Goal: Information Seeking & Learning: Find specific page/section

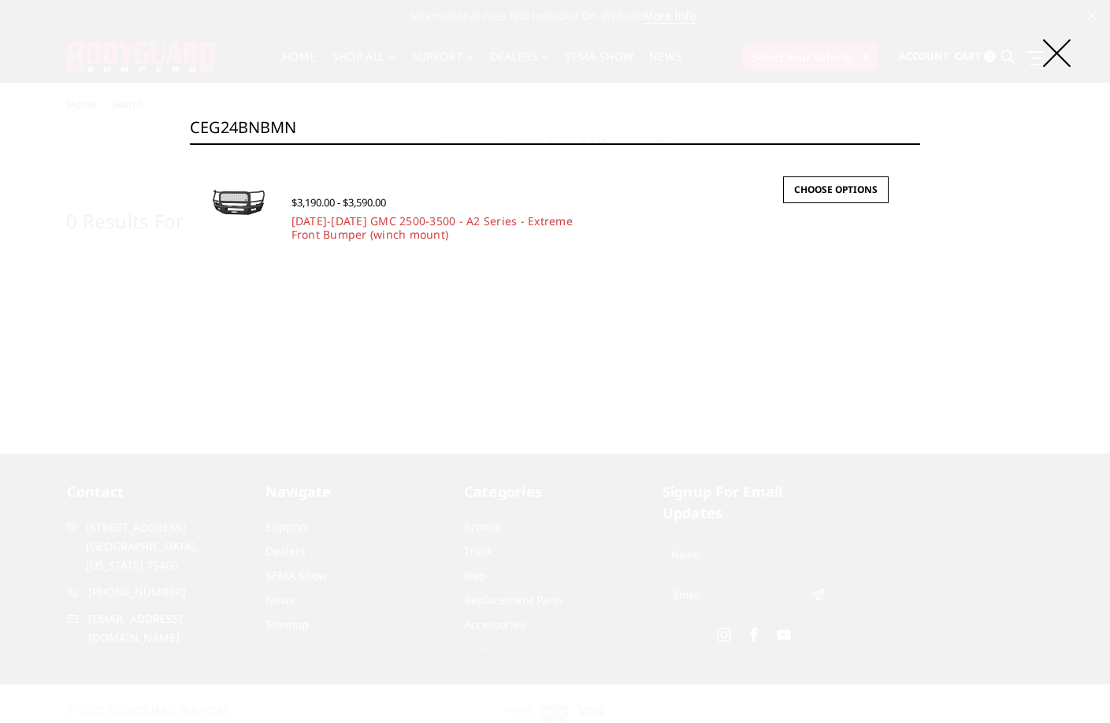
click at [422, 108] on div "Search CEG24BNBMN Search × Quick view $3,190.00 - $3,590.00 2024-2025 GMC 2500-…" at bounding box center [555, 361] width 1110 height 723
click at [406, 130] on input "CEG24BNBMN" at bounding box center [555, 128] width 731 height 32
paste input "TMH"
click at [407, 132] on input "CEG24BNTMH" at bounding box center [555, 128] width 731 height 32
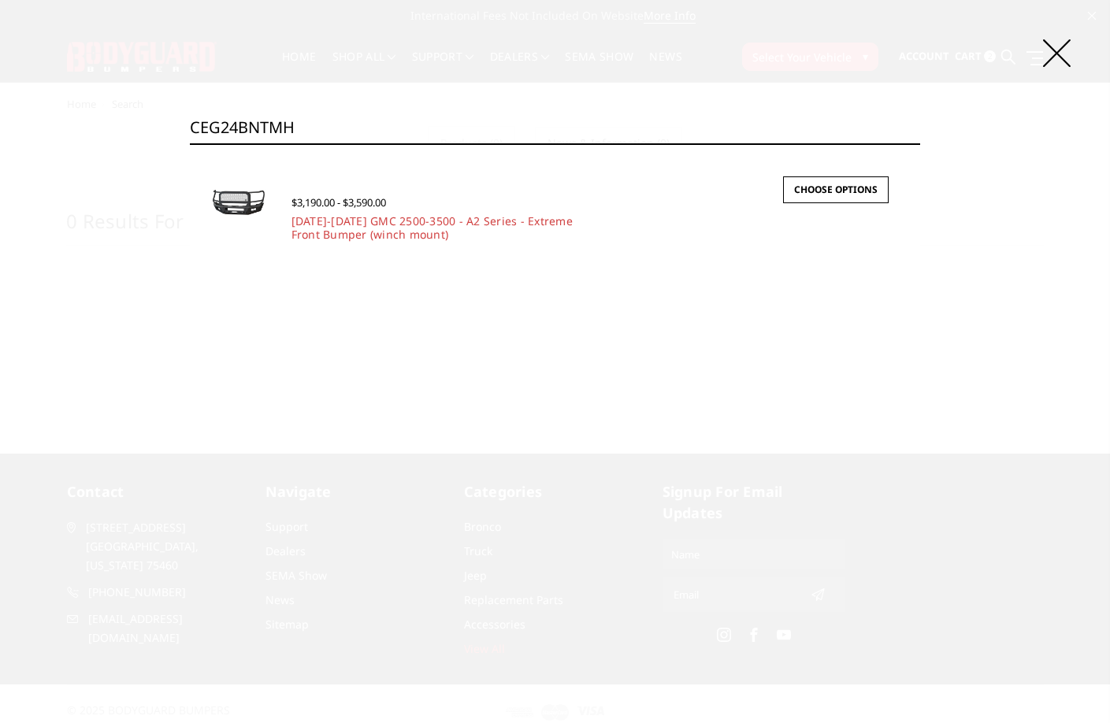
click at [407, 132] on input "CEG24BNTMH" at bounding box center [555, 128] width 731 height 32
paste input "N"
type input "CEG24BNTMN"
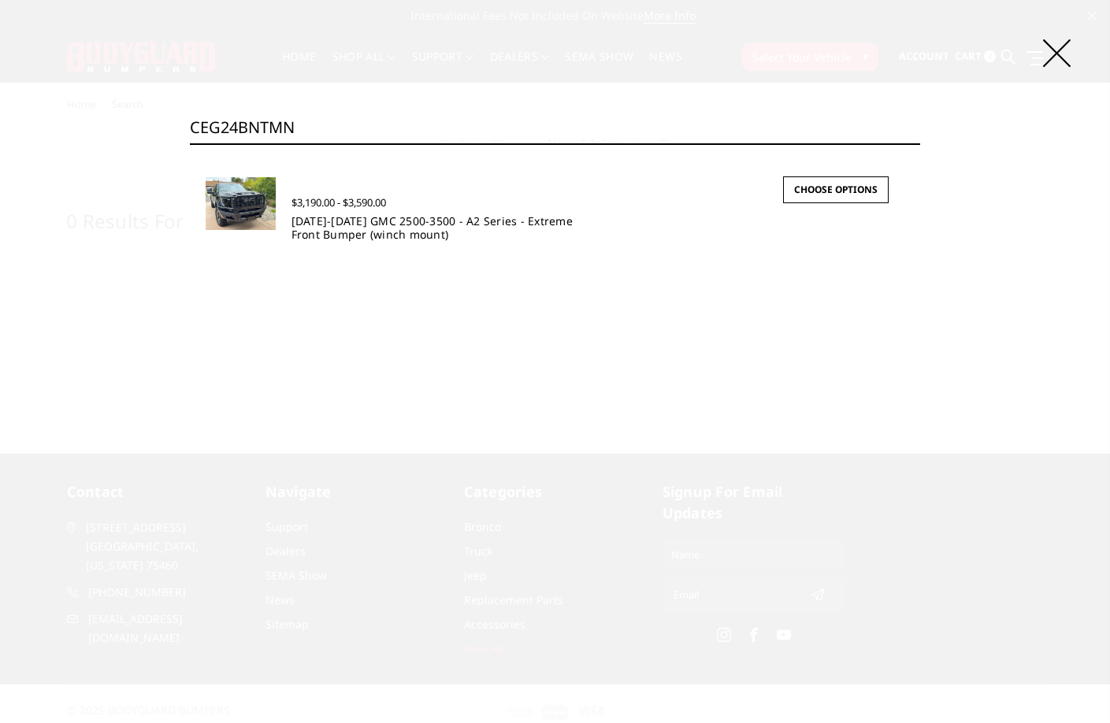
click at [376, 229] on link "2024-2025 GMC 2500-3500 - A2 Series - Extreme Front Bumper (winch mount)" at bounding box center [432, 228] width 281 height 28
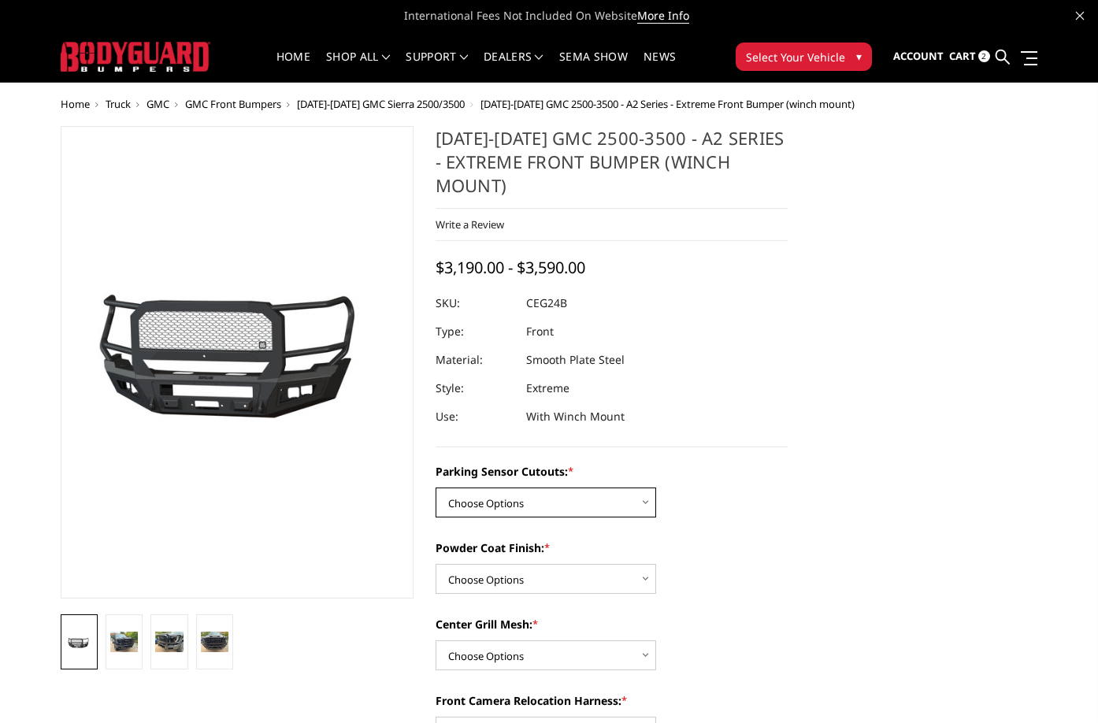
click at [513, 514] on select "Choose Options No - Without Parking Sensor Cutouts Yes - With Parking Sensor Cu…" at bounding box center [546, 503] width 221 height 30
select select "2142"
click at [436, 488] on select "Choose Options No - Without Parking Sensor Cutouts Yes - With Parking Sensor Cu…" at bounding box center [546, 503] width 221 height 30
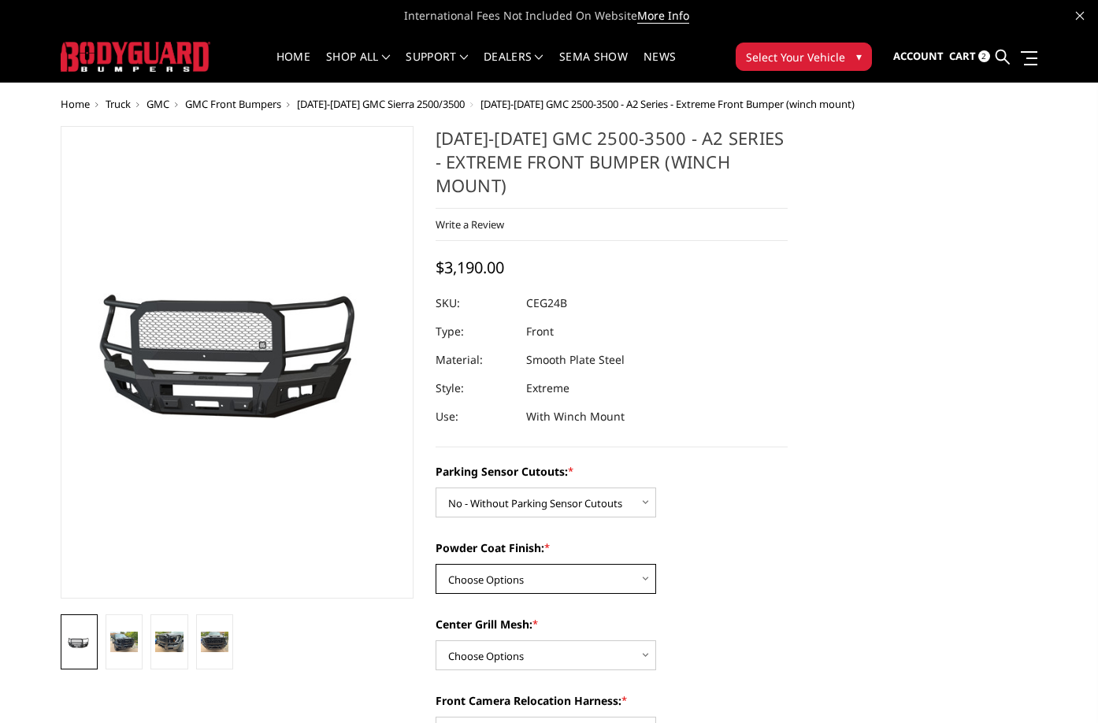
click at [522, 571] on select "Choose Options Bare Metal Textured Black Powder Coat" at bounding box center [546, 579] width 221 height 30
select select "2145"
click at [436, 564] on select "Choose Options Bare Metal Textured Black Powder Coat" at bounding box center [546, 579] width 221 height 30
click at [519, 653] on select "Choose Options WITH Center Grill Mesh WITHOUT Center Grill Mesh" at bounding box center [546, 656] width 221 height 30
select select "2146"
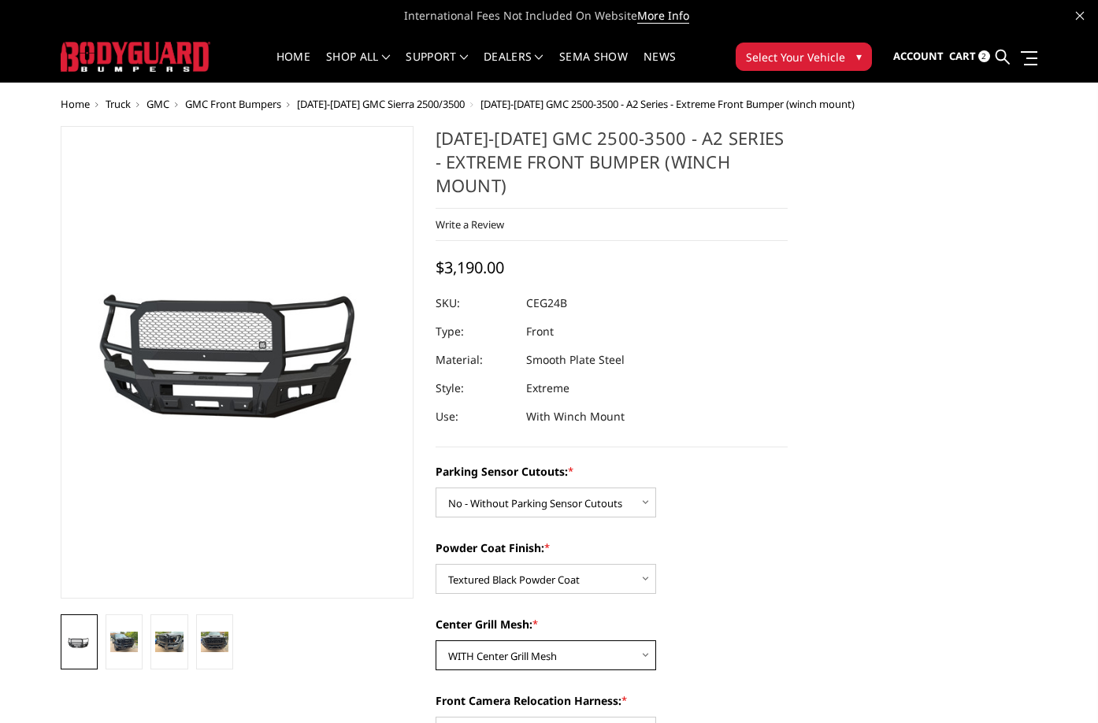
click at [436, 641] on select "Choose Options WITH Center Grill Mesh WITHOUT Center Grill Mesh" at bounding box center [546, 656] width 221 height 30
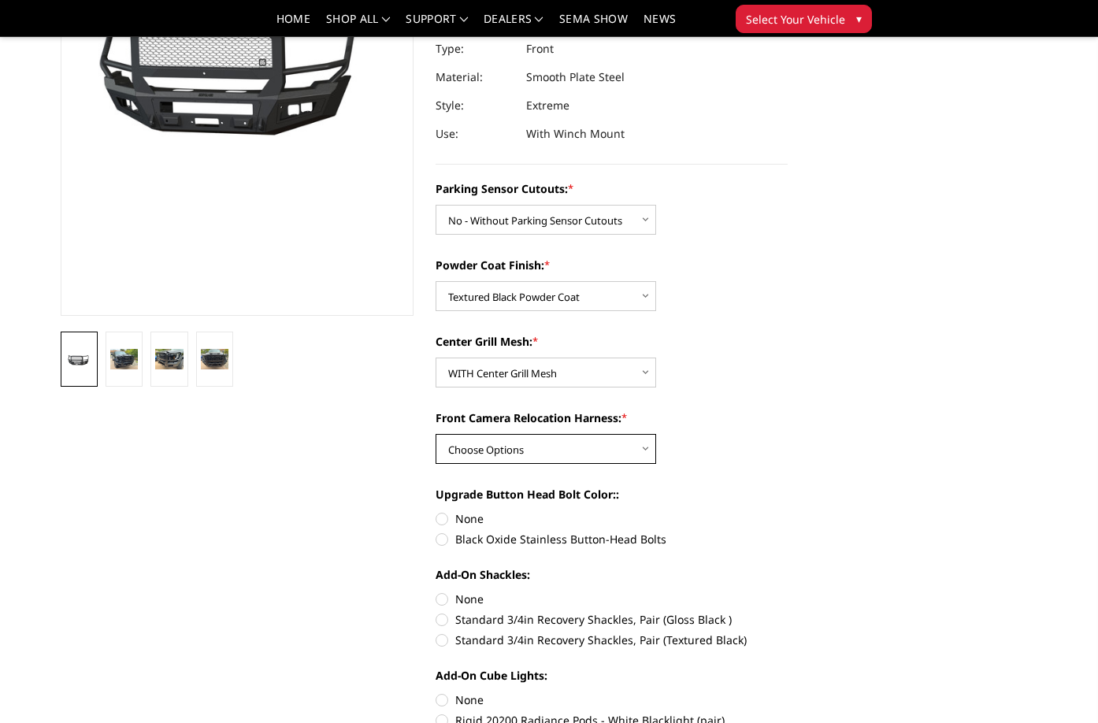
click at [588, 454] on select "Choose Options WITH Front Camera Relocation Harness WITHOUT Front Camera Reloca…" at bounding box center [546, 449] width 221 height 30
select select "2149"
click at [436, 434] on select "Choose Options WITH Front Camera Relocation Harness WITHOUT Front Camera Reloca…" at bounding box center [546, 449] width 221 height 30
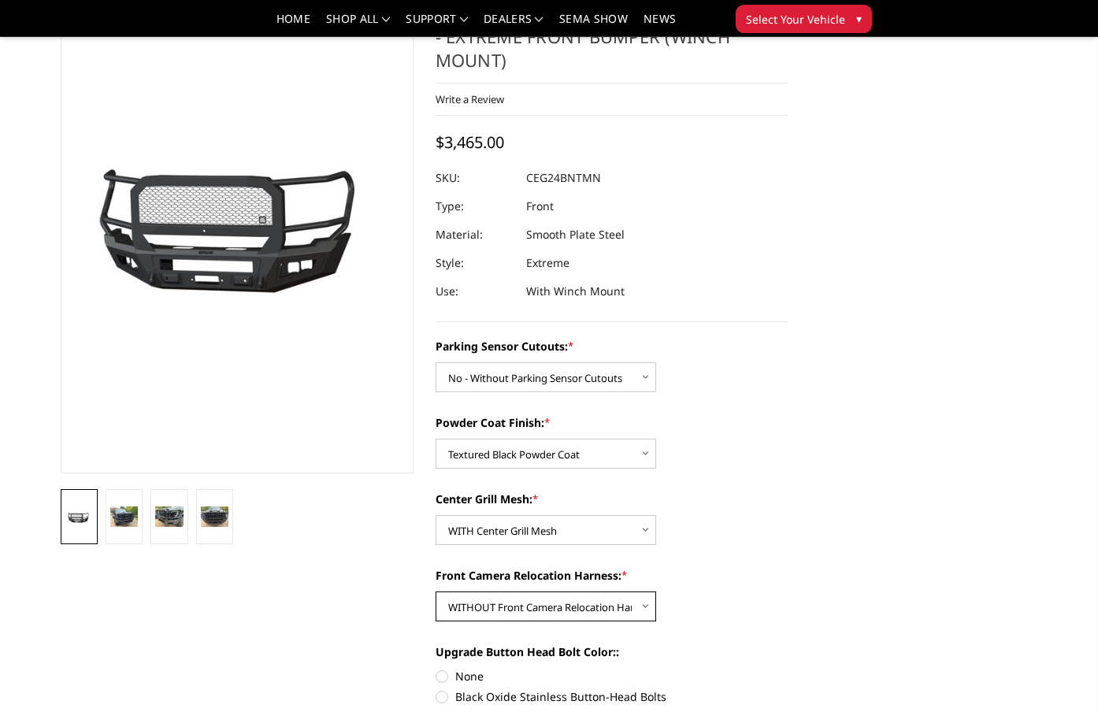
scroll to position [158, 0]
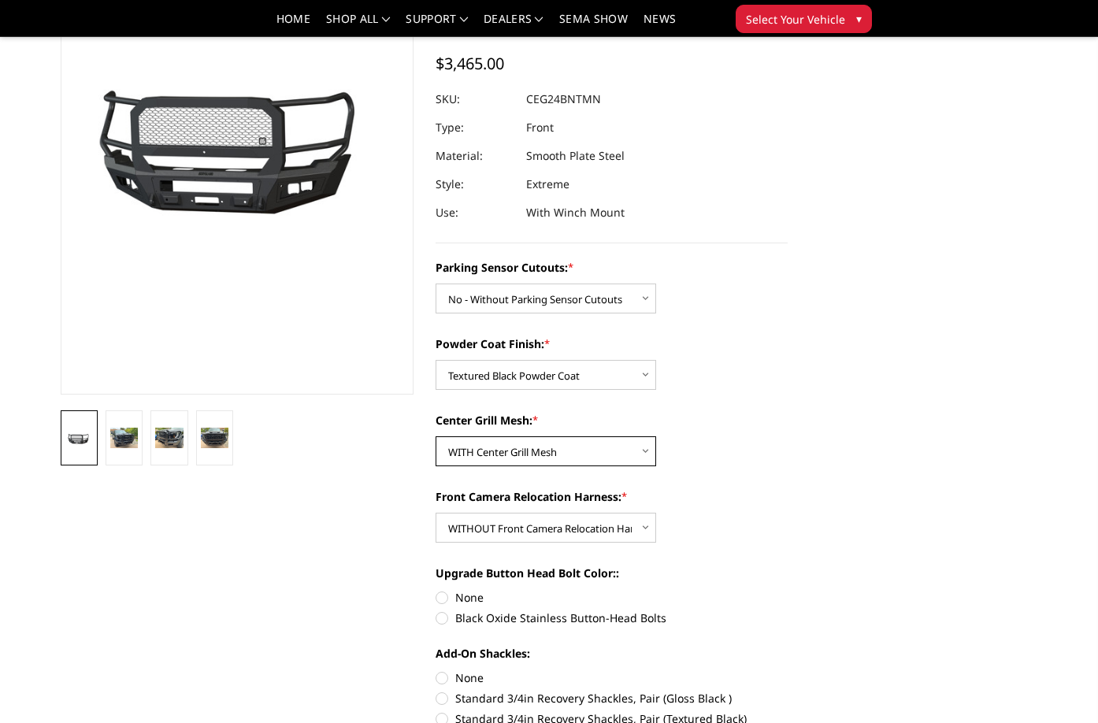
click at [570, 455] on select "Choose Options WITH Center Grill Mesh WITHOUT Center Grill Mesh" at bounding box center [546, 452] width 221 height 30
click at [526, 450] on select "Choose Options WITH Center Grill Mesh WITHOUT Center Grill Mesh" at bounding box center [546, 452] width 221 height 30
select select "2147"
click at [436, 437] on select "Choose Options WITH Center Grill Mesh WITHOUT Center Grill Mesh" at bounding box center [546, 452] width 221 height 30
copy dl "CEG24BNTNN UPC:"
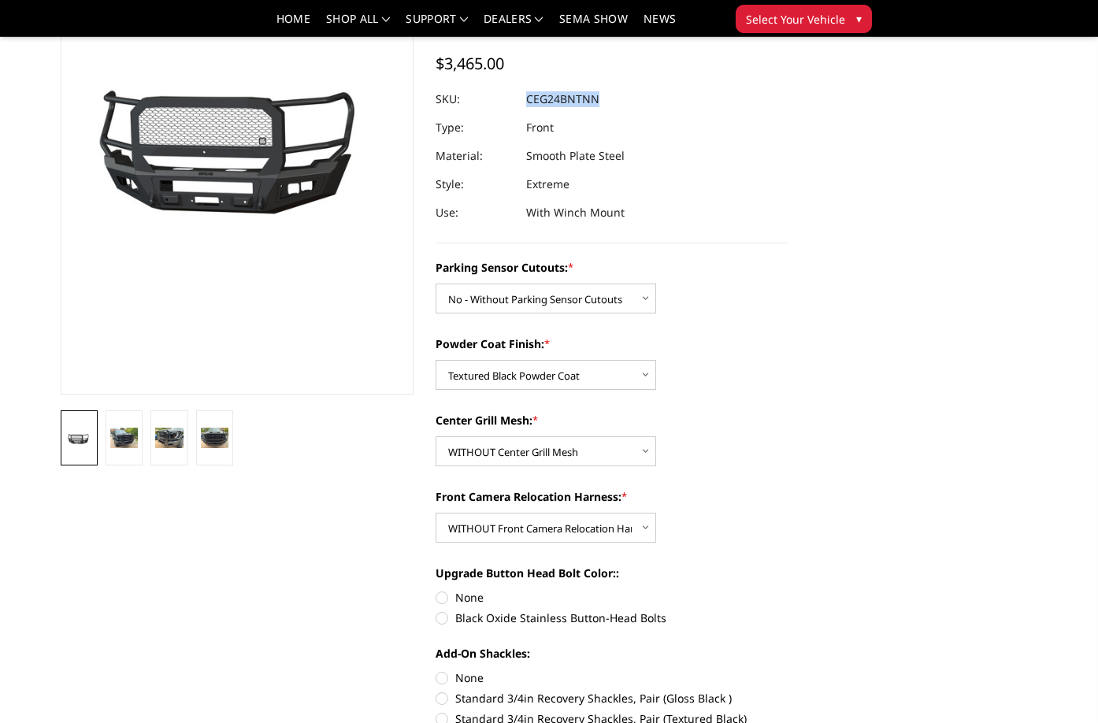
click at [526, 94] on dl "SKU: CEG24BNTNN UPC: Type: Front Material: Smooth Plate Steel Style: Extreme Us…" at bounding box center [612, 156] width 353 height 142
click at [606, 455] on select "Choose Options WITH Center Grill Mesh WITHOUT Center Grill Mesh" at bounding box center [546, 452] width 221 height 30
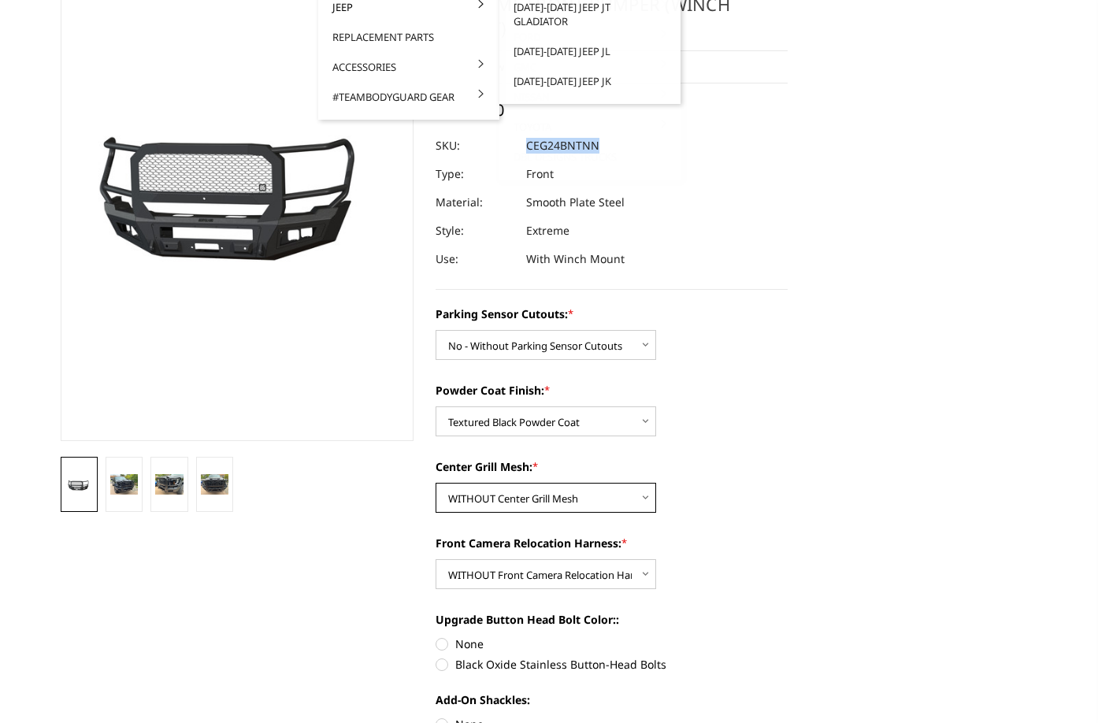
scroll to position [0, 0]
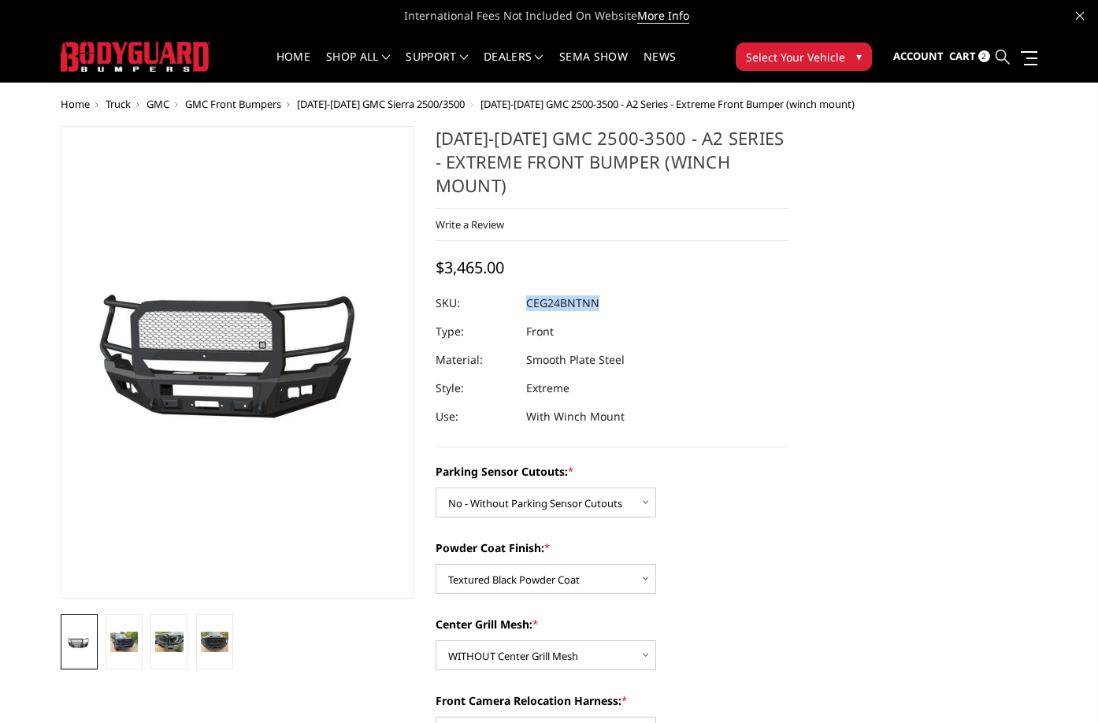
click at [1005, 55] on icon at bounding box center [1003, 57] width 14 height 14
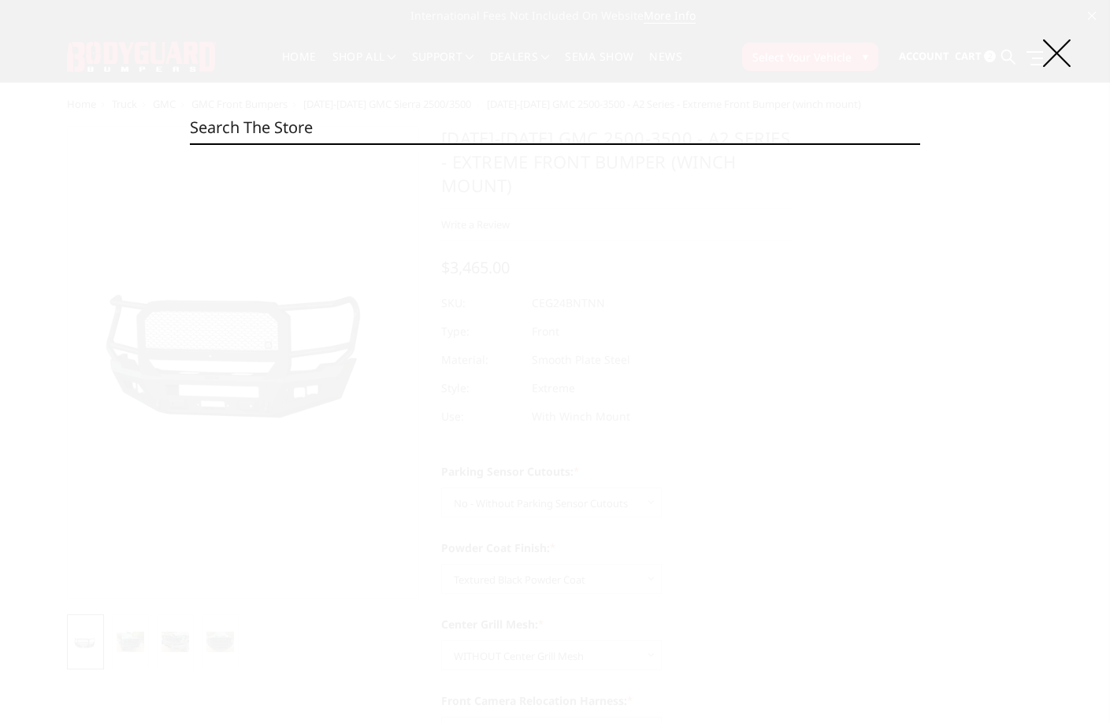
click at [426, 124] on input "Search" at bounding box center [555, 128] width 731 height 32
paste input "CEG24BYBMH"
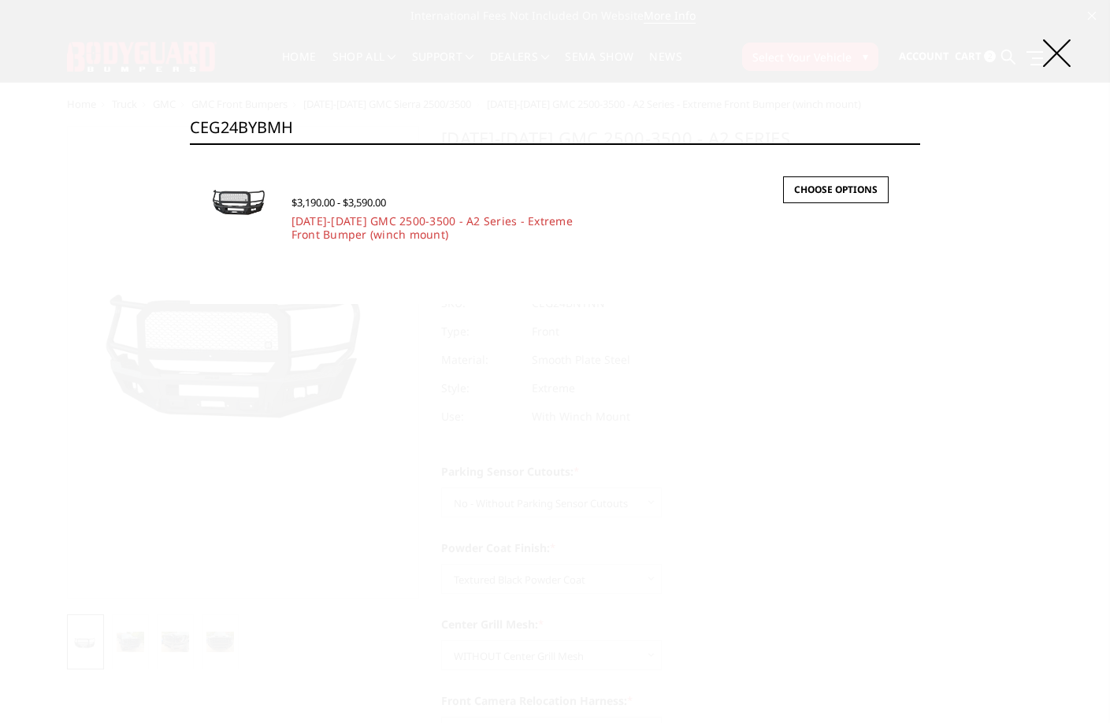
click at [407, 118] on input "CEG24BYBMH" at bounding box center [555, 128] width 731 height 32
paste input "N"
click at [446, 122] on input "CEG24BYBMN" at bounding box center [555, 128] width 731 height 32
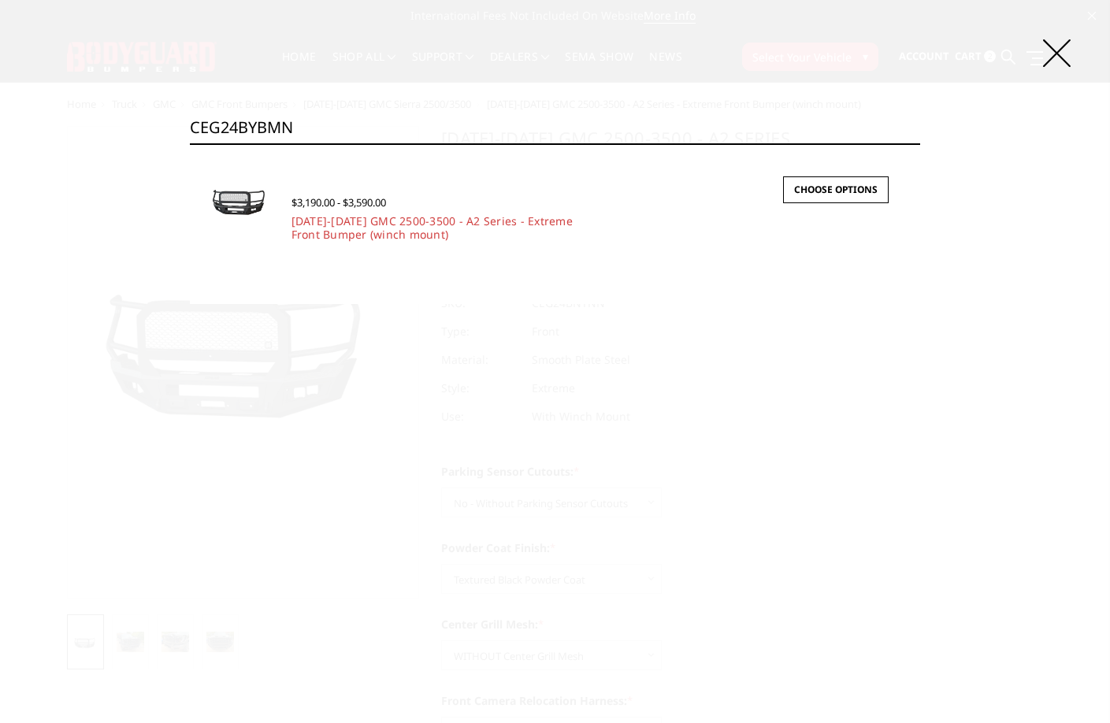
paste input "T"
click at [1045, 55] on icon at bounding box center [1057, 53] width 28 height 28
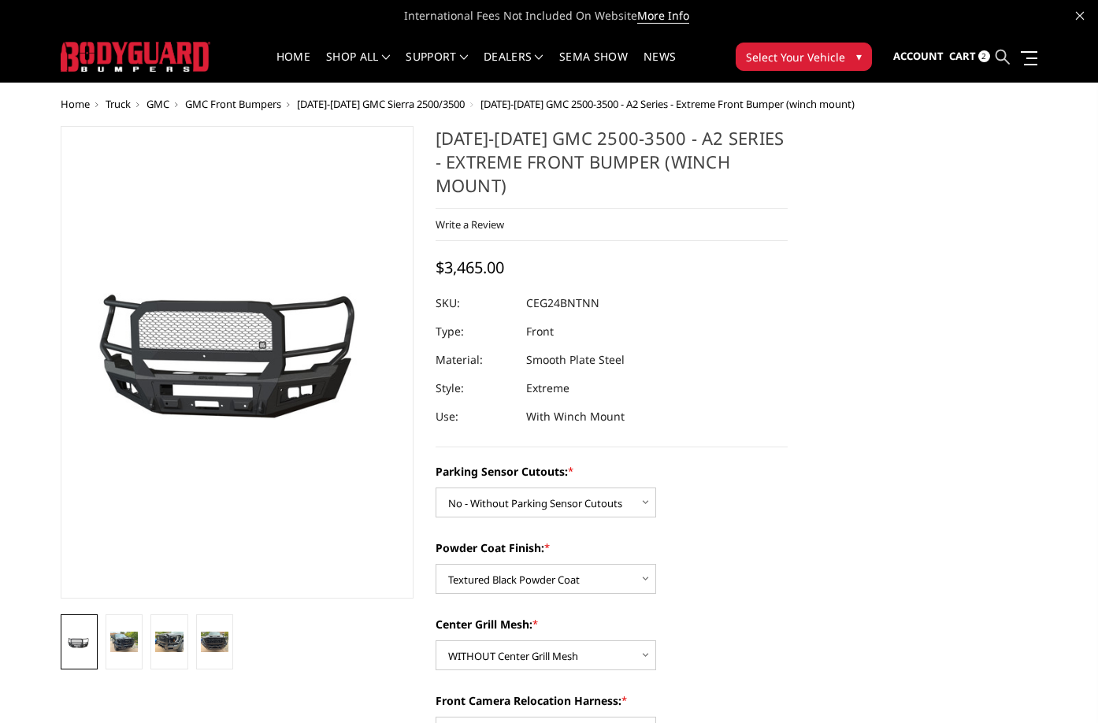
click at [998, 58] on icon at bounding box center [1003, 57] width 14 height 14
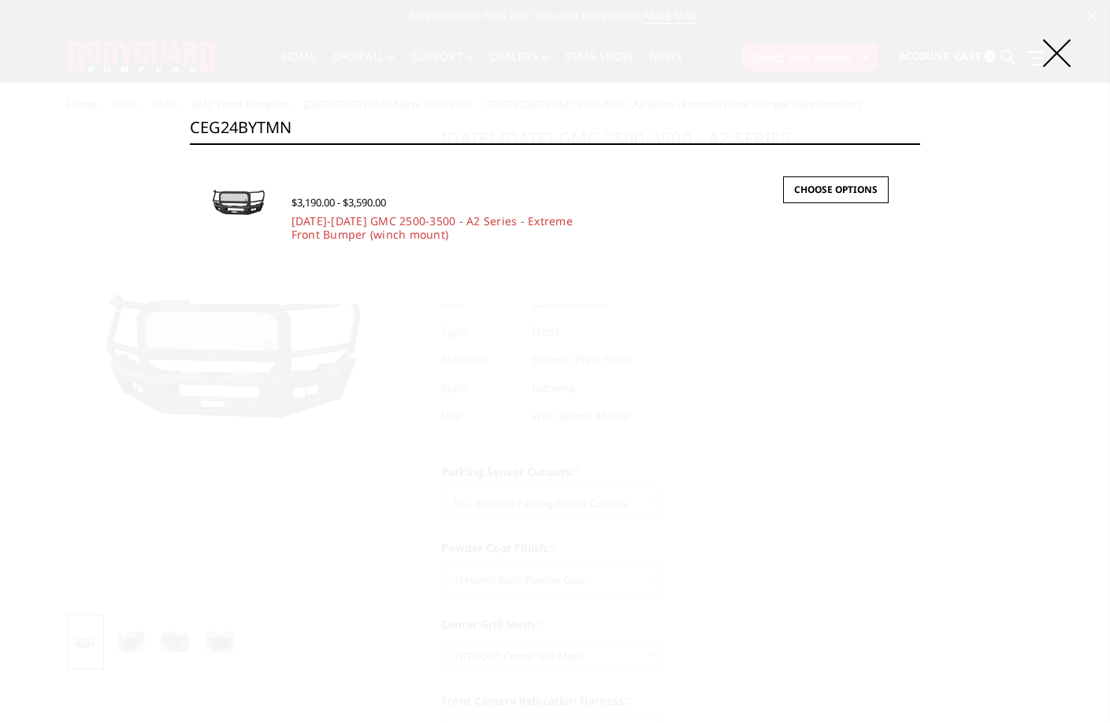
drag, startPoint x: 388, startPoint y: 121, endPoint x: 106, endPoint y: 124, distance: 282.9
click at [106, 124] on div "Search CEG24BYTMN Search × Quick view $3,190.00 - $3,590.00 2024-2025 GMC 2500-…" at bounding box center [555, 361] width 1110 height 723
click at [403, 133] on input "CEG24BYTMN" at bounding box center [555, 128] width 731 height 32
paste input "R19BNBMH"
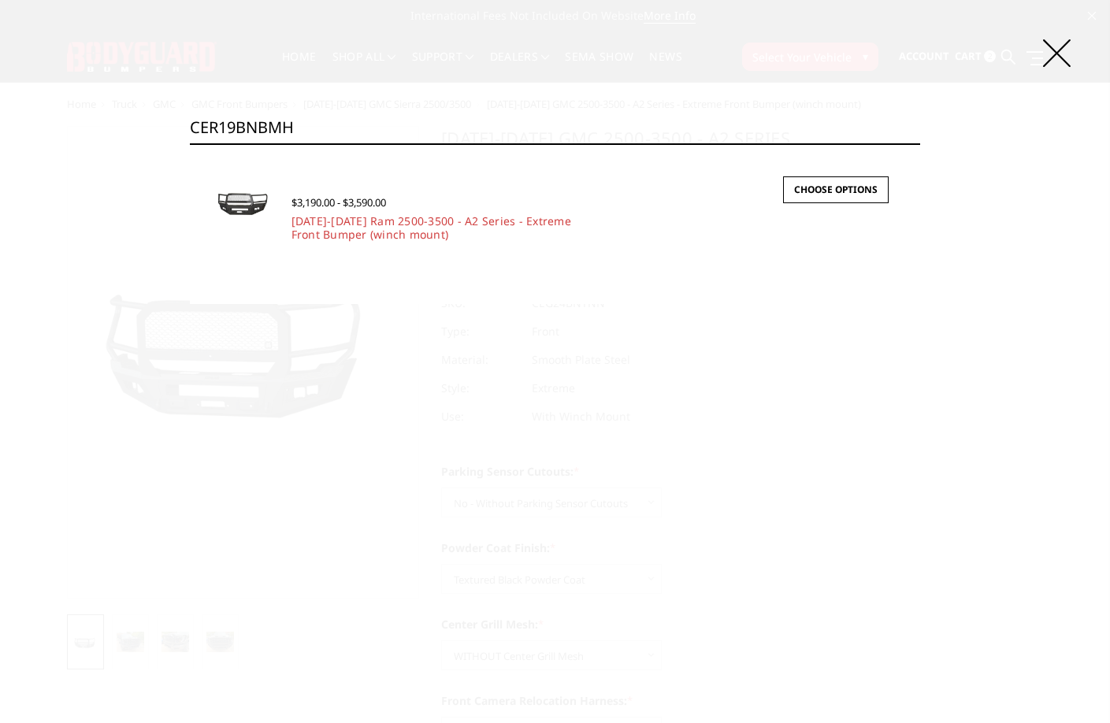
click at [366, 124] on input "CER19BNBMH" at bounding box center [555, 128] width 731 height 32
paste input "N"
click at [320, 124] on input "CER19BNBMN" at bounding box center [555, 128] width 731 height 32
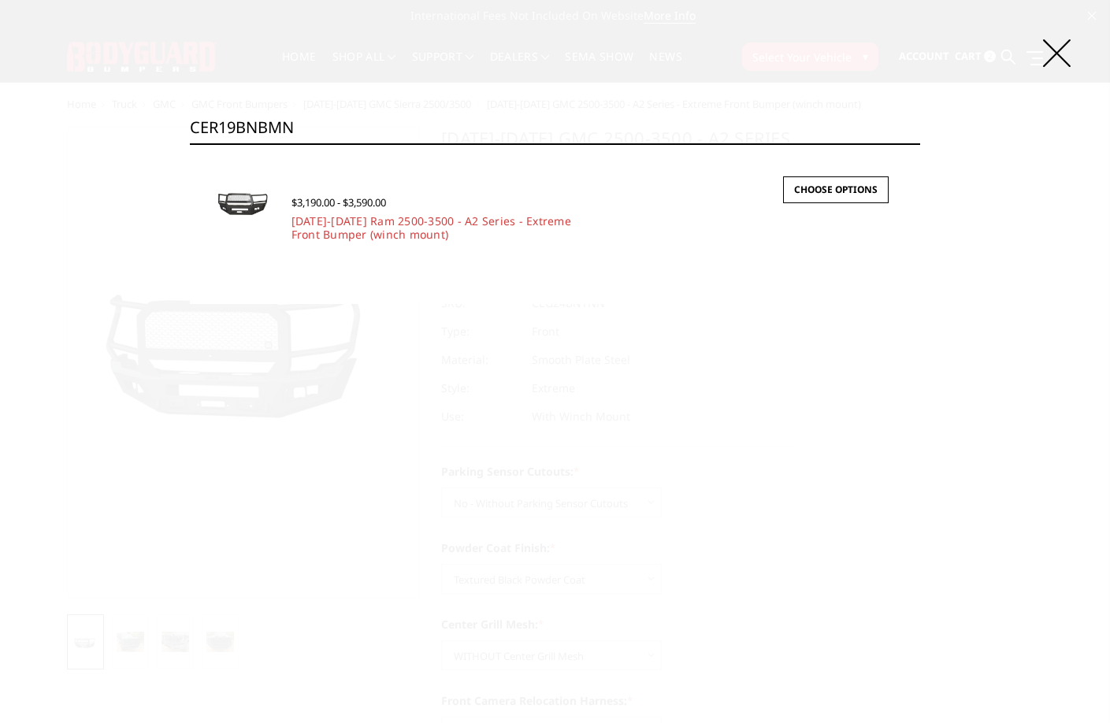
paste input "TMH"
click at [353, 117] on input "CER19BNTMH" at bounding box center [555, 128] width 731 height 32
paste input "N"
click at [333, 111] on div "Search CER19BNTMN Search × Quick view $3,190.00 - $3,590.00 2019-2025 Ram 2500-…" at bounding box center [555, 361] width 1110 height 723
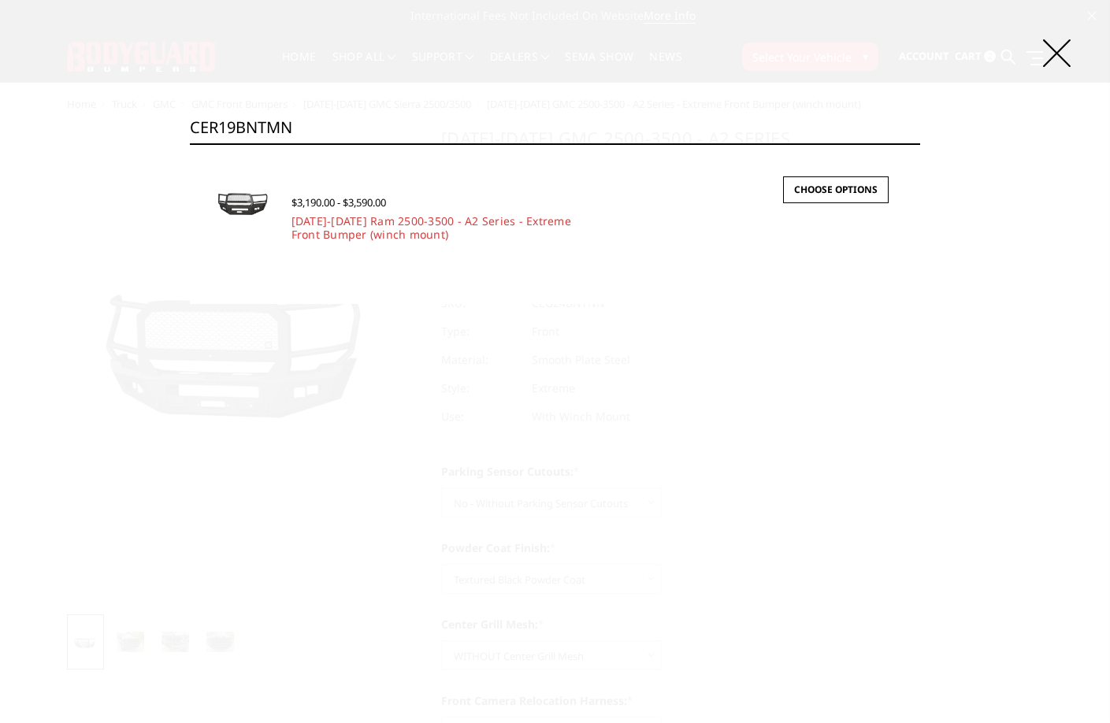
click at [329, 122] on input "CER19BNTMN" at bounding box center [555, 128] width 731 height 32
paste input "YBMH"
type input "CER19BYBMH"
click at [1053, 54] on icon at bounding box center [1057, 53] width 28 height 28
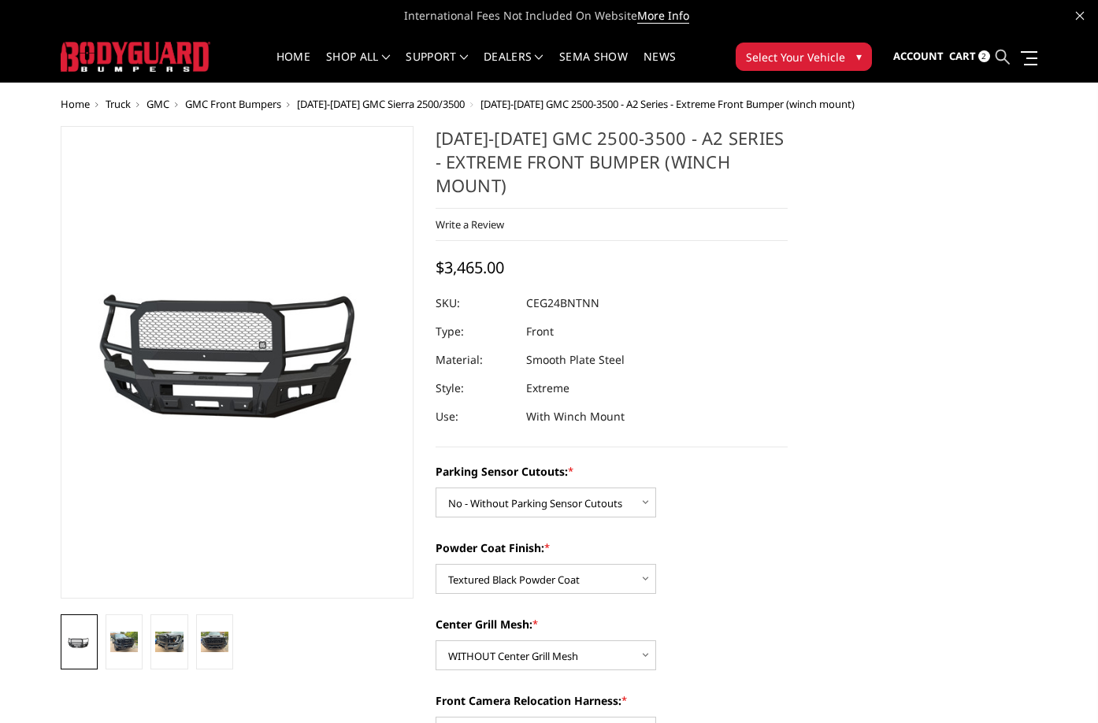
click at [998, 55] on icon at bounding box center [1003, 57] width 14 height 14
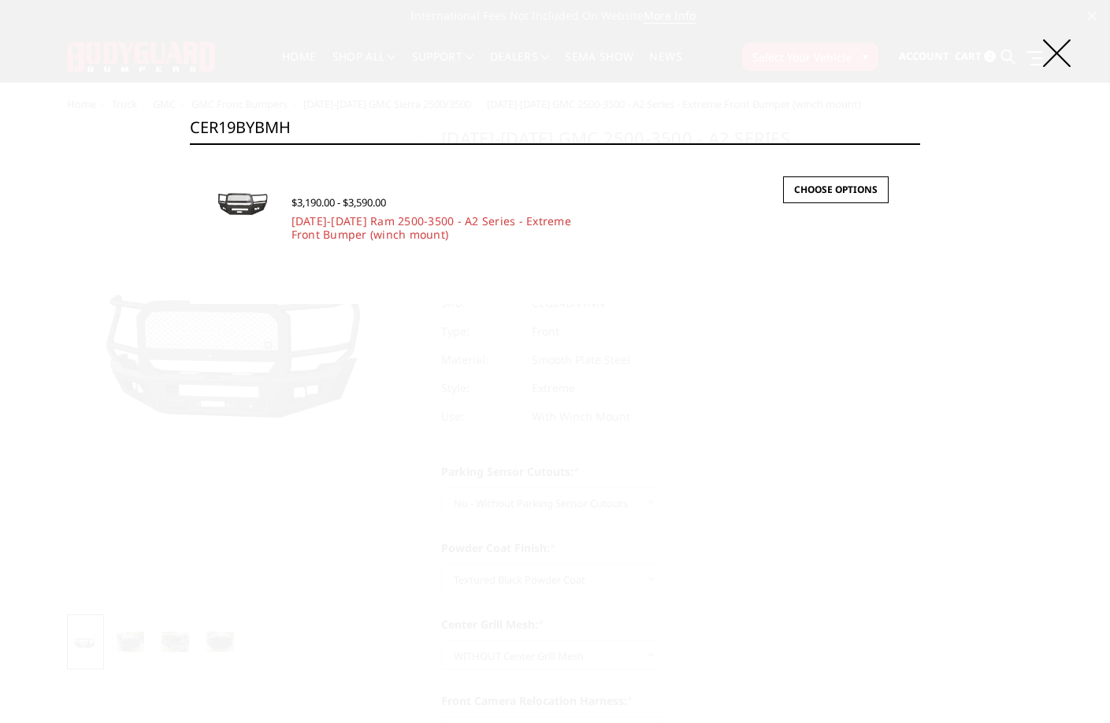
click at [437, 128] on input "CER19BYBMH" at bounding box center [555, 128] width 731 height 32
paste input "CER19BYBMH"
click at [312, 123] on input "CER19BYBMH" at bounding box center [555, 128] width 731 height 32
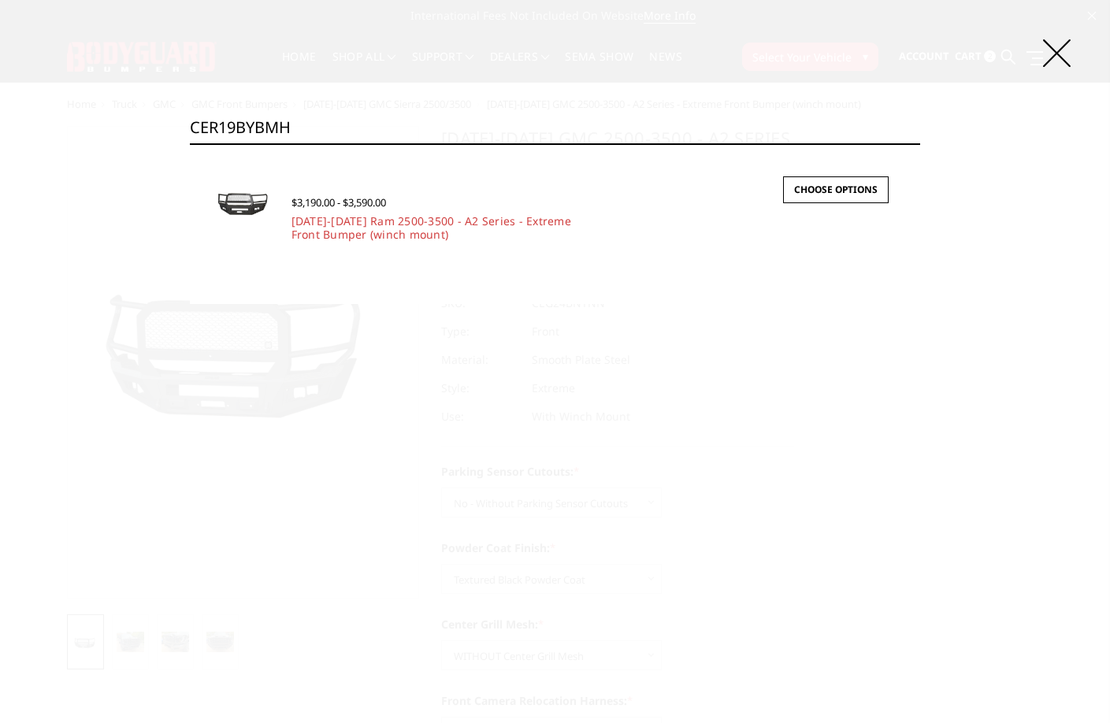
paste input "N"
type input "CER19BYBMN"
click at [1057, 56] on icon at bounding box center [1057, 53] width 28 height 28
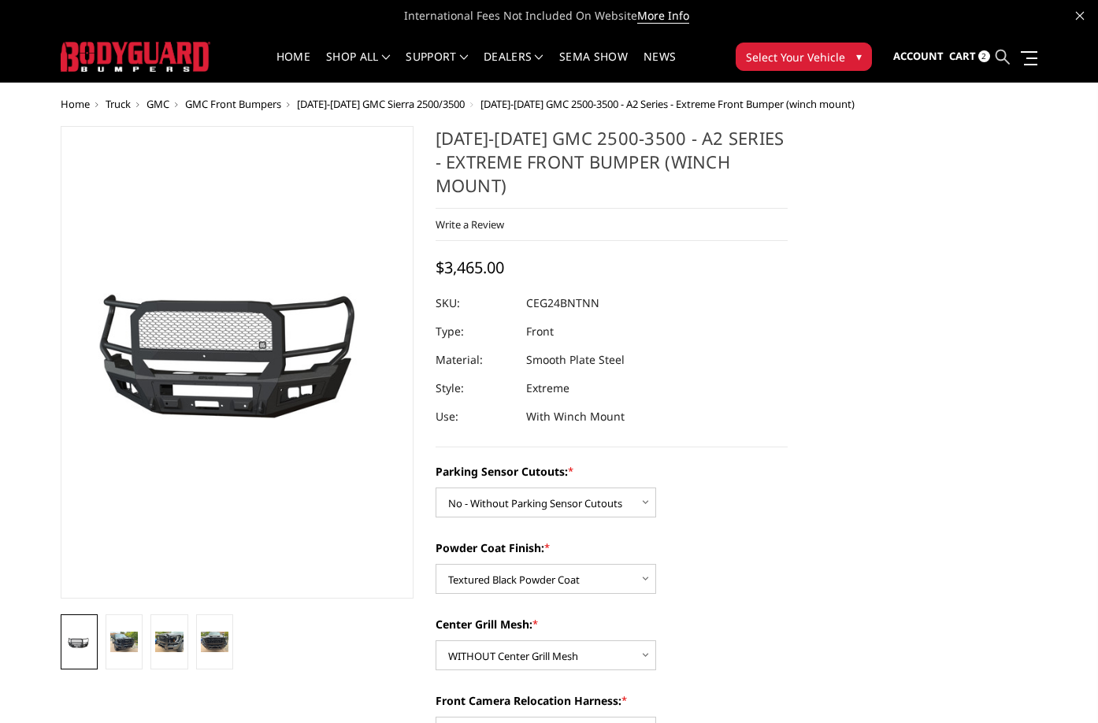
click at [999, 54] on icon at bounding box center [1003, 57] width 14 height 14
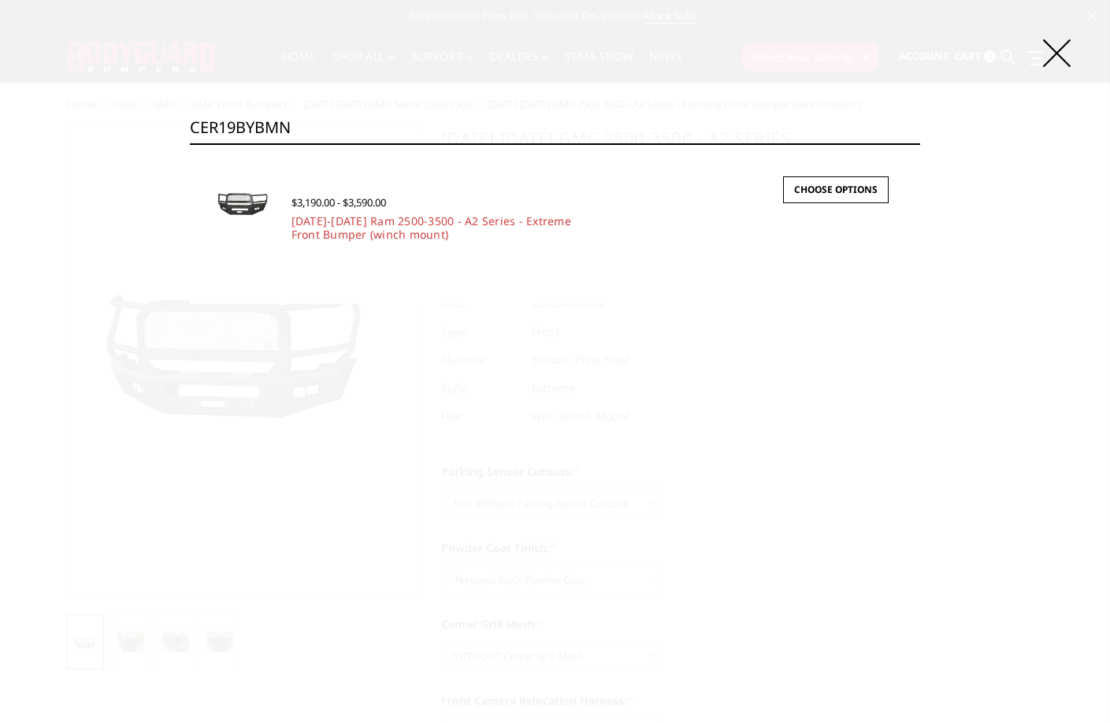
click at [594, 117] on input "CER19BYBMN" at bounding box center [555, 128] width 731 height 32
paste input "CER19BYBMN"
click at [361, 118] on input "CER19BYBMN" at bounding box center [555, 128] width 731 height 32
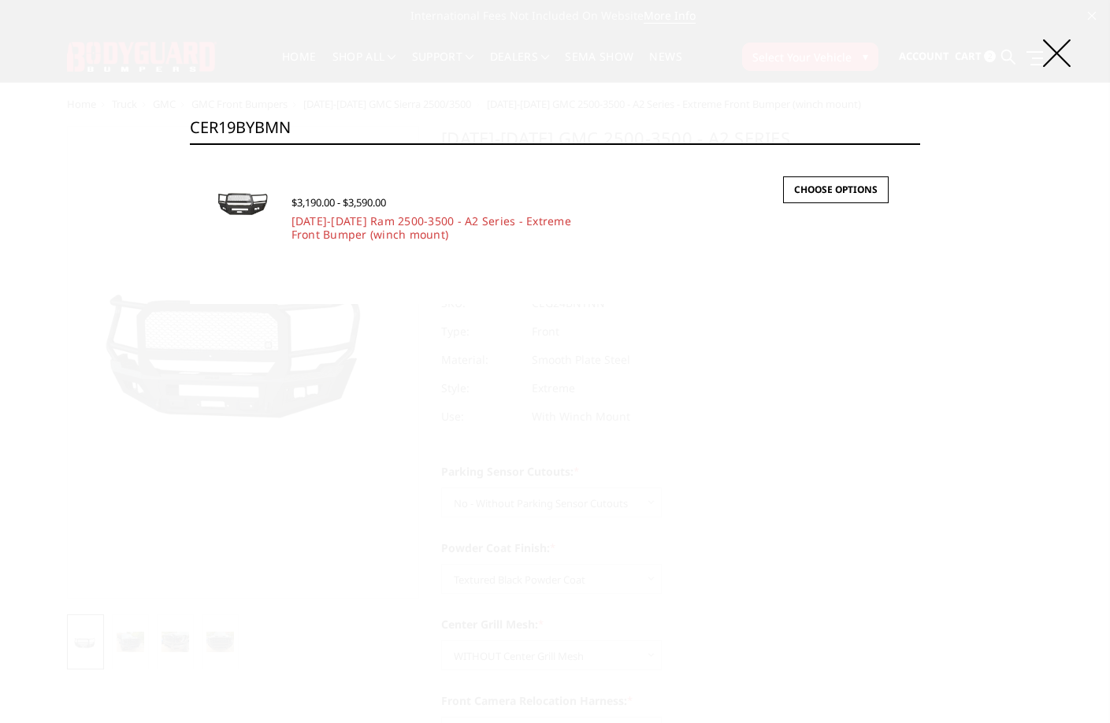
paste input "TMH"
click at [400, 119] on input "CER19BYTMH" at bounding box center [555, 128] width 731 height 32
paste input "N"
type input "CER19BYTMN"
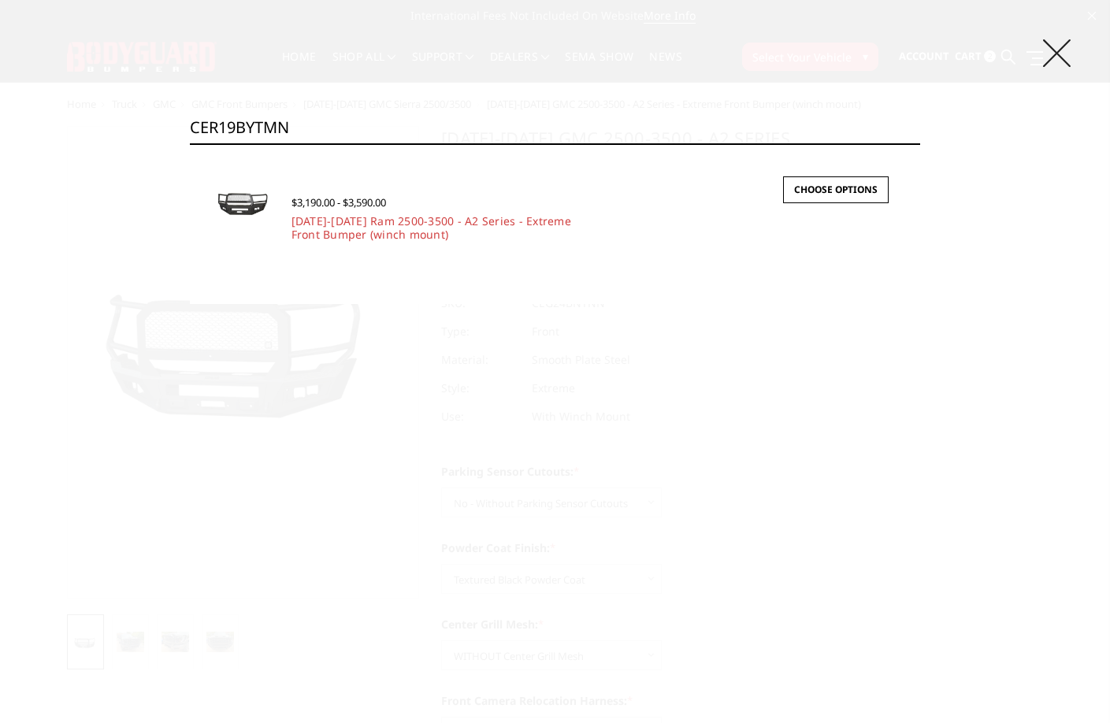
click at [1048, 59] on icon at bounding box center [1057, 53] width 28 height 28
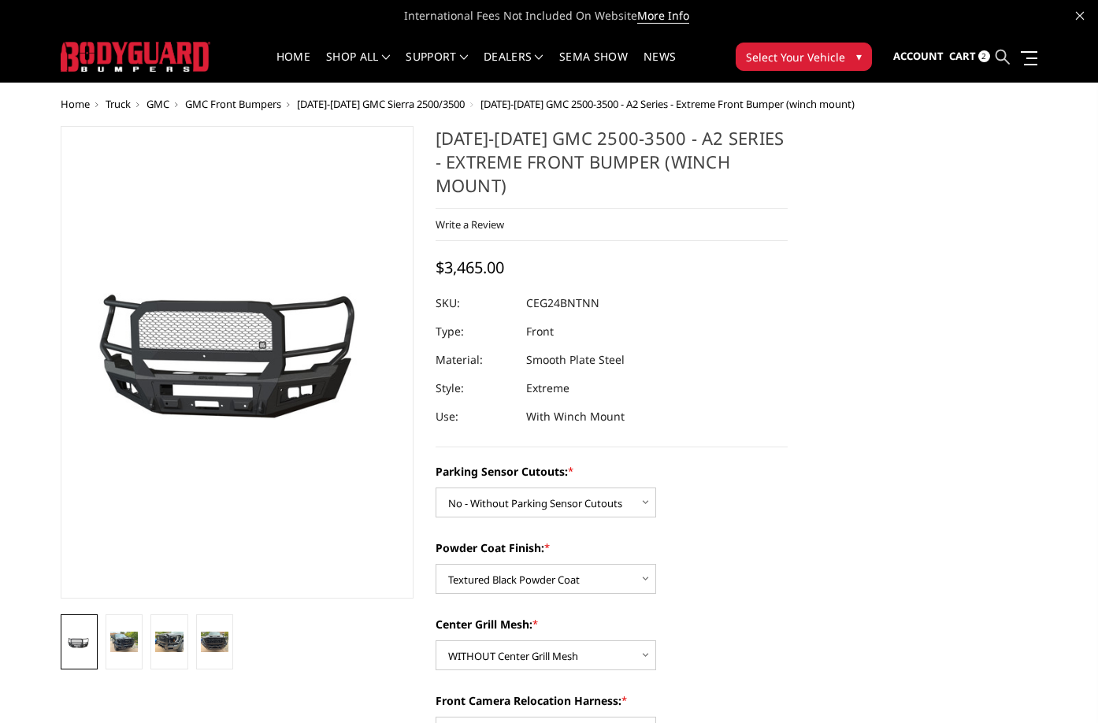
click at [999, 59] on icon at bounding box center [1003, 57] width 14 height 14
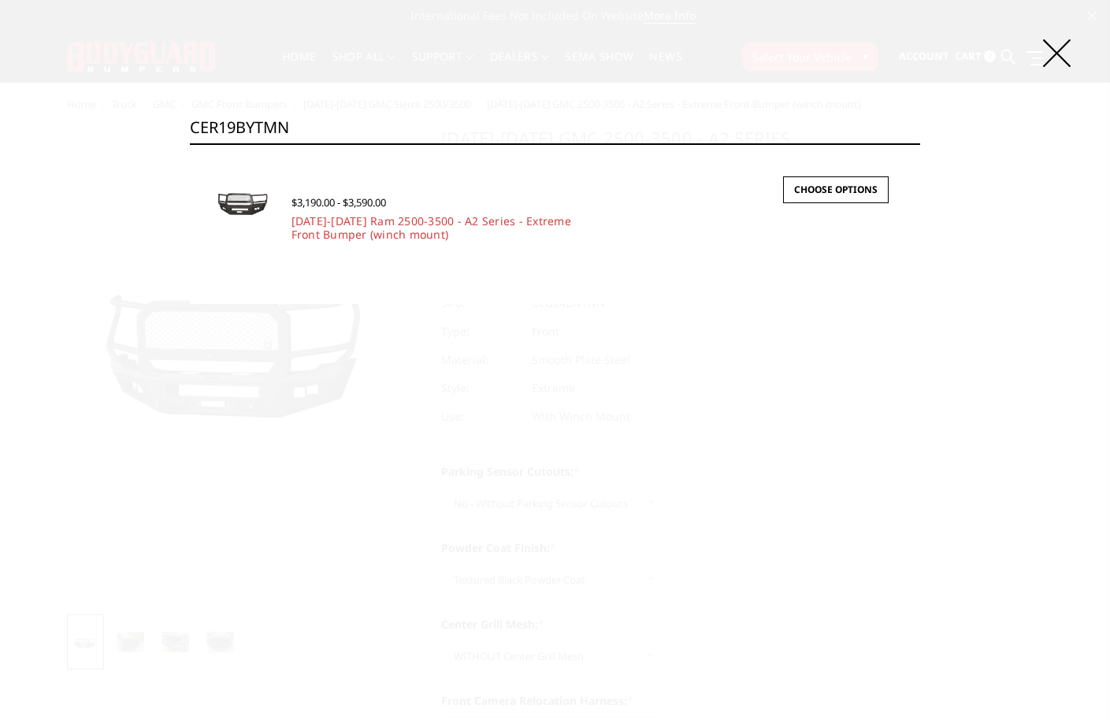
click at [534, 131] on input "CER19BYTMN" at bounding box center [555, 128] width 731 height 32
click at [1062, 52] on icon at bounding box center [1057, 53] width 28 height 28
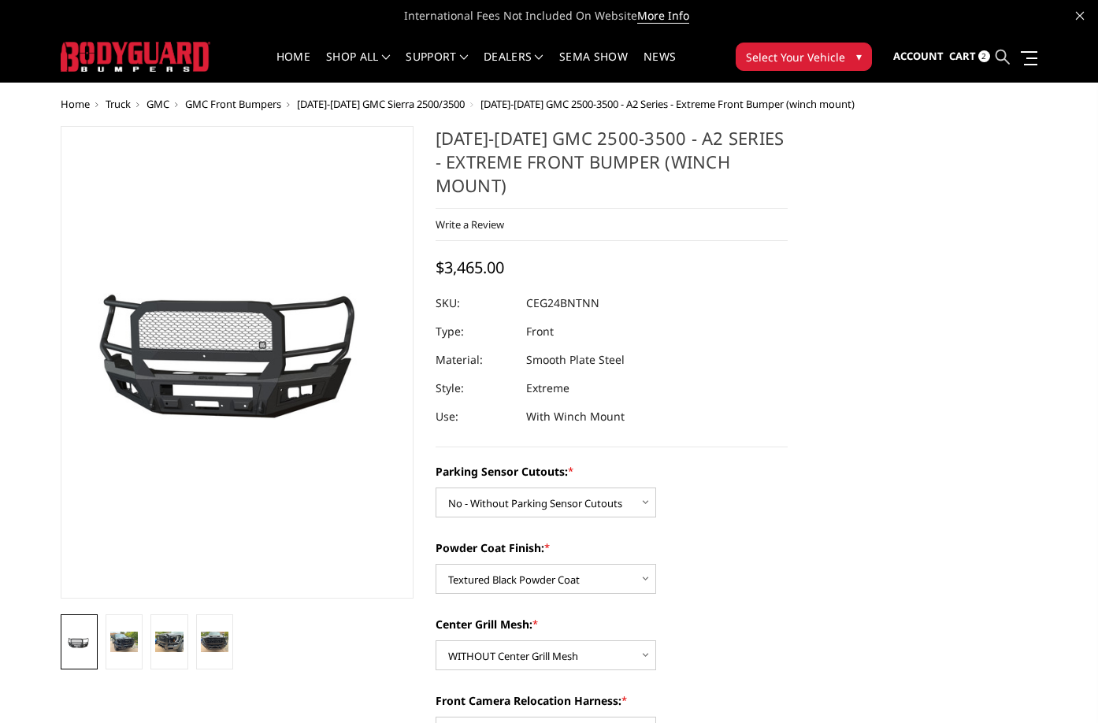
click at [1003, 57] on icon at bounding box center [1003, 57] width 14 height 14
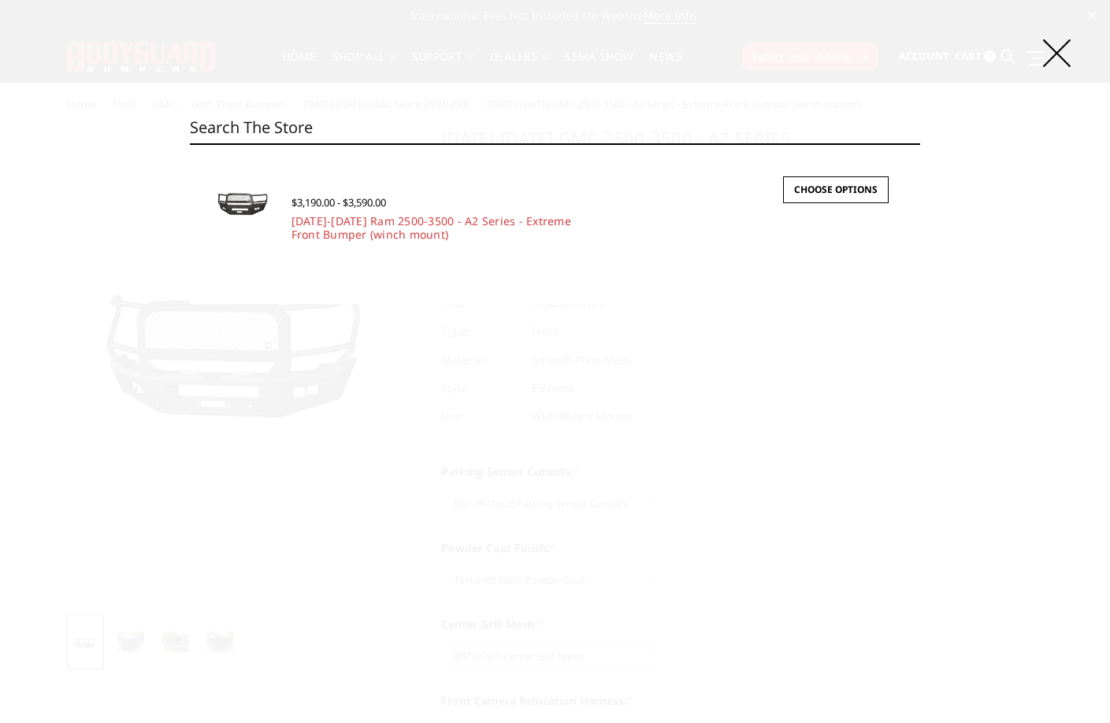
click at [589, 127] on input "Search" at bounding box center [555, 128] width 731 height 32
paste input "CER19BYTMN"
click at [310, 132] on input "CER19BYTMN" at bounding box center [555, 128] width 731 height 32
paste input "CC20BNBNB"
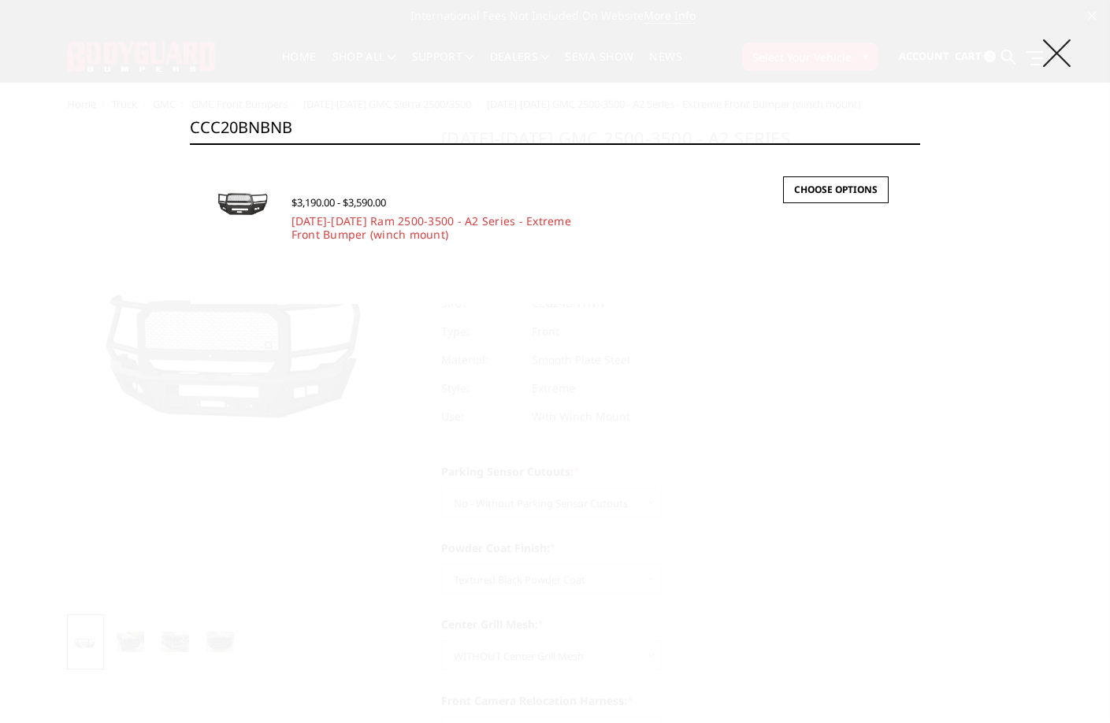
type input "CCC20BNBNB"
click at [1062, 61] on icon at bounding box center [1057, 53] width 28 height 28
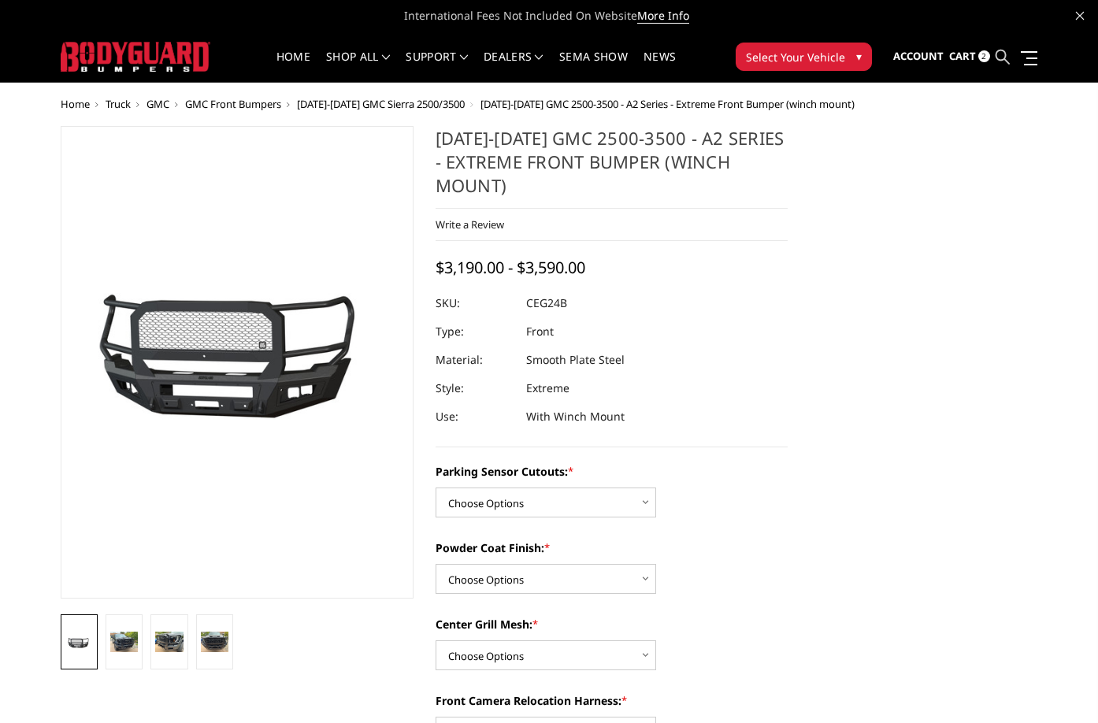
click at [1005, 58] on icon at bounding box center [1003, 57] width 14 height 14
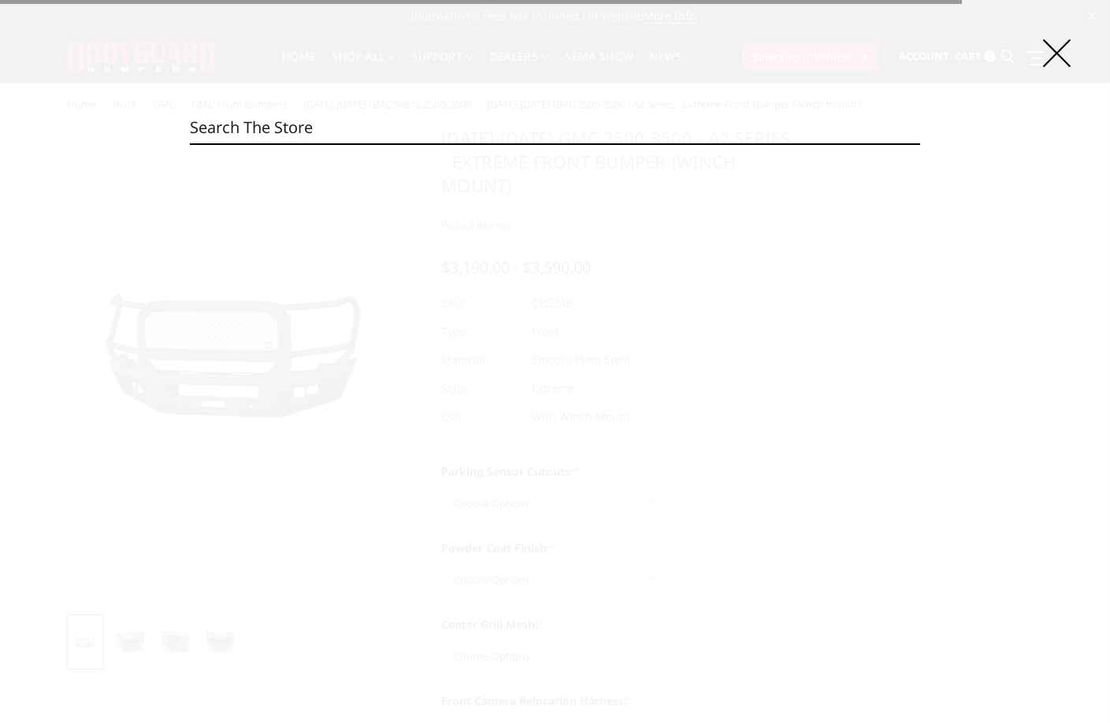
click at [562, 131] on input "Search" at bounding box center [555, 128] width 731 height 32
paste input "CCC20BNBNB"
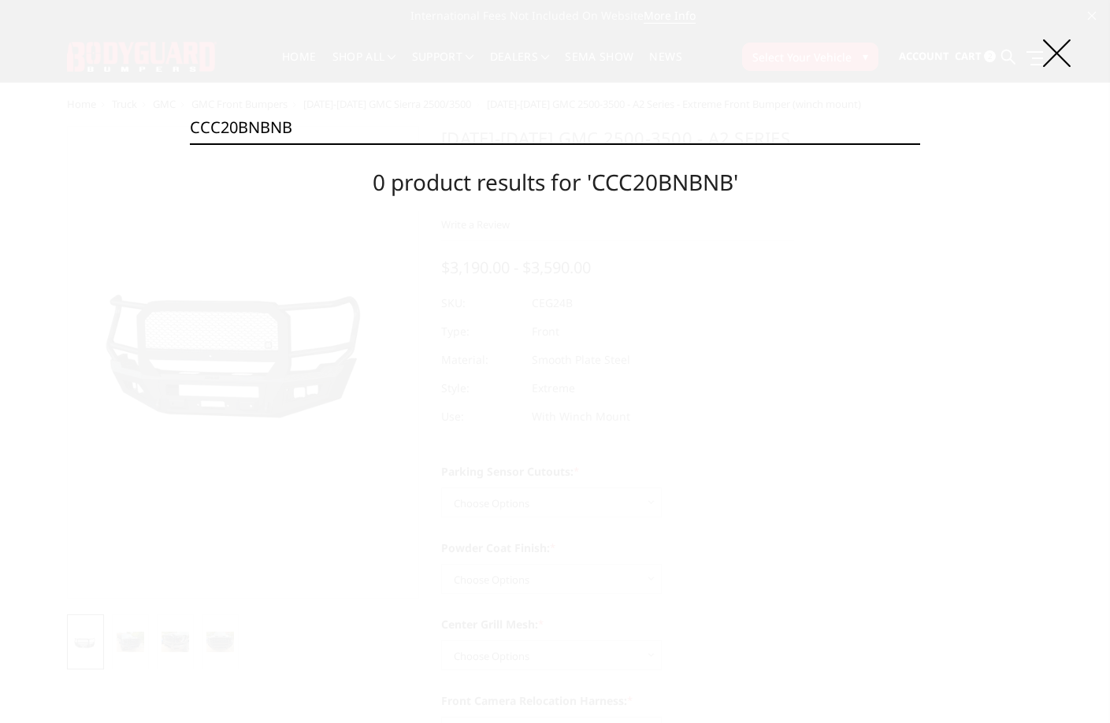
click at [432, 133] on input "CCC20BNBNB" at bounding box center [555, 128] width 731 height 32
paste input "EG24BNBMH"
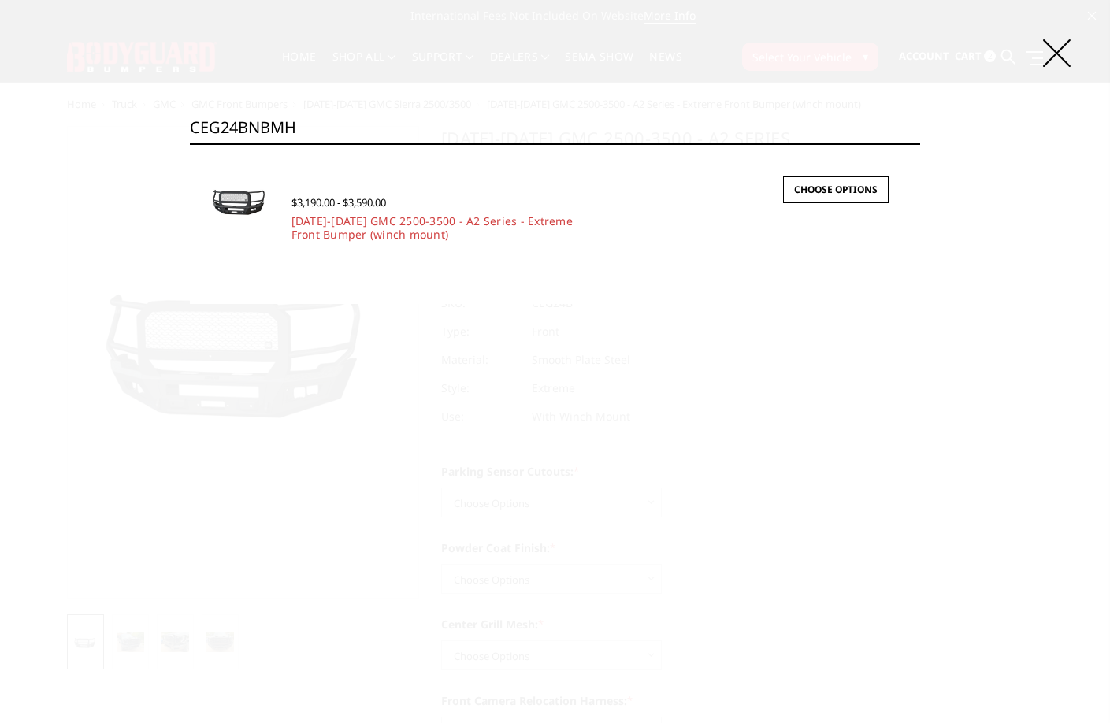
click at [371, 124] on input "CEG24BNBMH" at bounding box center [555, 128] width 731 height 32
paste input "TMN"
click at [318, 110] on div "Search CEG24BNTMN Search × Quick view $3,190.00 - $3,590.00 2024-2025 GMC 2500-…" at bounding box center [555, 361] width 1110 height 723
click at [322, 127] on input "CEG24BNTMN" at bounding box center [555, 128] width 731 height 32
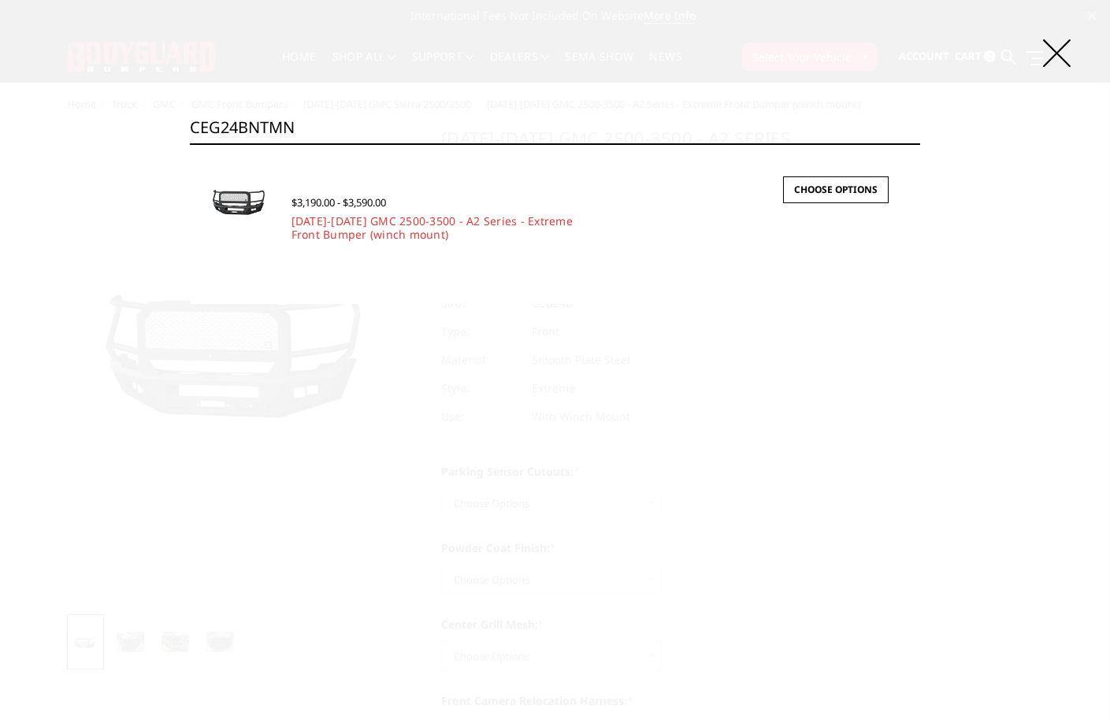
click at [322, 127] on input "CEG24BNTMN" at bounding box center [555, 128] width 731 height 32
paste input "YBMH"
click at [327, 124] on input "CEG24BYBMH" at bounding box center [555, 128] width 731 height 32
paste input "N"
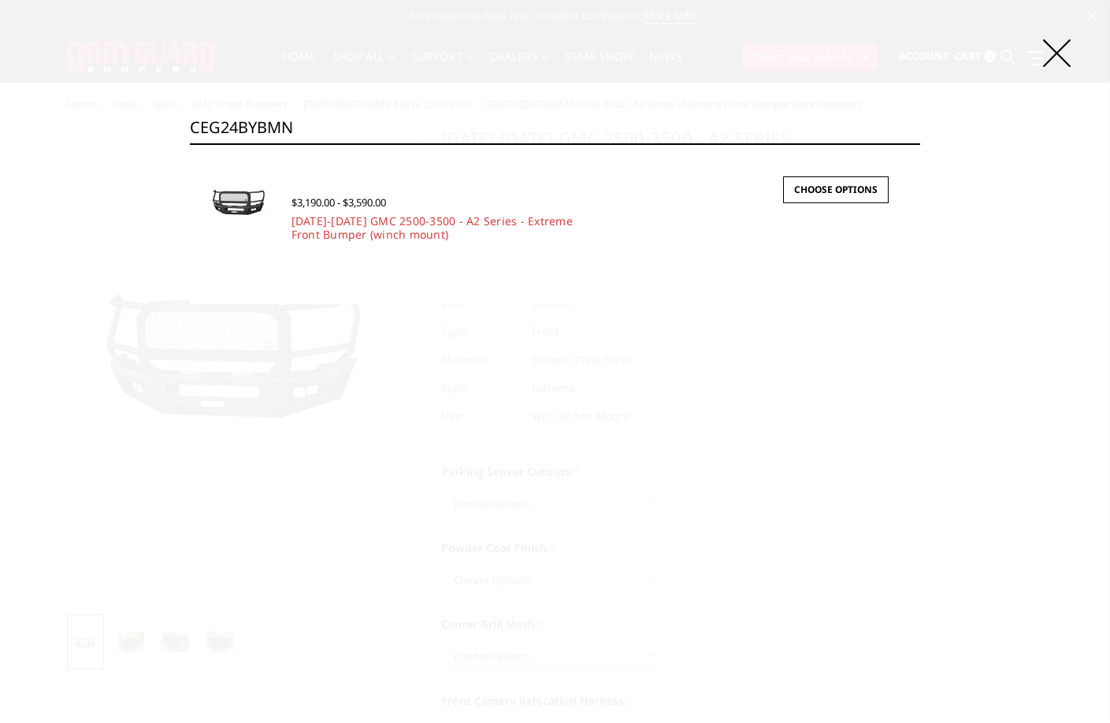
click at [351, 126] on input "CEG24BYBMN" at bounding box center [555, 128] width 731 height 32
paste input "TMH"
click at [310, 125] on input "CEG24BYTMH" at bounding box center [555, 128] width 731 height 32
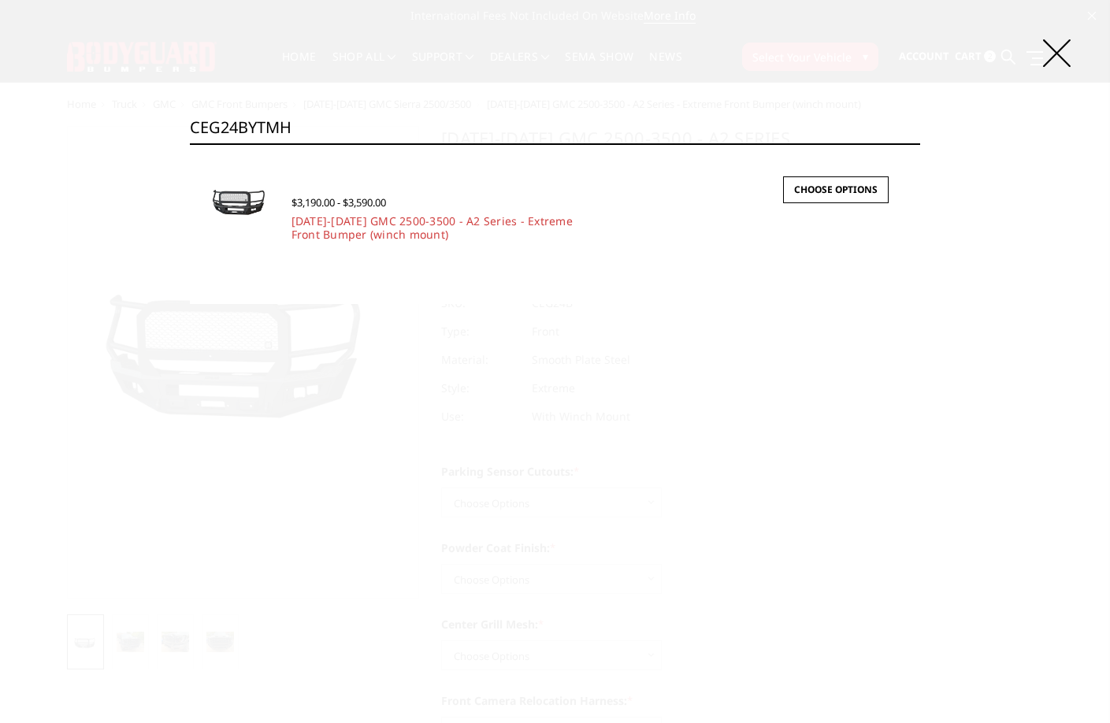
paste input "N"
click at [359, 124] on input "CEG24BYTMN" at bounding box center [555, 128] width 731 height 32
paste input "R19BNBMH"
click at [315, 125] on input "CER19BNBMH" at bounding box center [555, 128] width 731 height 32
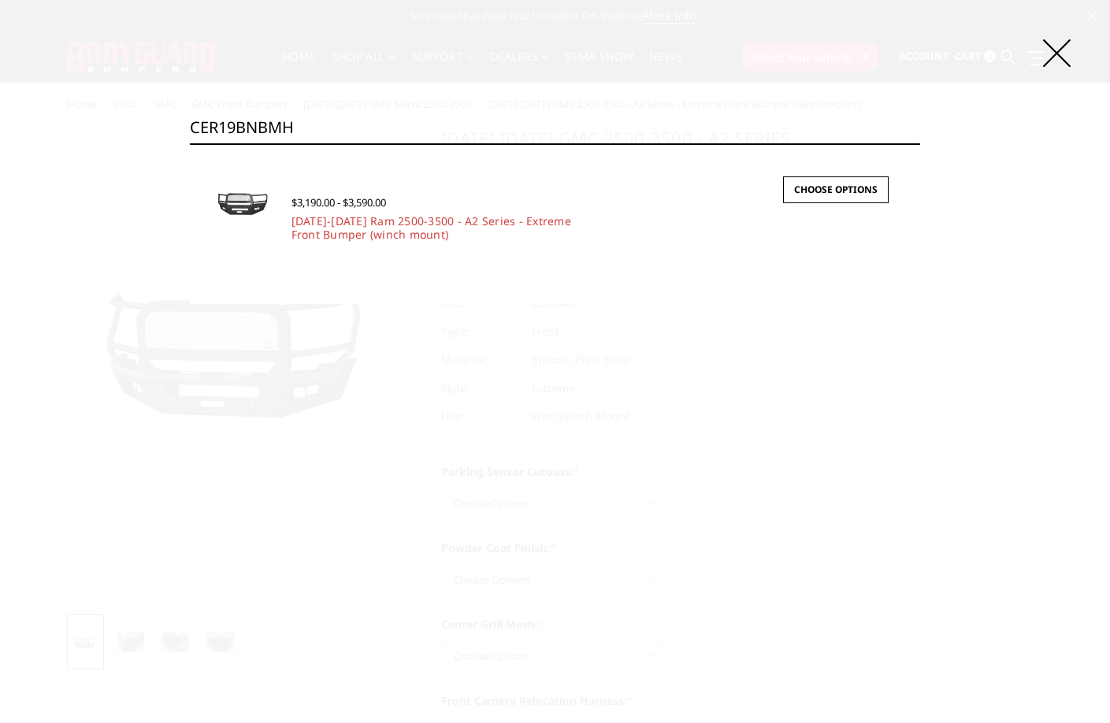
click at [315, 125] on input "CER19BNBMH" at bounding box center [555, 128] width 731 height 32
paste input "N"
click at [316, 129] on input "CER19BNBMN" at bounding box center [555, 128] width 731 height 32
paste input "TMH"
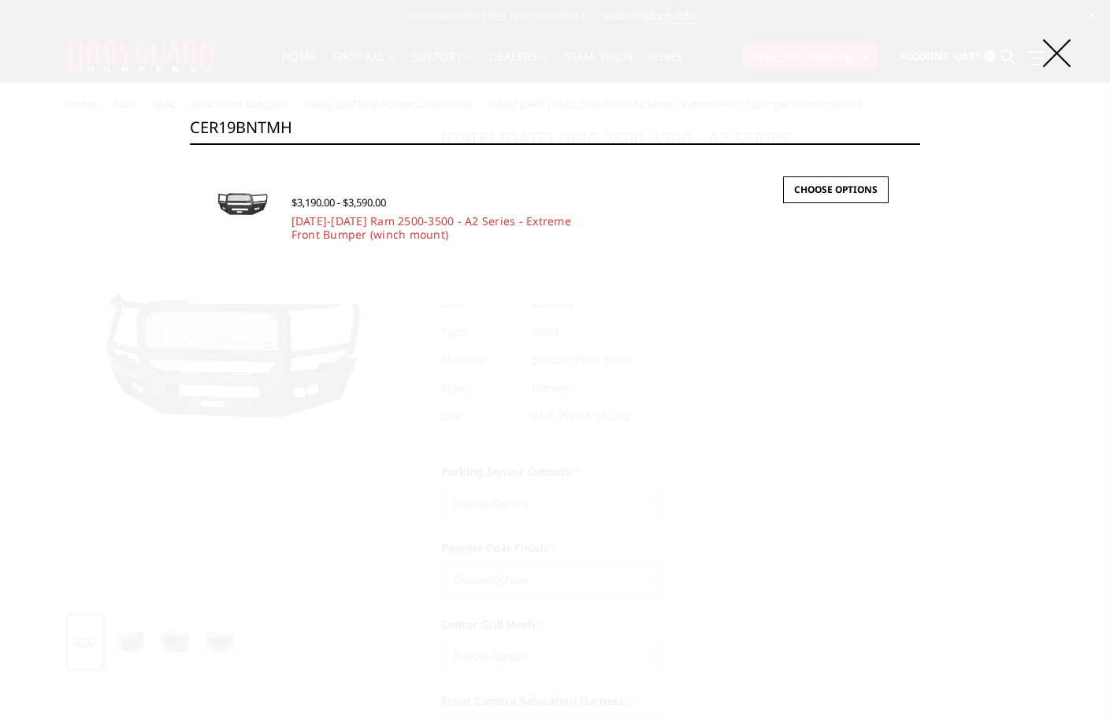
click at [335, 124] on input "CER19BNTMH" at bounding box center [555, 128] width 731 height 32
paste input "N"
click at [340, 126] on input "CER19BNTMN" at bounding box center [555, 128] width 731 height 32
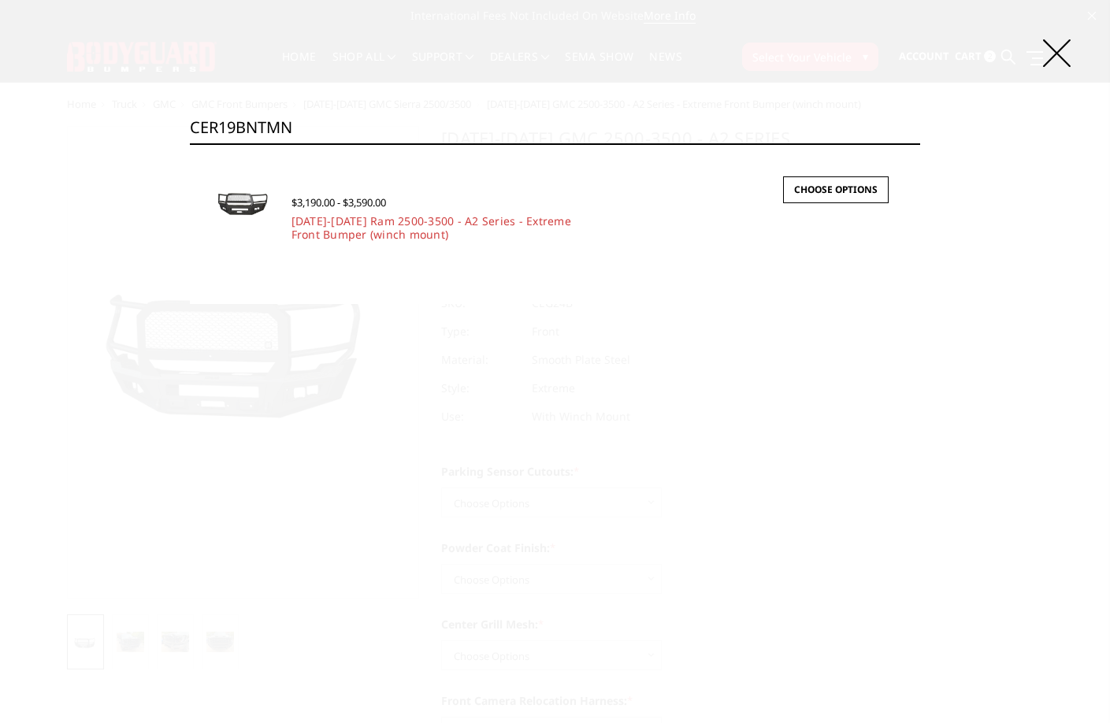
paste input "YBMH"
click at [295, 128] on input "CER19BYBMH" at bounding box center [555, 128] width 731 height 32
paste input "N"
click at [347, 129] on input "CER19BYBMN" at bounding box center [555, 128] width 731 height 32
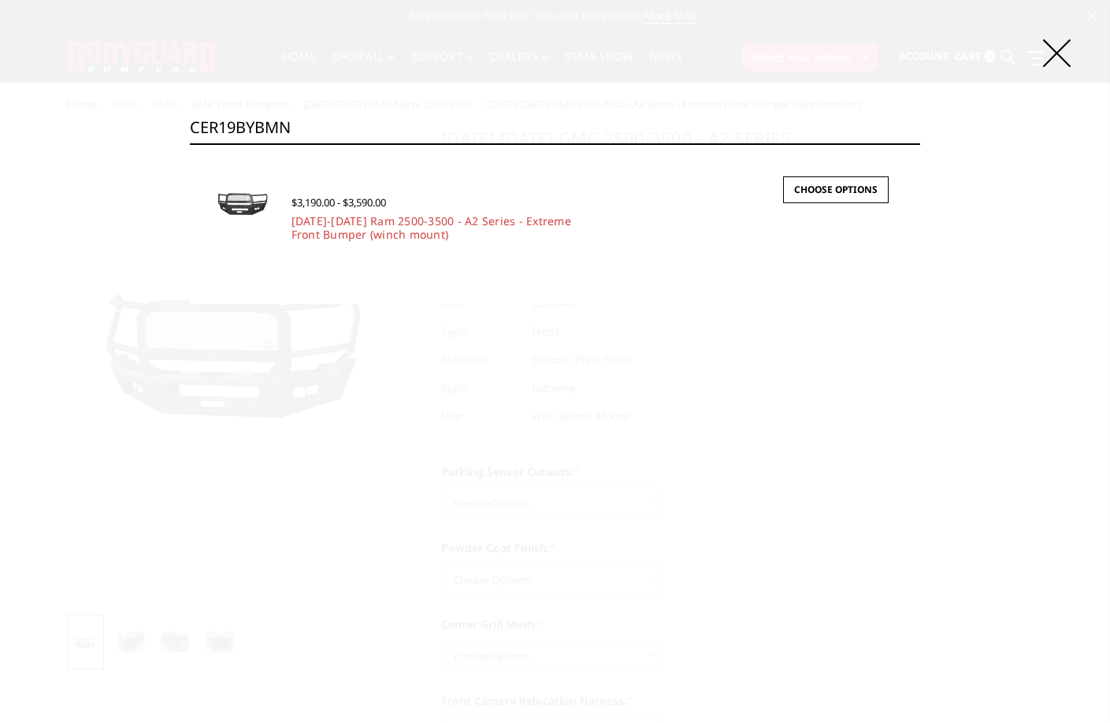
click at [347, 129] on input "CER19BYBMN" at bounding box center [555, 128] width 731 height 32
paste input "TMH"
click at [319, 139] on input "CER19BYTMH" at bounding box center [555, 128] width 731 height 32
paste input "N"
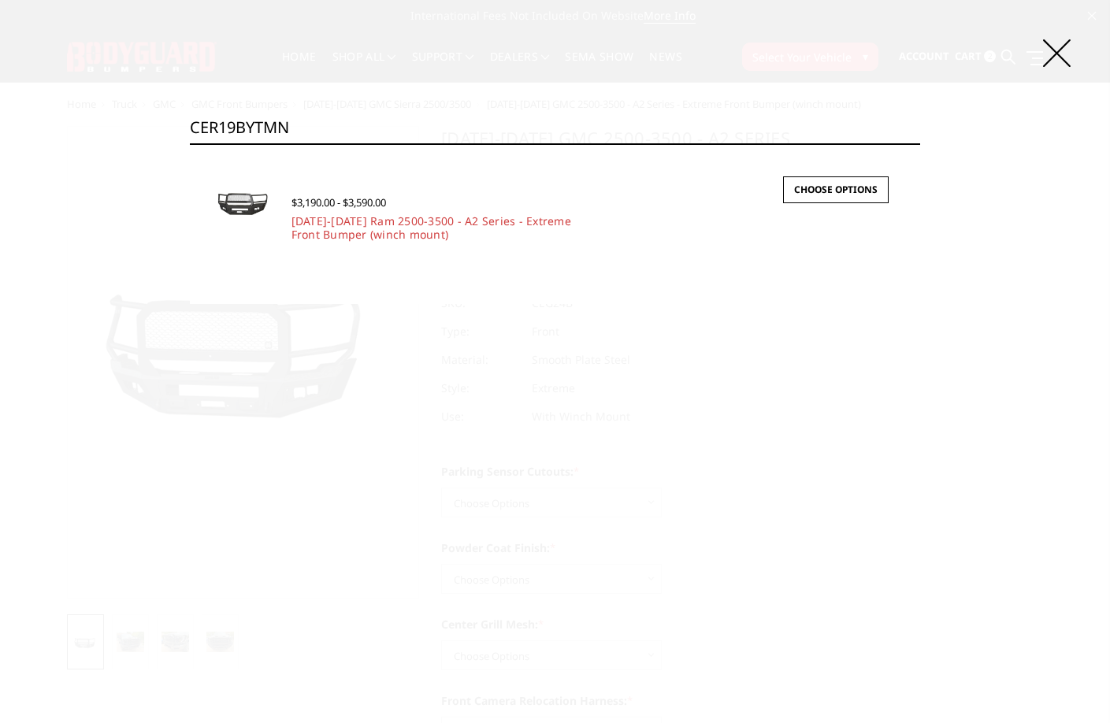
click at [293, 123] on input "CER19BYTMN" at bounding box center [555, 128] width 731 height 32
paste input "CC20BNBNB"
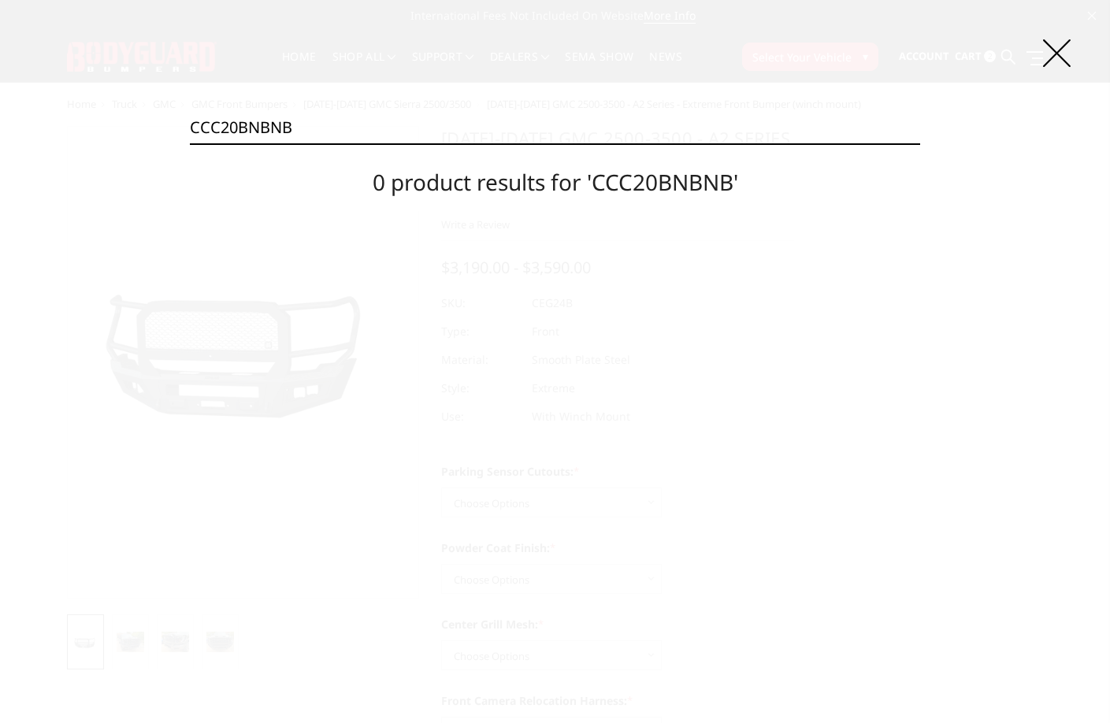
click at [352, 132] on input "CCC20BNBNB" at bounding box center [555, 128] width 731 height 32
paste input "N"
click at [487, 119] on input "CCC20BNBNN" at bounding box center [555, 128] width 731 height 32
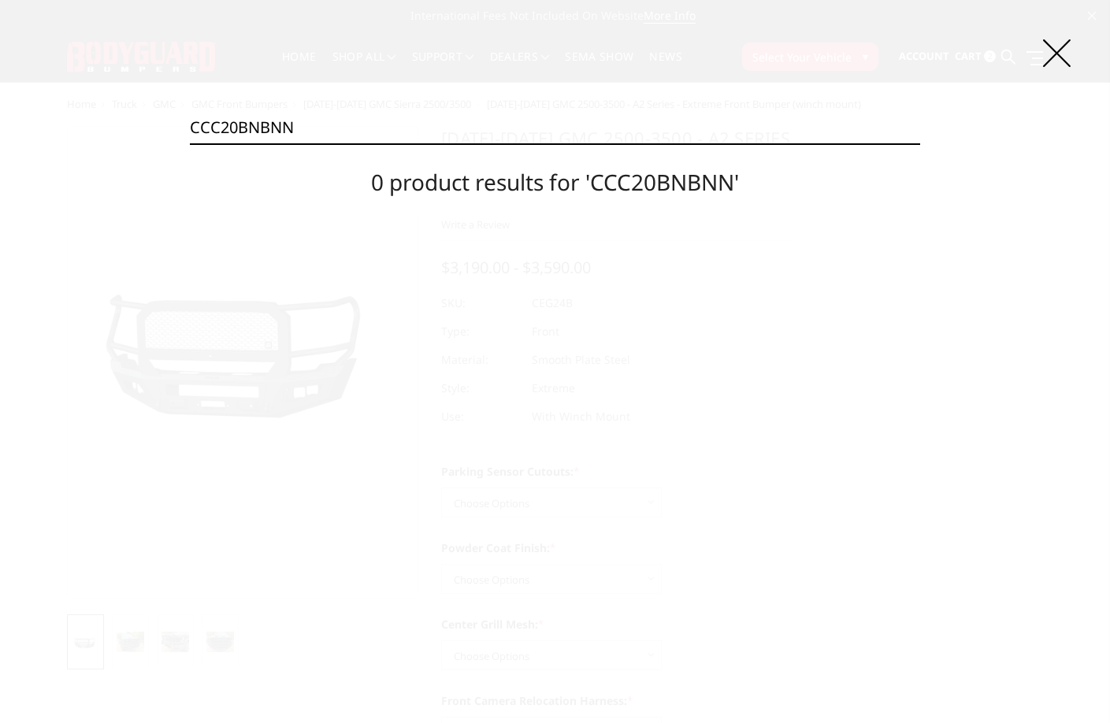
click at [383, 133] on input "CCC20BNBNN" at bounding box center [555, 128] width 731 height 32
paste input "4BNBNB"
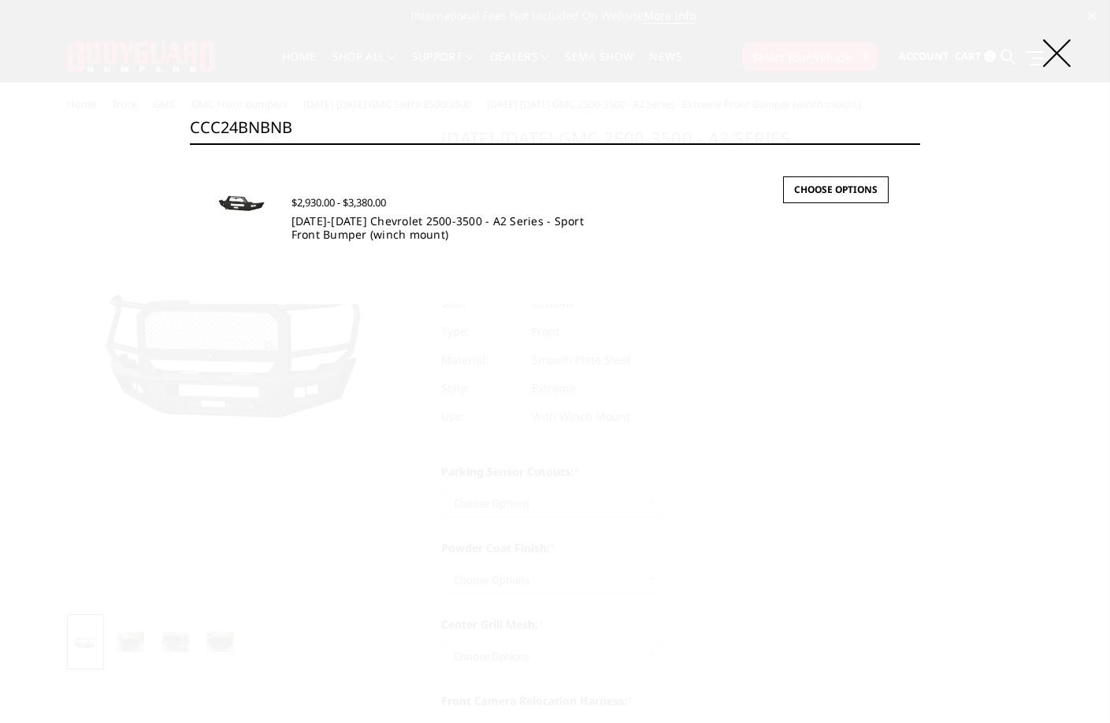
type input "CCC24BNBNB"
click at [396, 225] on link "[DATE]-[DATE] Chevrolet 2500-3500 - A2 Series - Sport Front Bumper (winch mount)" at bounding box center [438, 228] width 292 height 28
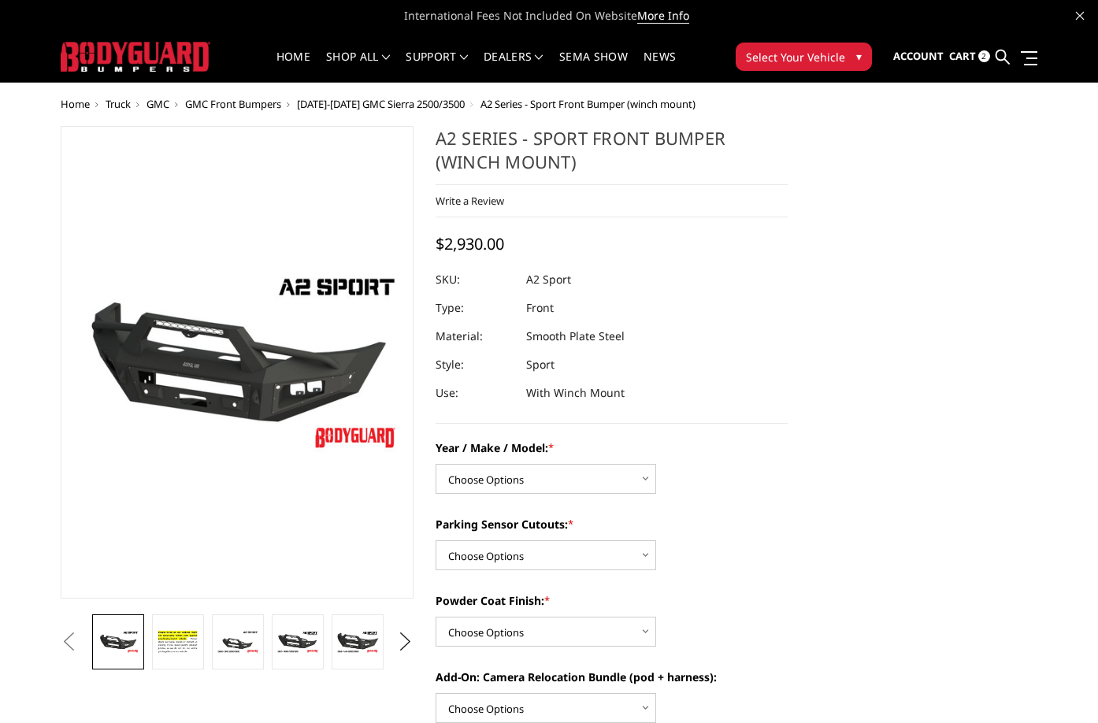
scroll to position [79, 0]
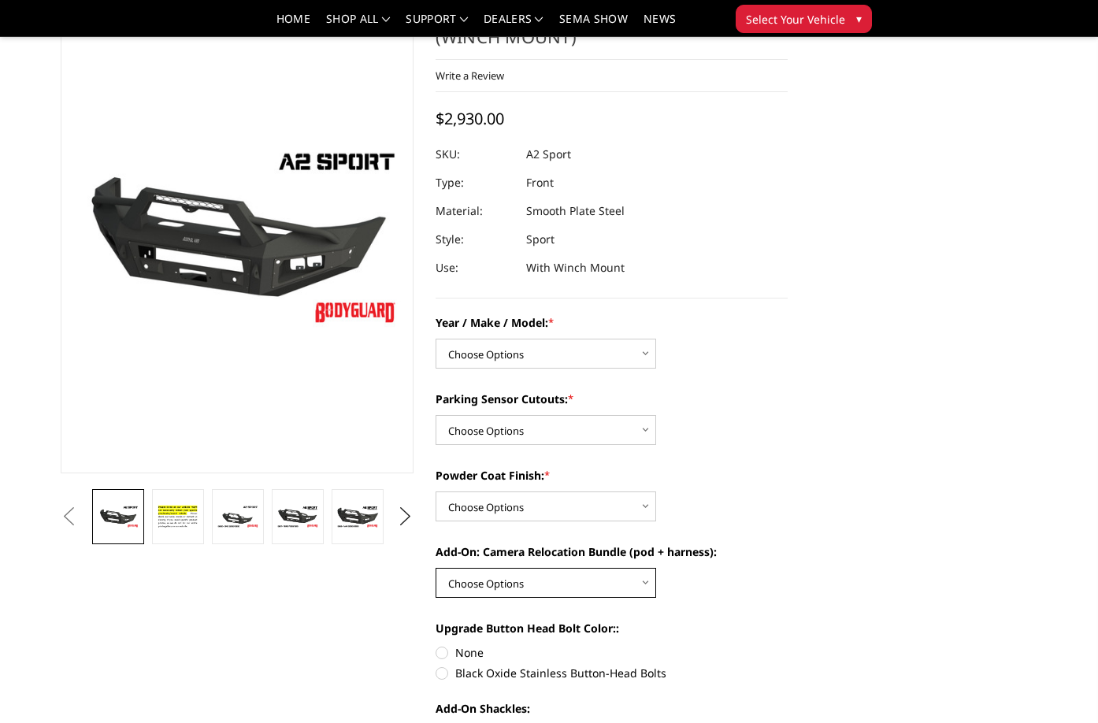
click at [549, 576] on select "Choose Options WITH front camera relocation harness + pod mount WITHOUT front c…" at bounding box center [546, 583] width 221 height 30
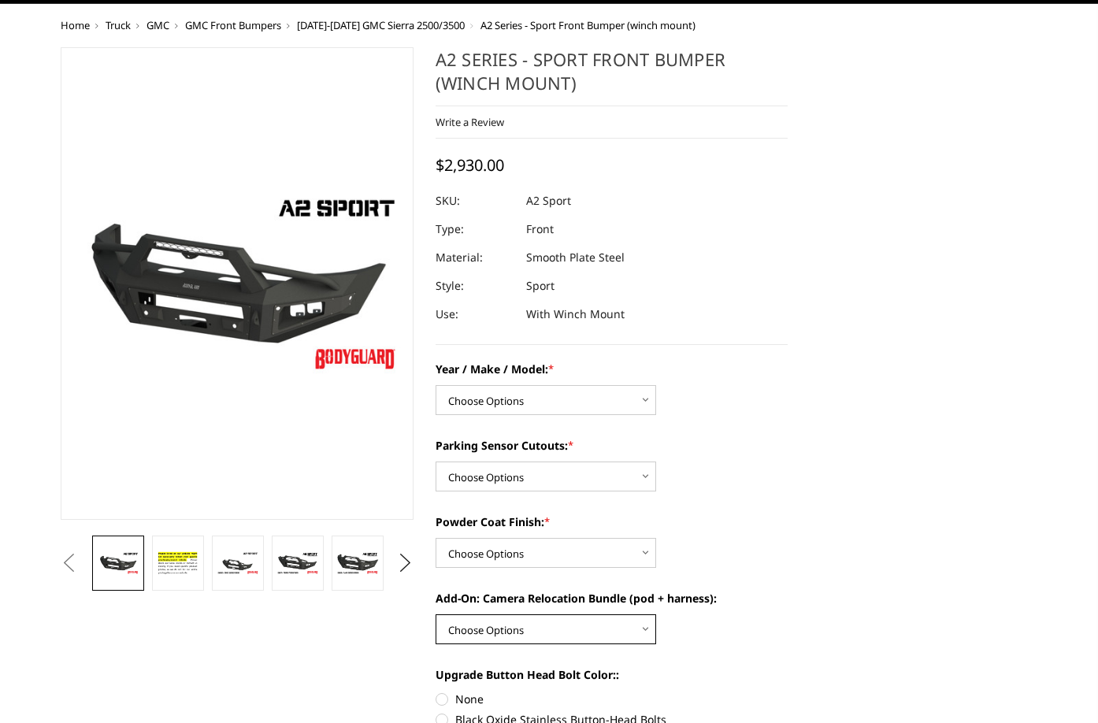
scroll to position [0, 0]
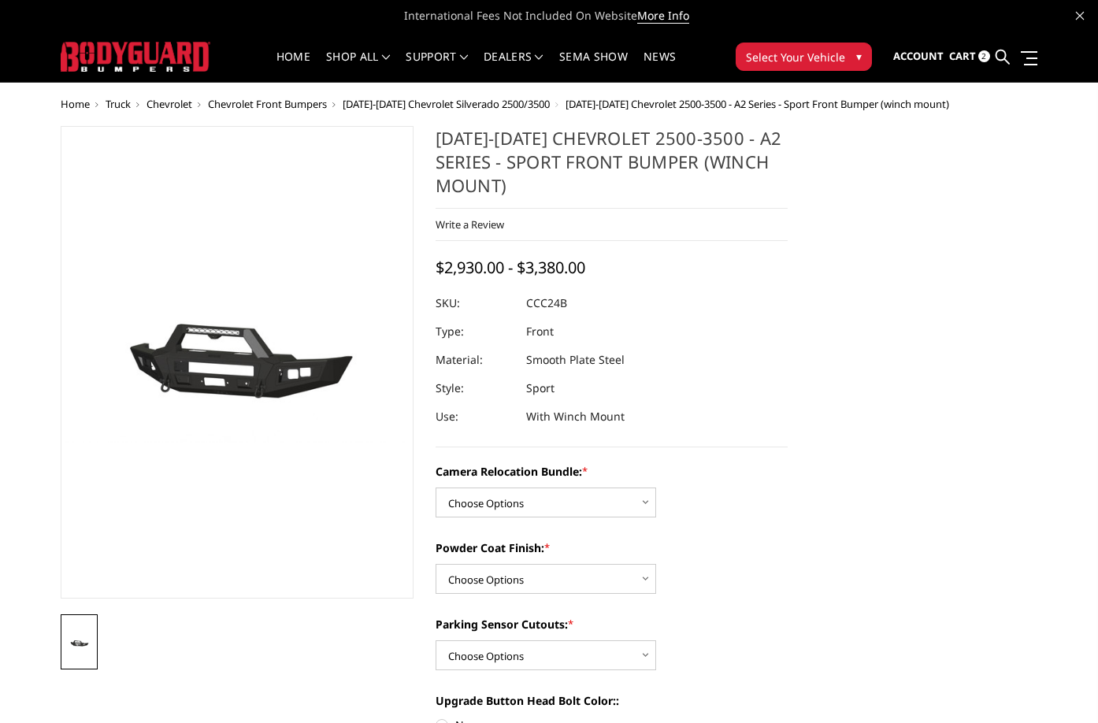
scroll to position [158, 0]
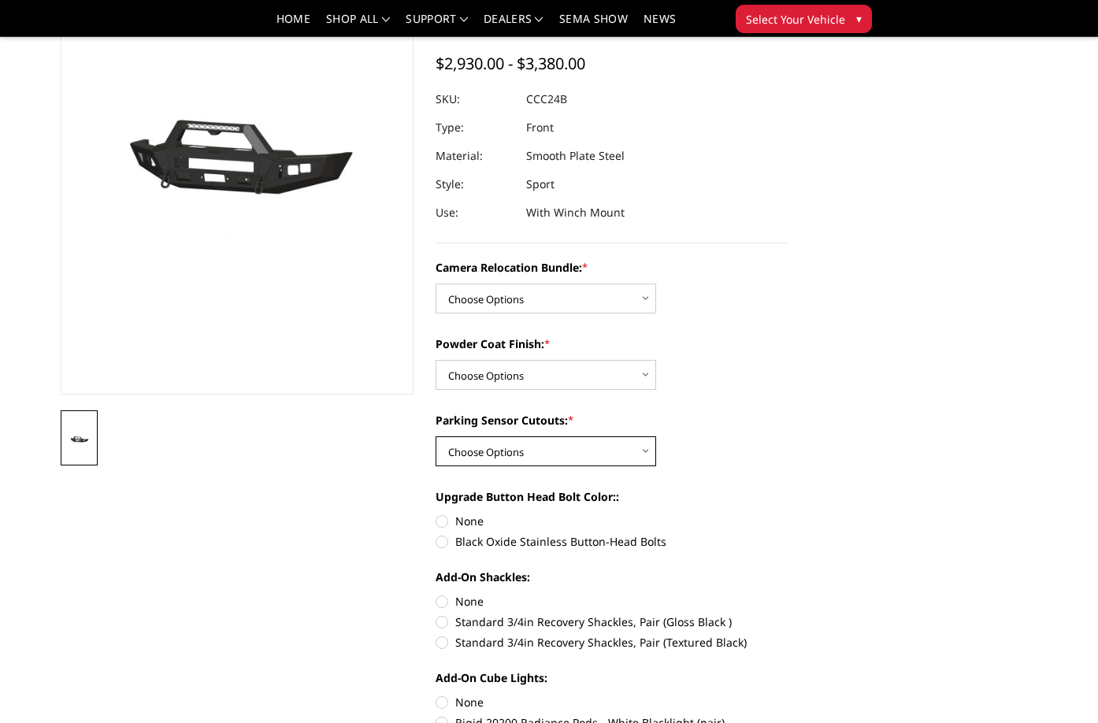
click at [571, 444] on select "Choose Options Yes - With Parking Sensor Cutouts No - Without Parking Sensor Cu…" at bounding box center [546, 452] width 221 height 30
click at [572, 448] on select "Choose Options Yes - With Parking Sensor Cutouts No - Without Parking Sensor Cu…" at bounding box center [546, 452] width 221 height 30
click at [563, 377] on select "Choose Options Textured Black Powder Coat Bare Metal" at bounding box center [546, 375] width 221 height 30
drag, startPoint x: 560, startPoint y: 379, endPoint x: 558, endPoint y: 360, distance: 19.1
click at [560, 379] on select "Choose Options Textured Black Powder Coat Bare Metal" at bounding box center [546, 375] width 221 height 30
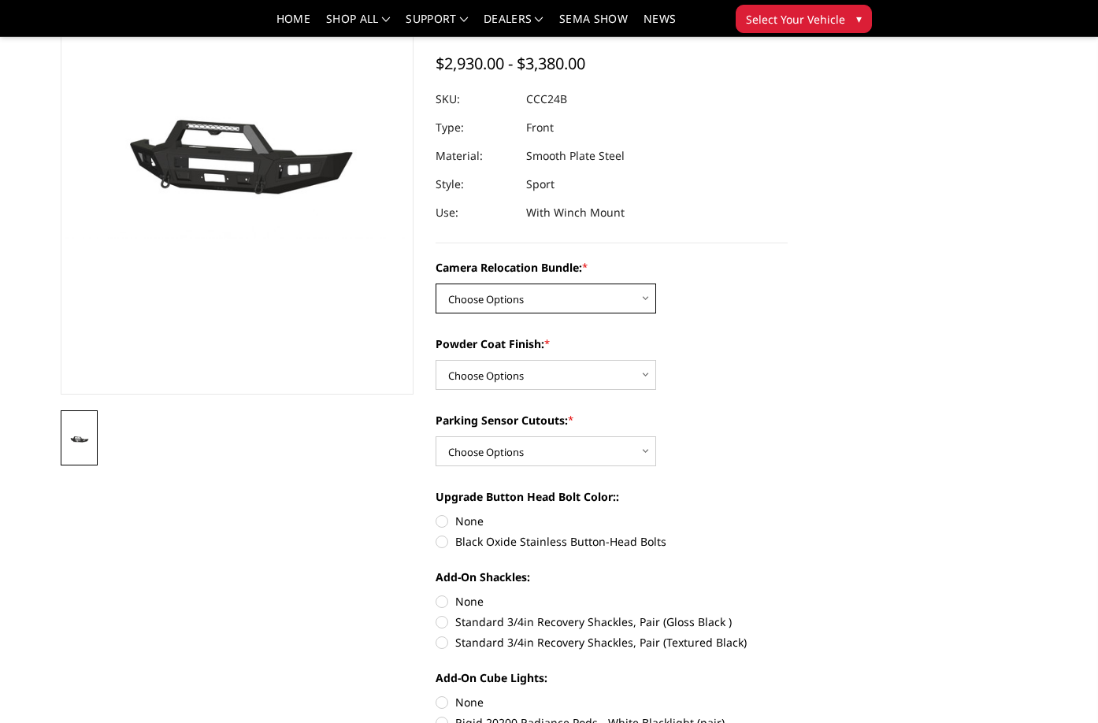
click at [549, 301] on select "Choose Options WITHOUT Camera Relocation Bundle WITH Camera Relocation Bundle" at bounding box center [546, 299] width 221 height 30
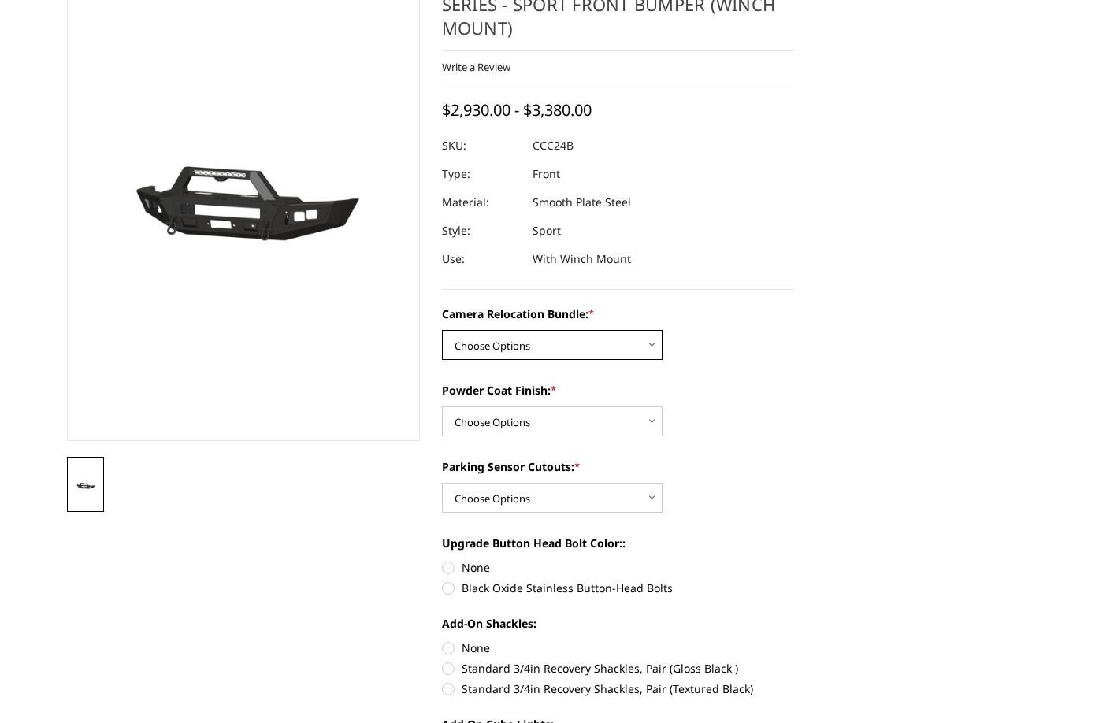
scroll to position [0, 0]
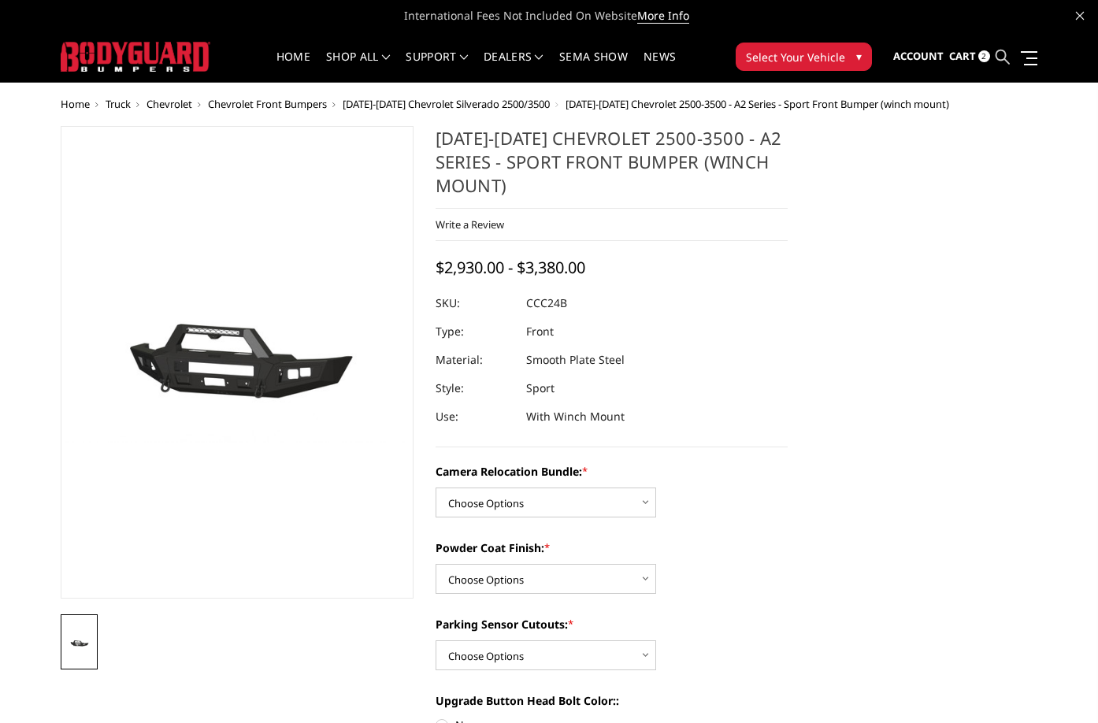
click at [999, 62] on icon at bounding box center [1003, 57] width 14 height 14
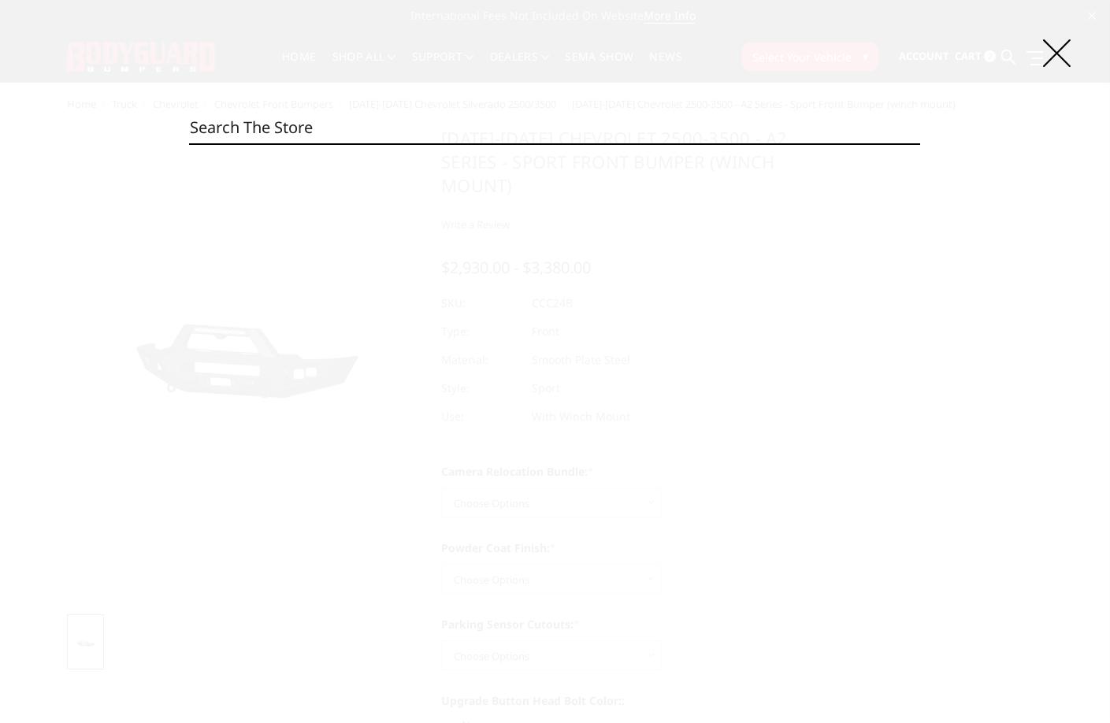
click at [425, 136] on input "Search" at bounding box center [555, 128] width 731 height 32
paste input "CCC20BNBNN"
click at [412, 132] on input "CCC20BNBNN" at bounding box center [555, 128] width 731 height 32
paste input "TNB"
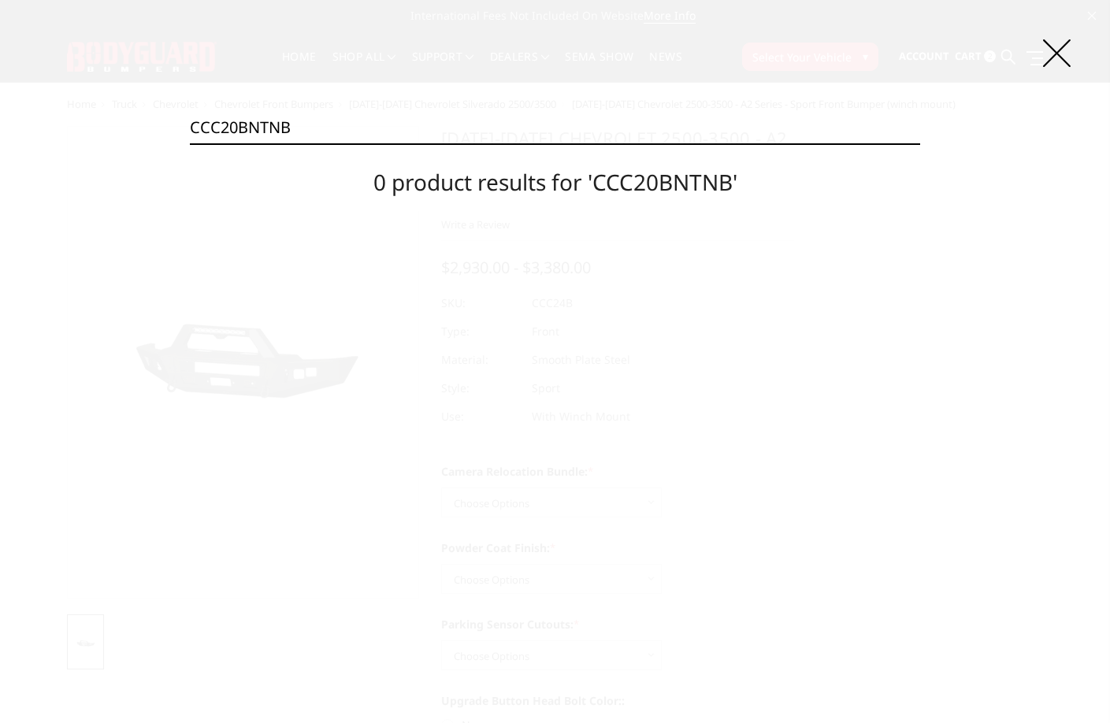
click at [378, 125] on input "CCC20BNTNB" at bounding box center [555, 128] width 731 height 32
paste input "N"
click at [383, 113] on input "CCC20BNTNN" at bounding box center [555, 128] width 731 height 32
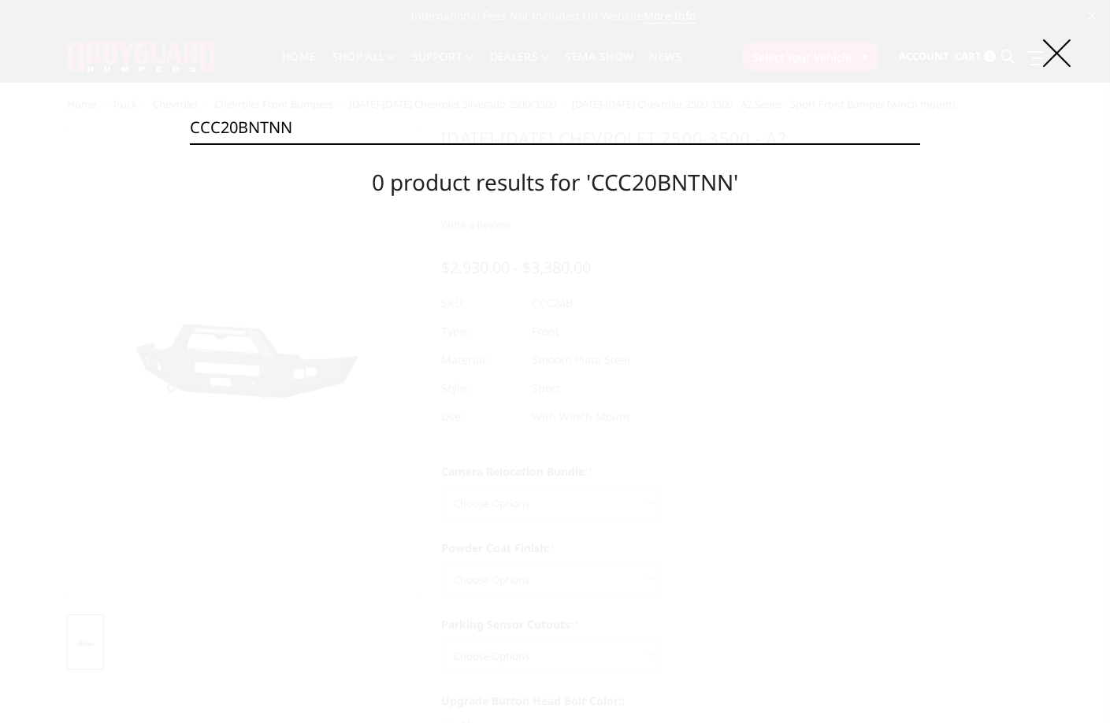
paste input "YBNB"
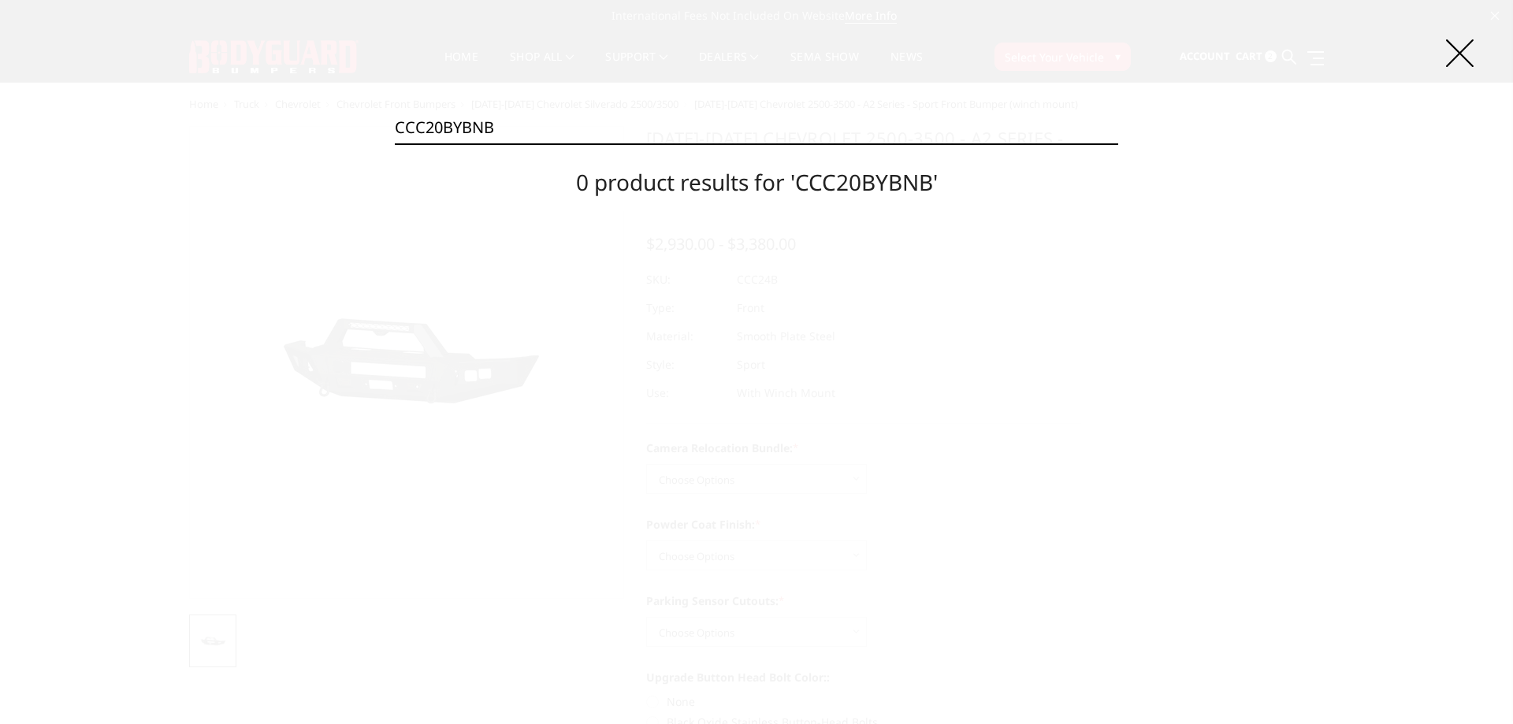
click at [535, 131] on input "CCC20BYBNB" at bounding box center [756, 128] width 723 height 32
paste input "N"
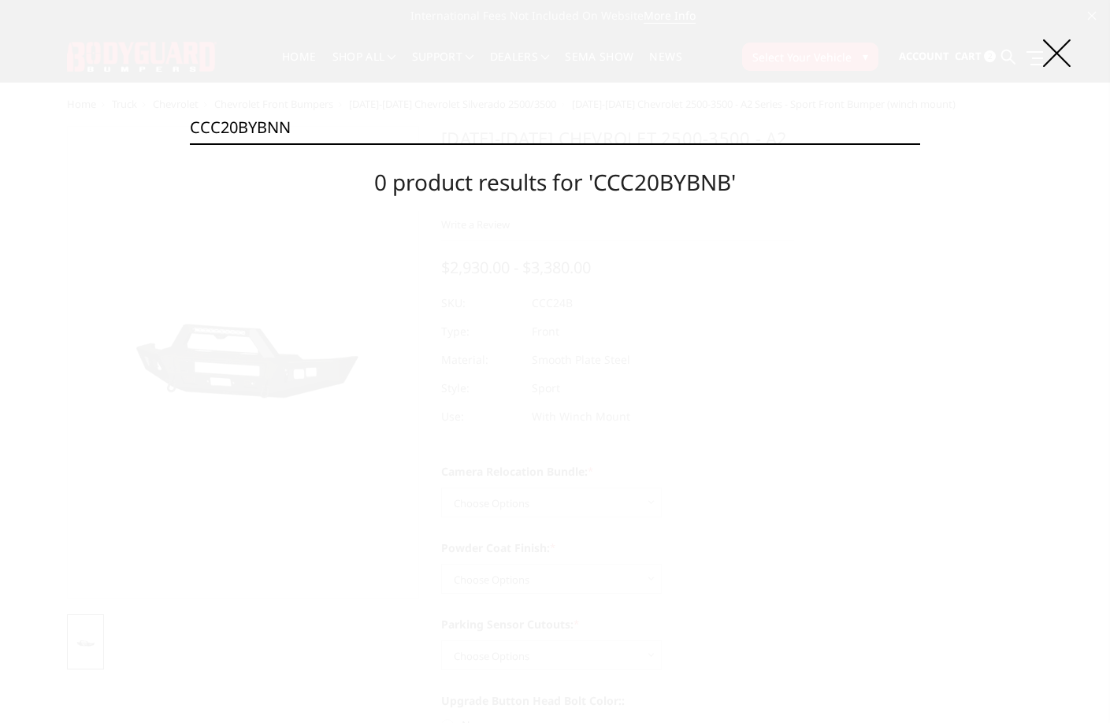
click at [432, 119] on input "CCC20BYBNN" at bounding box center [555, 128] width 731 height 32
paste input "TNB"
type input "CCC20BYTNB"
click at [920, 143] on input "Search" at bounding box center [920, 143] width 1 height 1
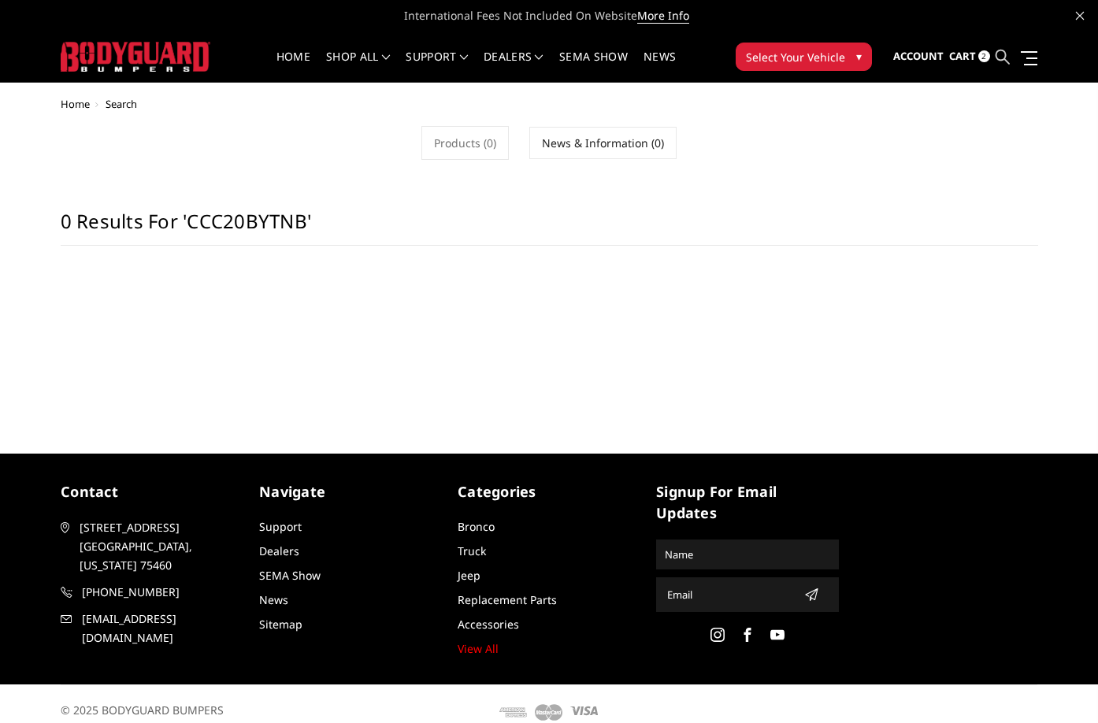
click at [1009, 60] on icon at bounding box center [1003, 57] width 14 height 14
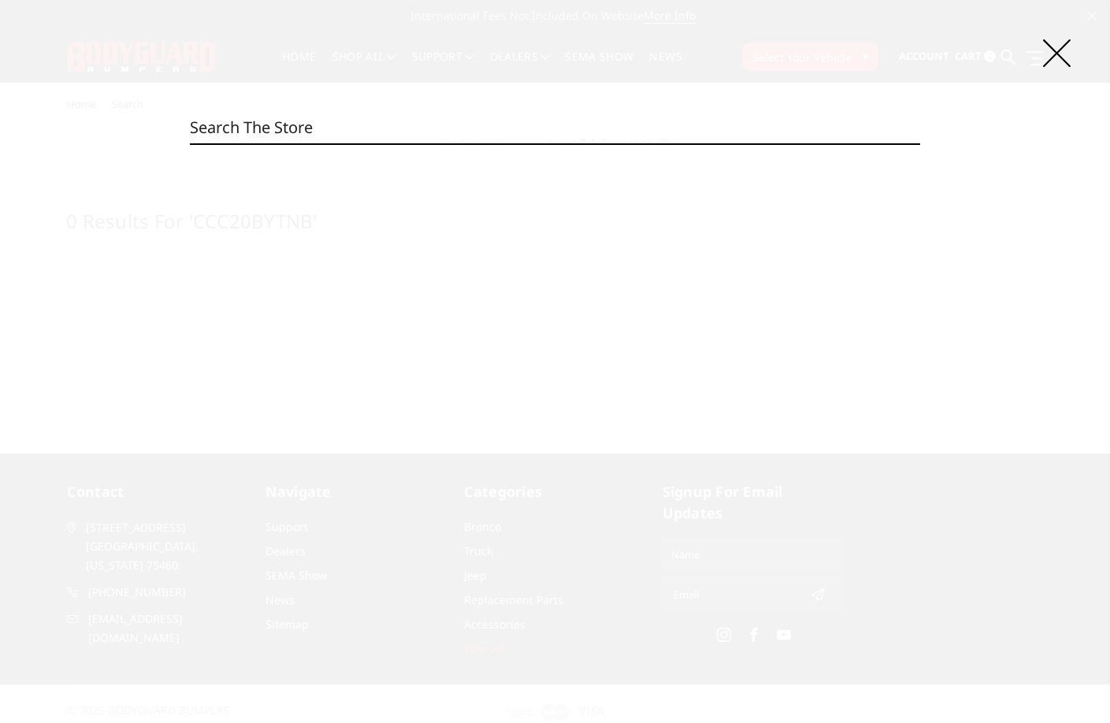
click at [448, 136] on input "Search" at bounding box center [555, 128] width 731 height 32
paste input "CCC20BYTNN"
click at [470, 122] on input "CCC20BYTNN" at bounding box center [555, 128] width 731 height 32
paste input "4BNBNB"
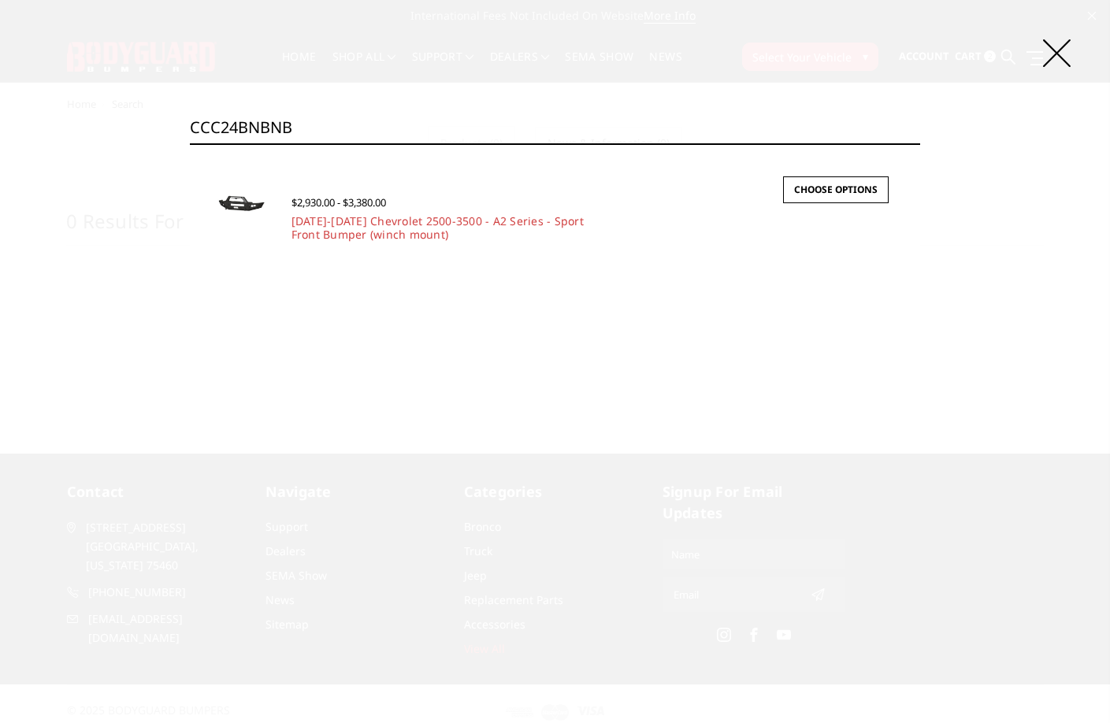
type input "CCC24BNBNB"
click at [391, 231] on link "[DATE]-[DATE] Chevrolet 2500-3500 - A2 Series - Sport Front Bumper (winch mount)" at bounding box center [438, 228] width 292 height 28
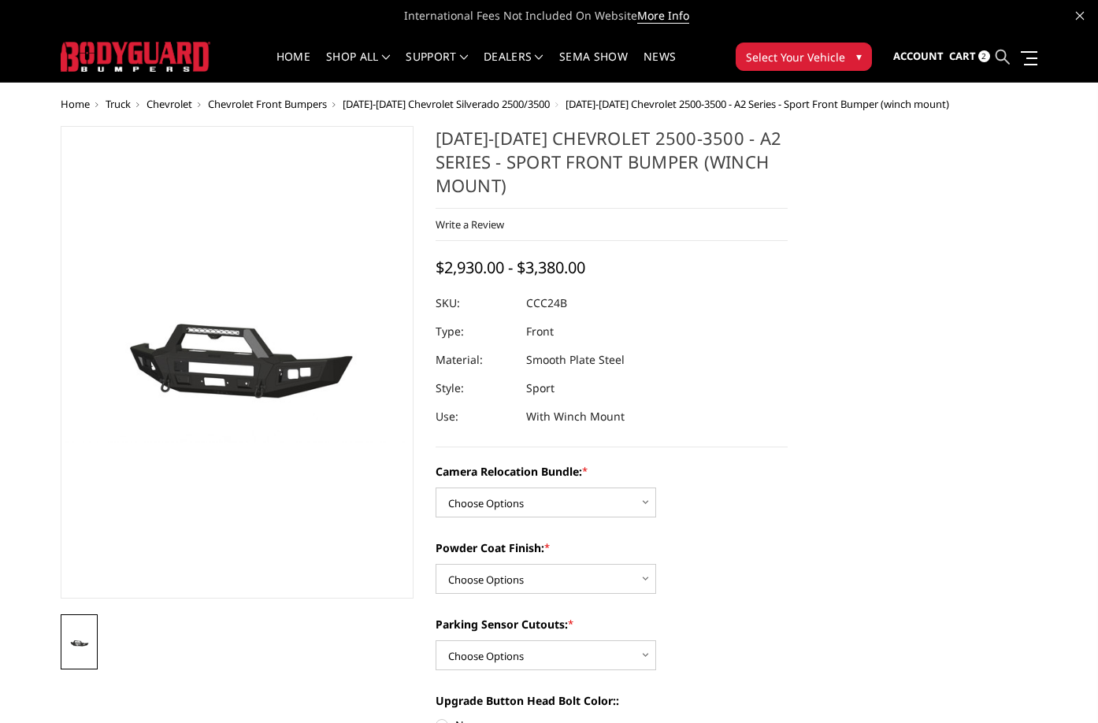
click at [1009, 53] on icon at bounding box center [1003, 57] width 14 height 14
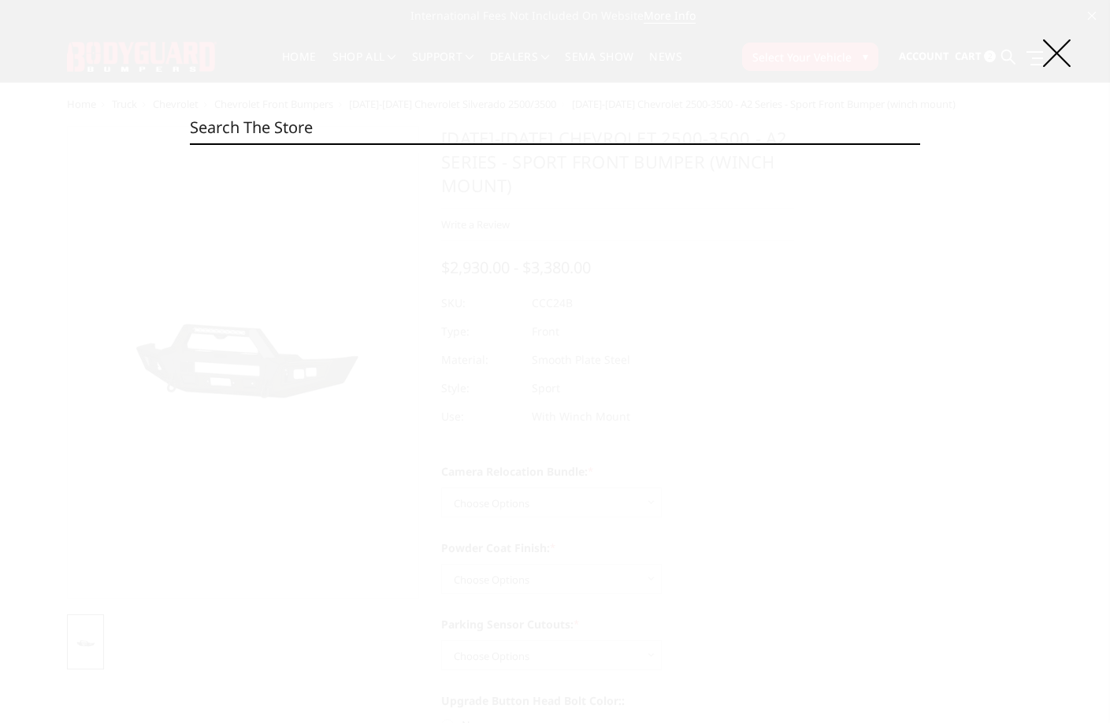
click at [500, 135] on input "Search" at bounding box center [555, 128] width 731 height 32
paste input "CCC24BNBNN"
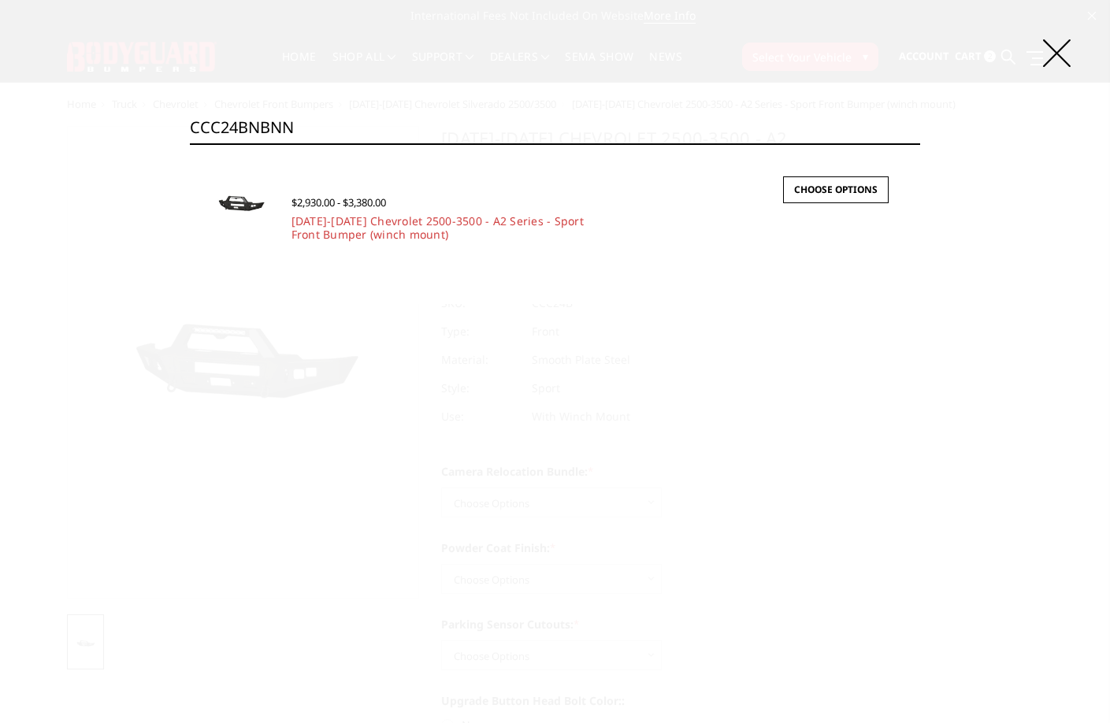
click at [377, 115] on input "CCC24BNBNN" at bounding box center [555, 128] width 731 height 32
paste input "TNB"
click at [389, 124] on input "CCC24BNTNB" at bounding box center [555, 128] width 731 height 32
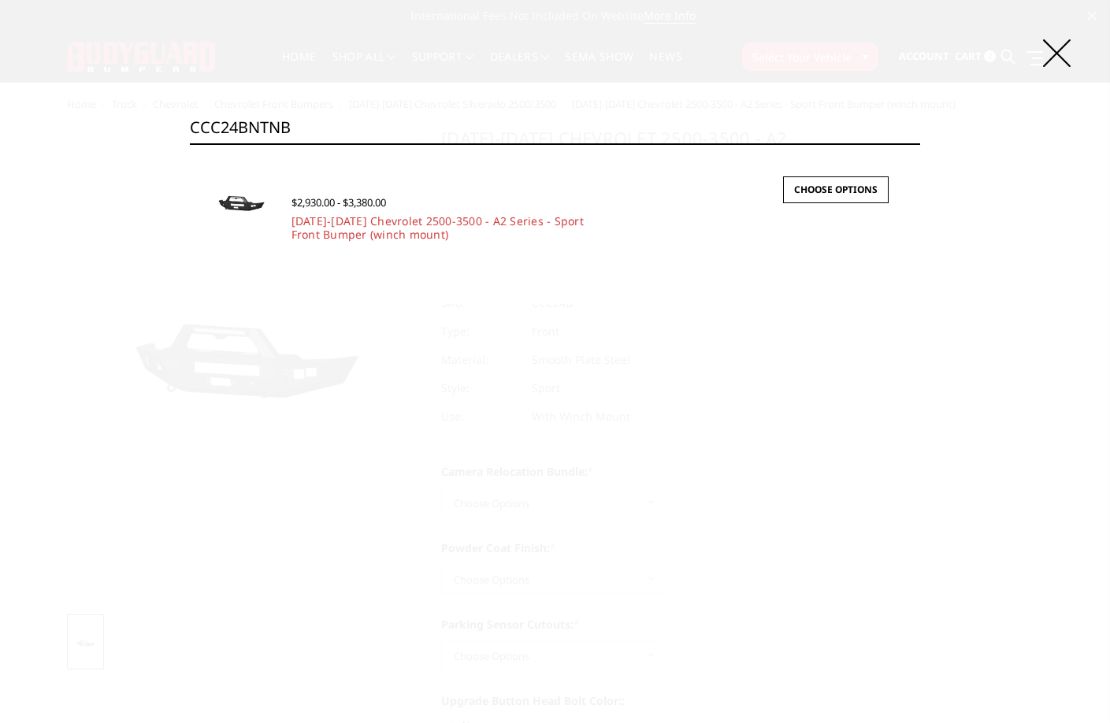
paste input "N"
click at [403, 128] on input "CCC24BNTNN" at bounding box center [555, 128] width 731 height 32
paste input "YBNB"
click at [320, 126] on input "CCC24BYBNB" at bounding box center [555, 128] width 731 height 32
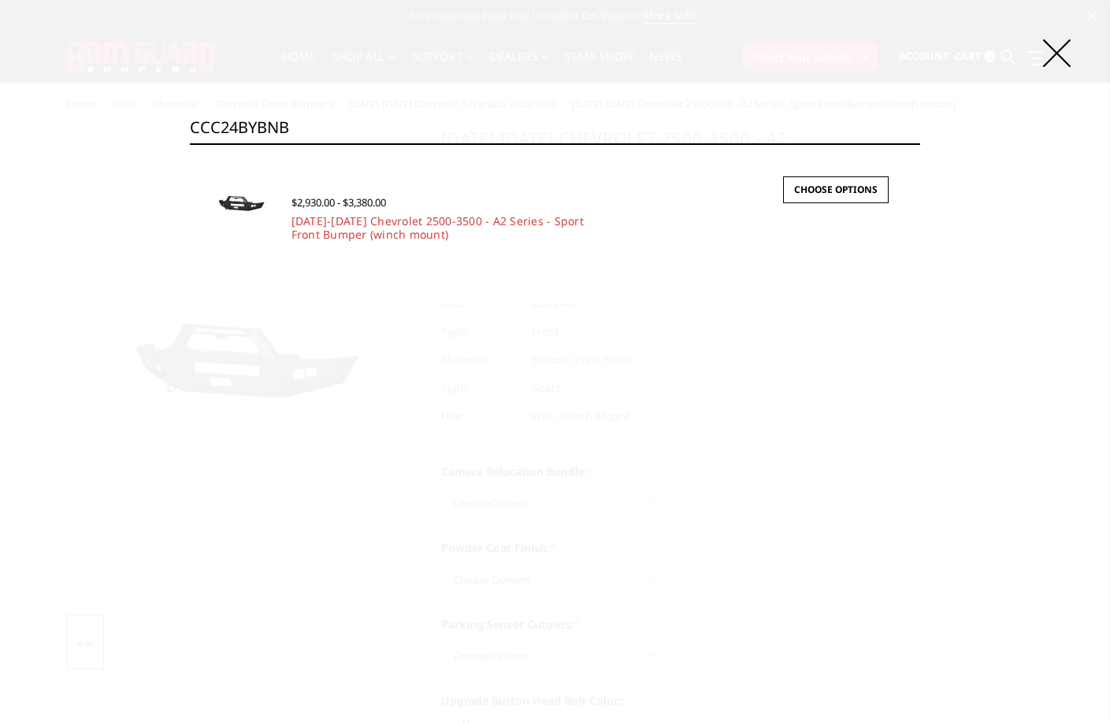
click at [320, 126] on input "CCC24BYBNB" at bounding box center [555, 128] width 731 height 32
paste input "N"
click at [414, 115] on input "CCC24BYBNN" at bounding box center [555, 128] width 731 height 32
paste input "TNB"
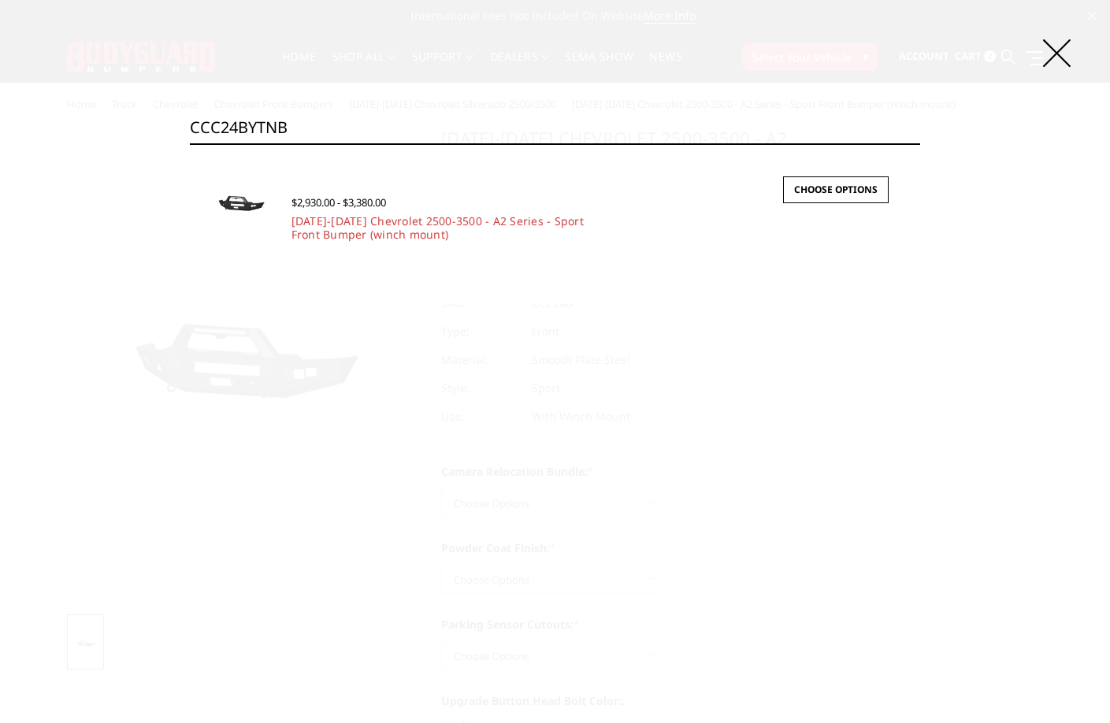
click at [338, 121] on input "CCC24BYTNB" at bounding box center [555, 128] width 731 height 32
paste input "N"
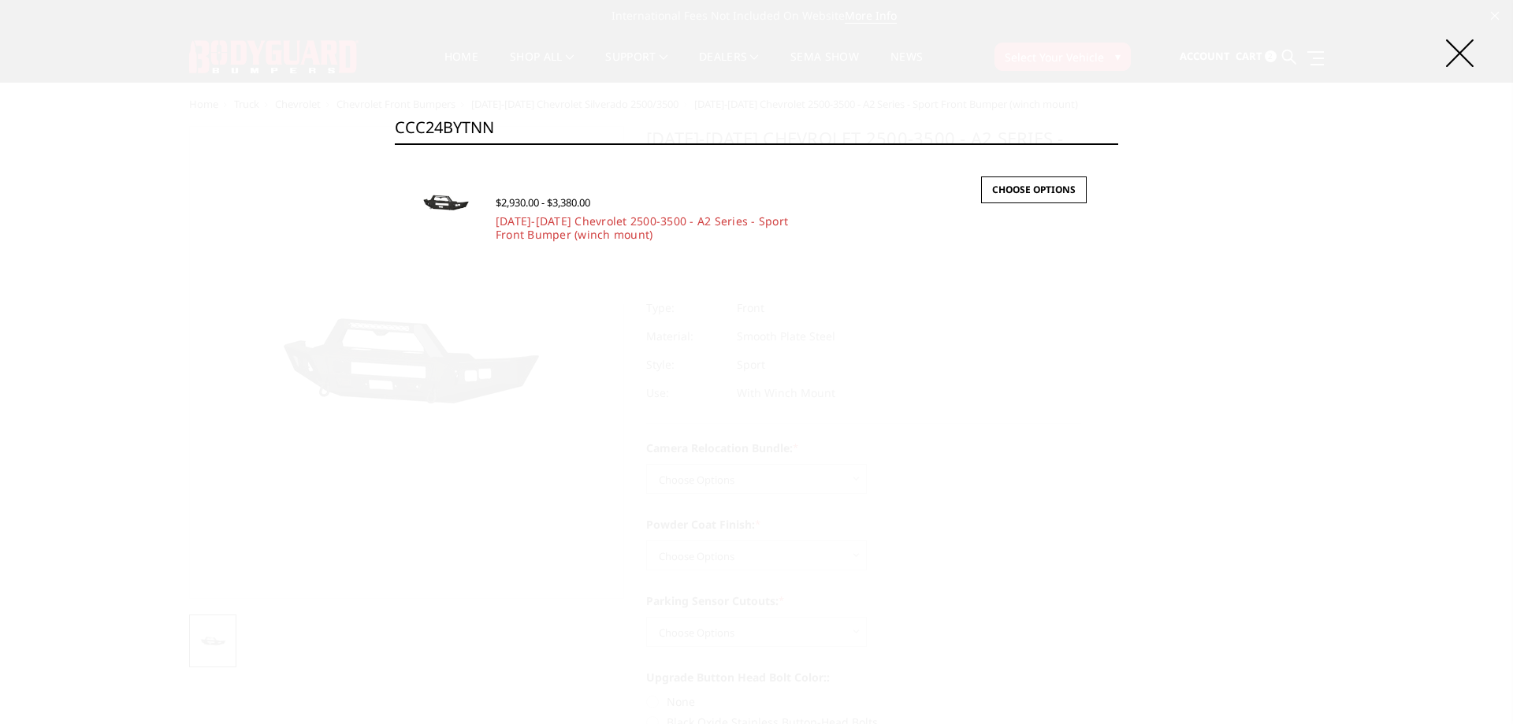
click at [506, 125] on input "CCC24BYTNN" at bounding box center [756, 128] width 723 height 32
paste input "F17BNBNB"
click at [494, 120] on input "CCF17BNBNB" at bounding box center [756, 128] width 723 height 32
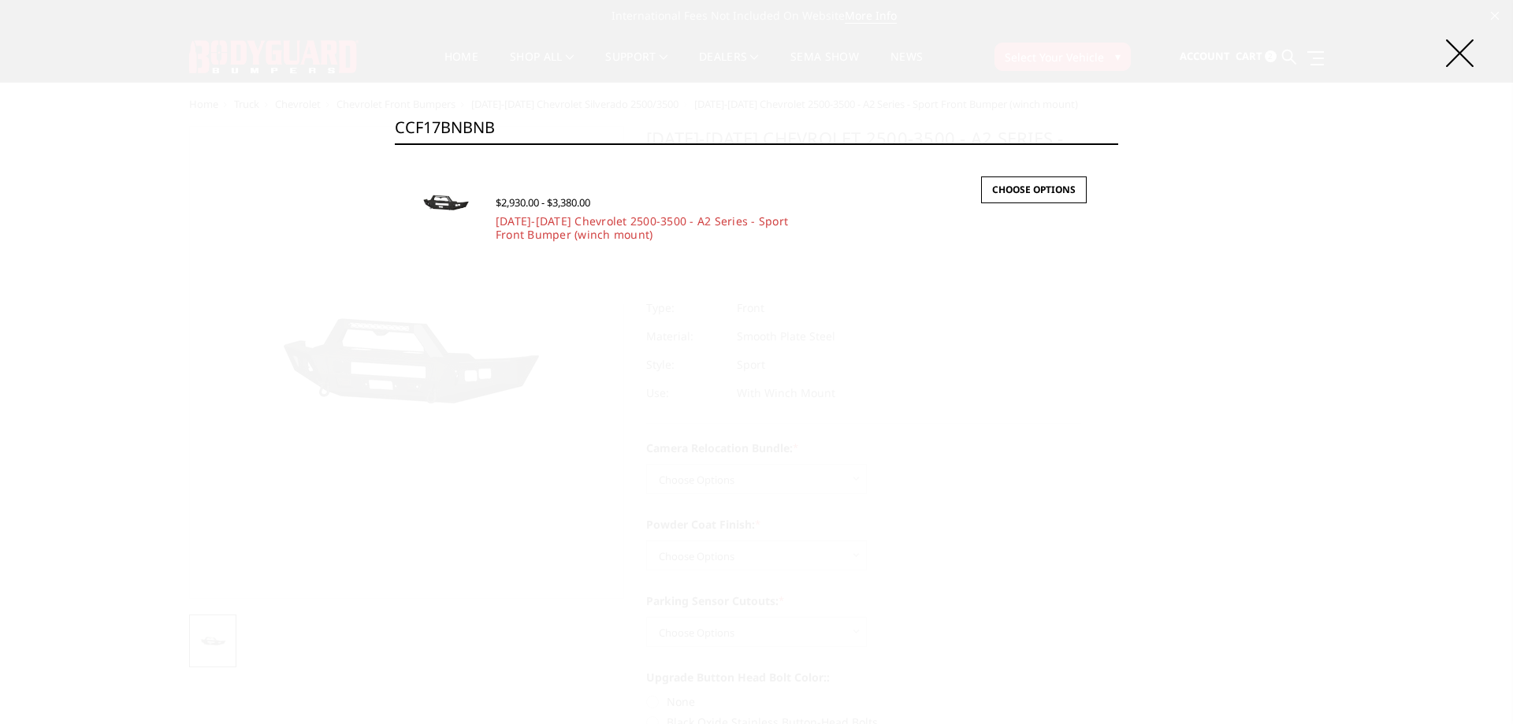
paste input "N"
click at [529, 128] on input "CCF17BNBNN" at bounding box center [756, 128] width 723 height 32
paste input "23"
click at [516, 120] on input "CCF23BNBNN" at bounding box center [756, 128] width 723 height 32
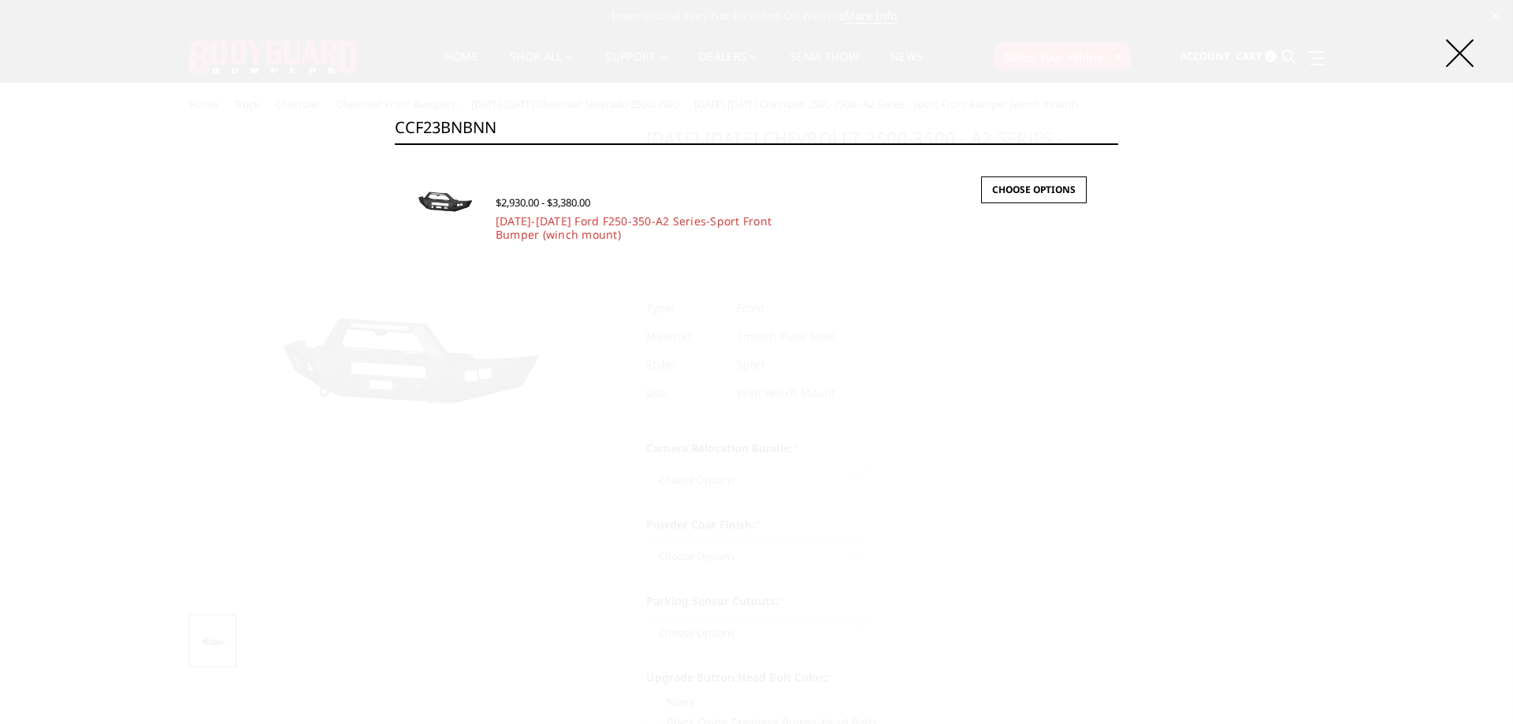
click at [516, 120] on input "CCF23BNBNN" at bounding box center [756, 128] width 723 height 32
paste input "TNB"
click at [468, 117] on input "CCF23BNTNB" at bounding box center [756, 128] width 723 height 32
paste input "N"
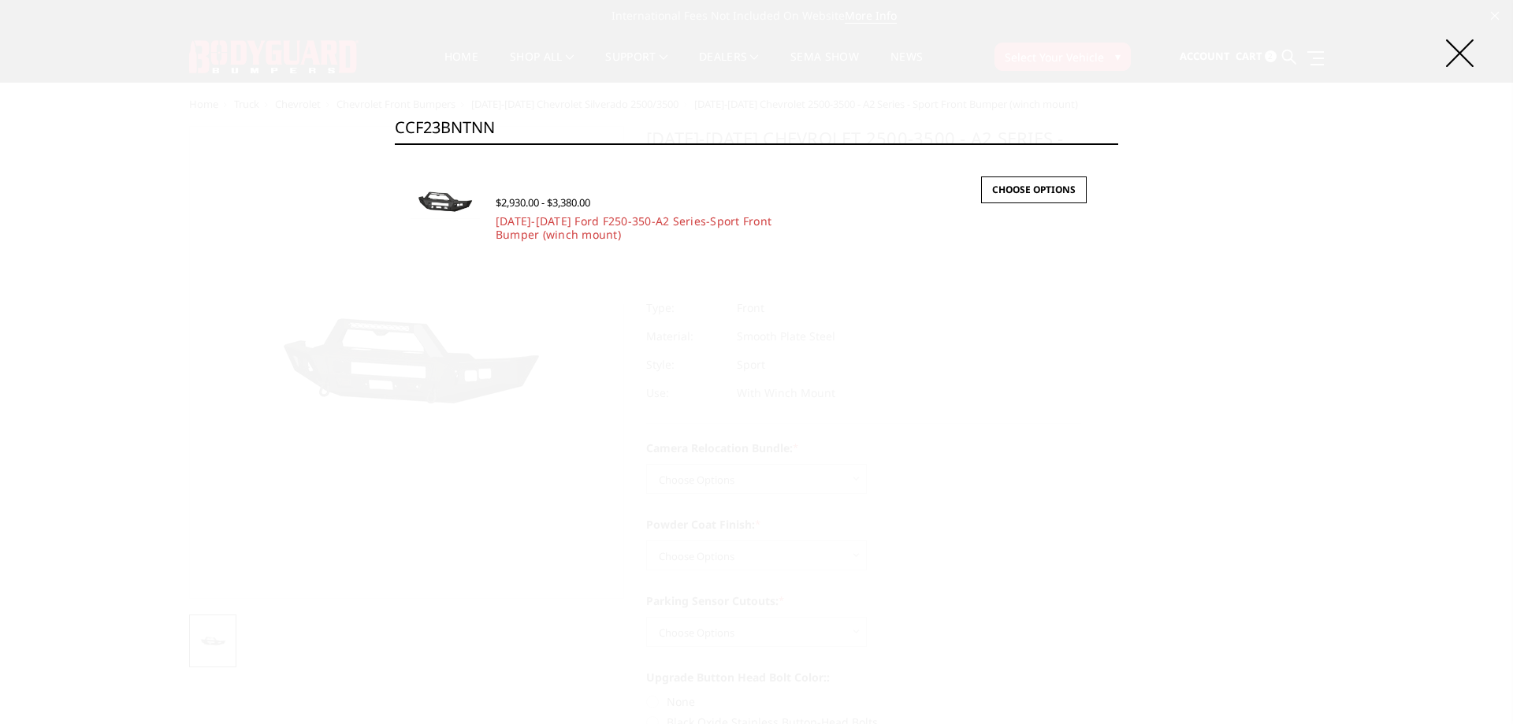
click at [474, 125] on input "CCF23BNTNN" at bounding box center [756, 128] width 723 height 32
paste input "YBNB"
click at [501, 110] on div "Search CCF23BYBNB Search × Quick view $2,930.00 - $3,380.00 2023-2025 Ford F250…" at bounding box center [756, 362] width 1513 height 724
click at [528, 146] on section "× Quick view $2,930.00 - $3,380.00 2023-2025 Ford F250-350-A2 Series-Sport Fron…" at bounding box center [756, 224] width 723 height 159
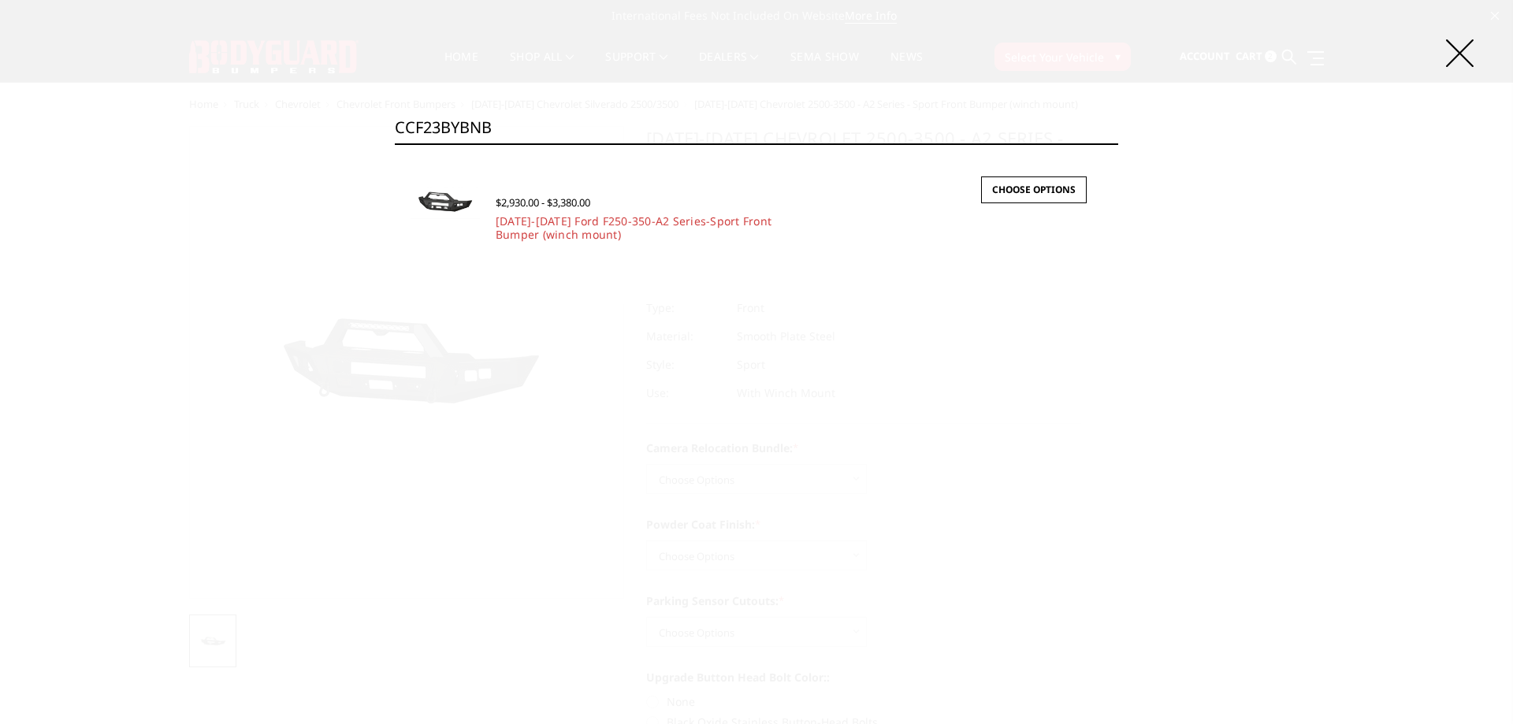
click at [528, 140] on input "CCF23BYBNB" at bounding box center [756, 128] width 723 height 32
paste input "N"
click at [481, 124] on input "CCF23BYBNN" at bounding box center [756, 128] width 723 height 32
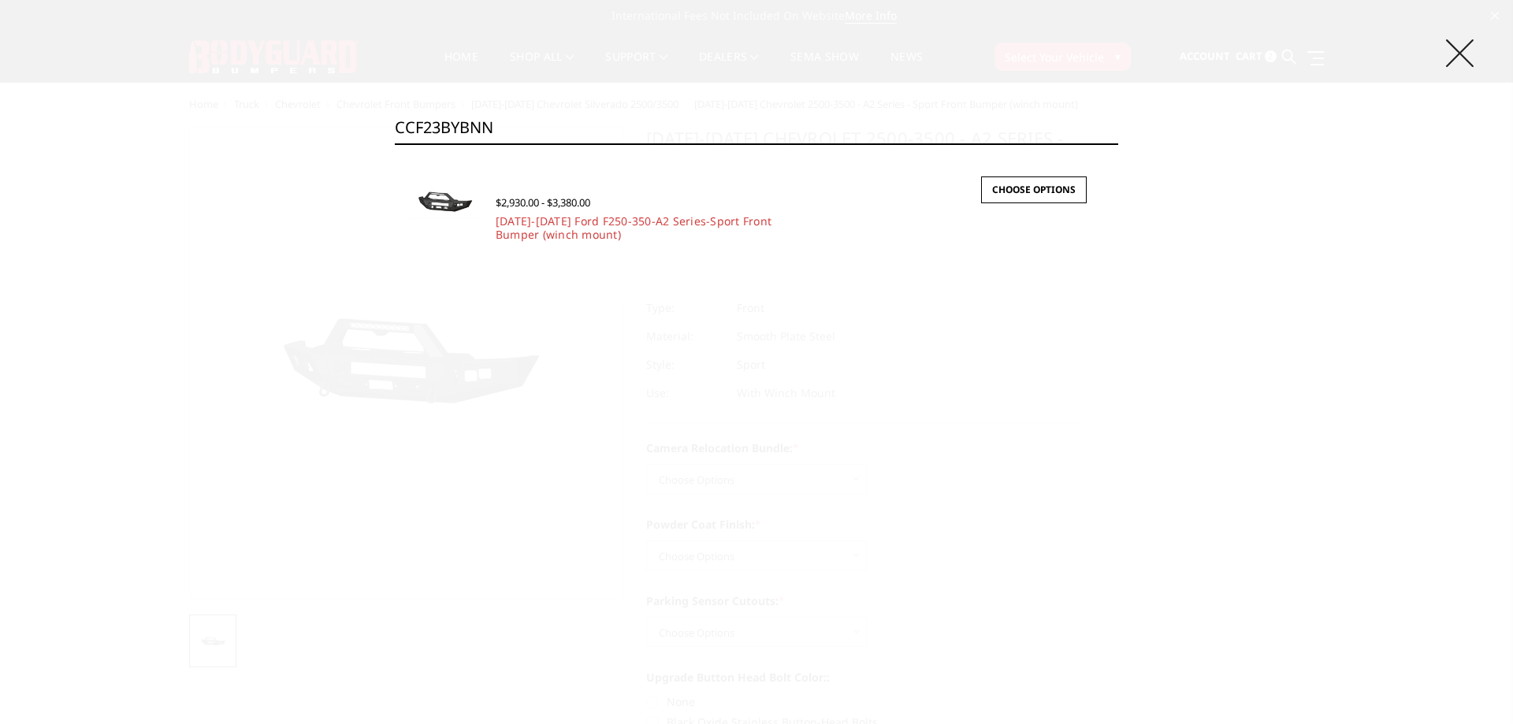
click at [1098, 52] on icon at bounding box center [1460, 53] width 28 height 28
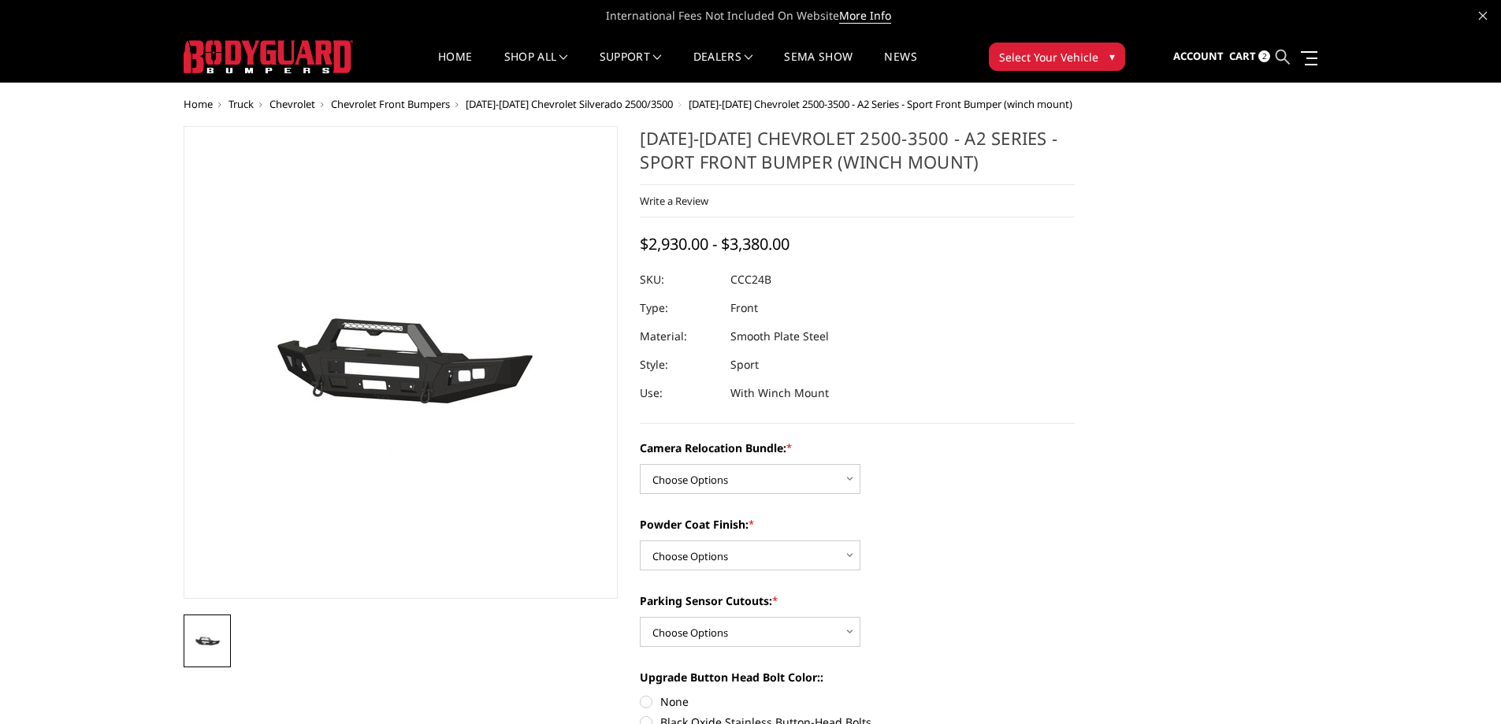
click at [1098, 58] on icon at bounding box center [1283, 57] width 14 height 14
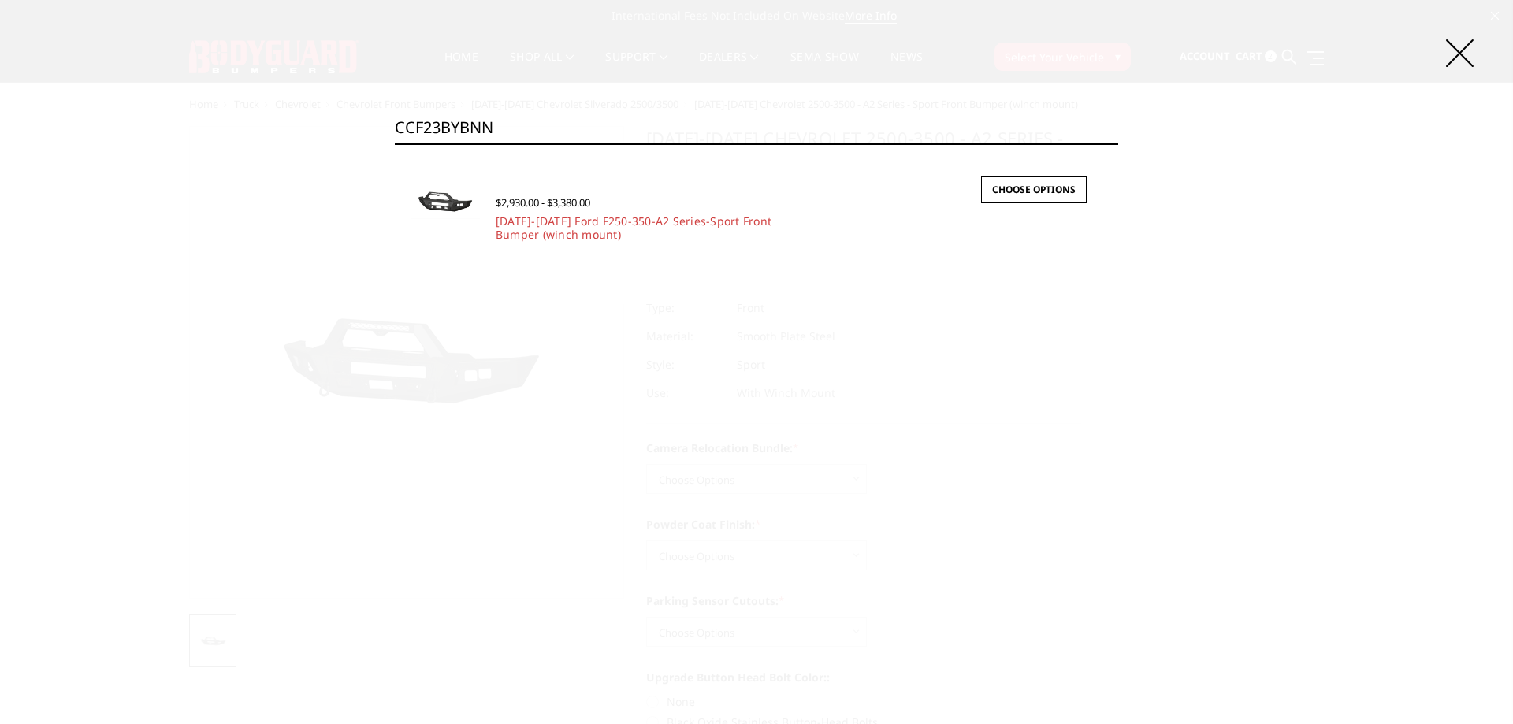
paste input "T"
click at [489, 112] on input "CCF23BYTNN" at bounding box center [756, 128] width 723 height 32
paste input "DNBNB"
click at [458, 130] on input "CCF23DNBNB" at bounding box center [756, 128] width 723 height 32
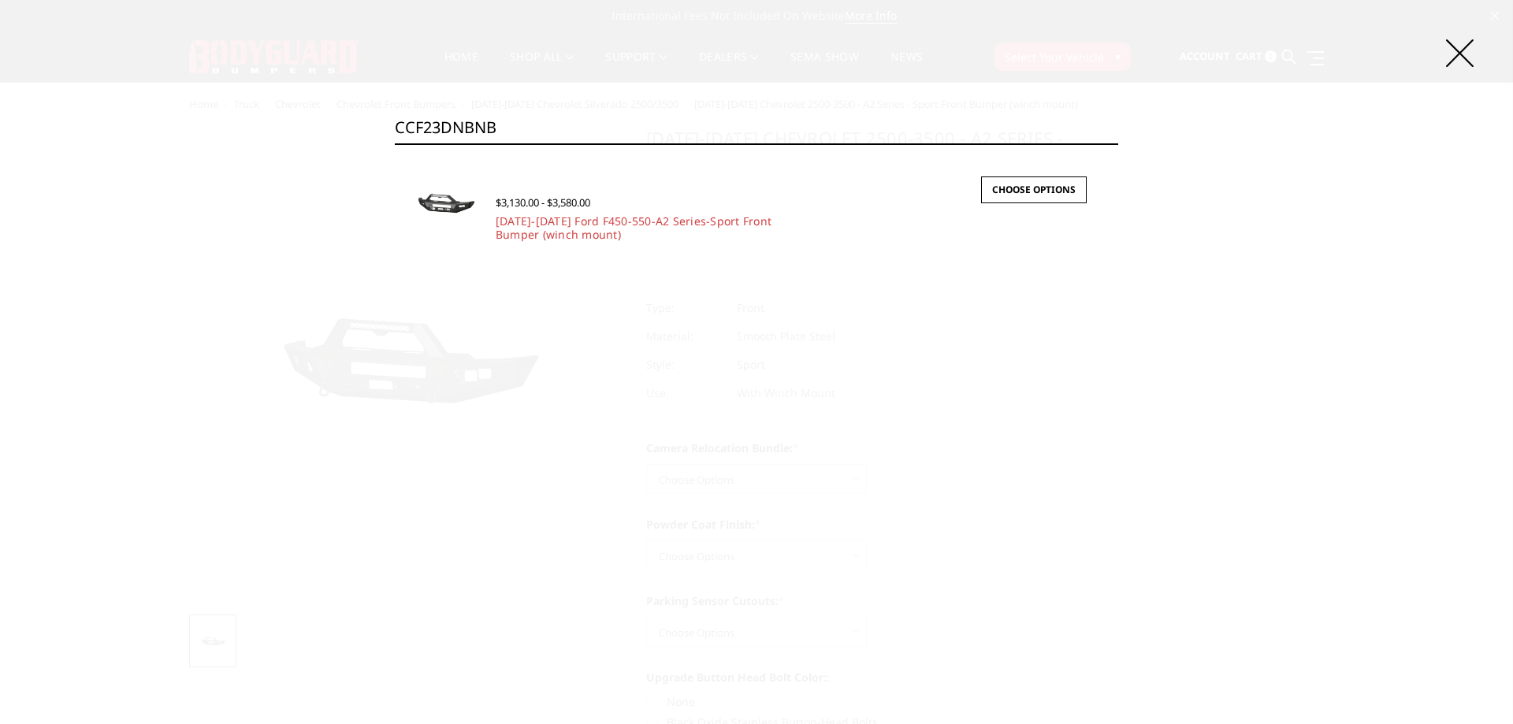
click at [458, 130] on input "CCF23DNBNB" at bounding box center [756, 128] width 723 height 32
paste input "N"
click at [508, 122] on input "CCF23DNBNN" at bounding box center [756, 128] width 723 height 32
paste input "TNB"
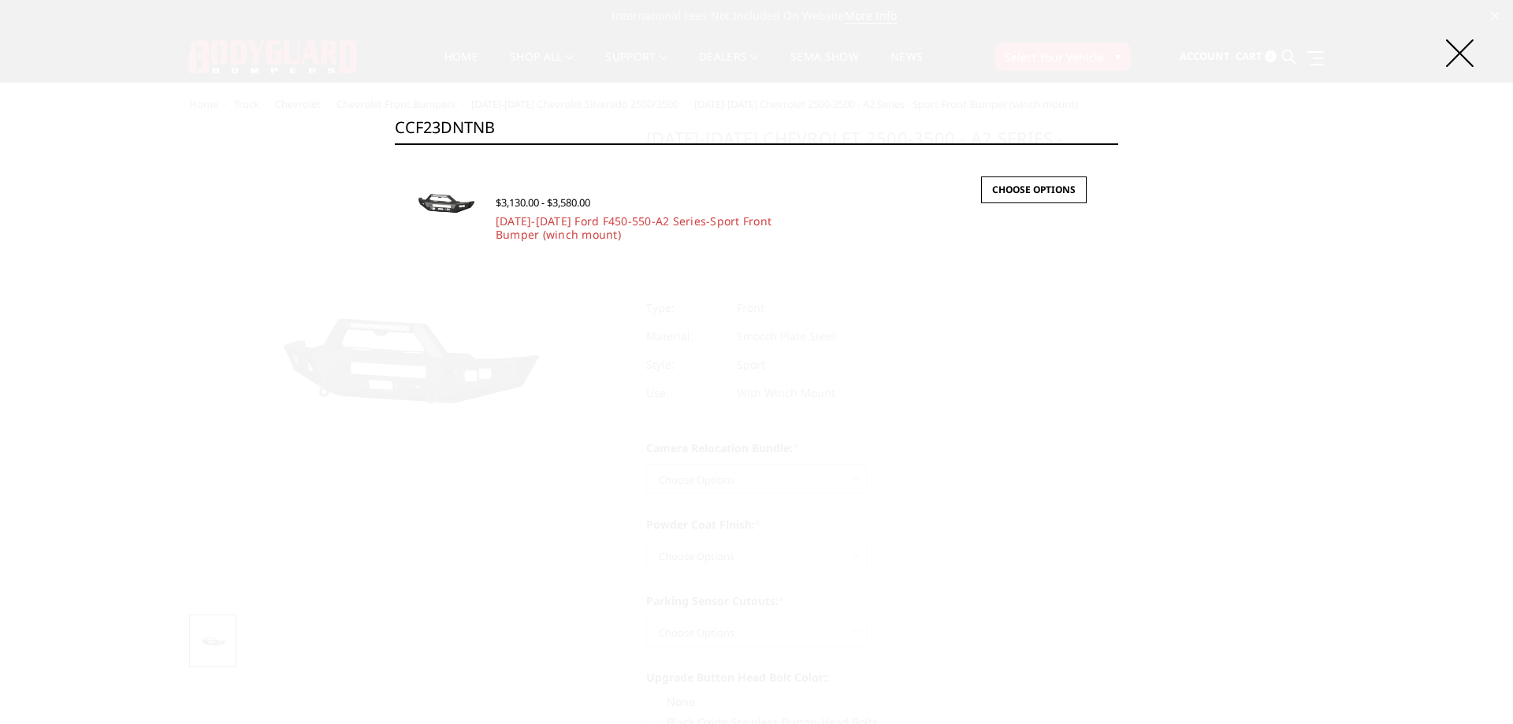
type input "CCF23DNTNB"
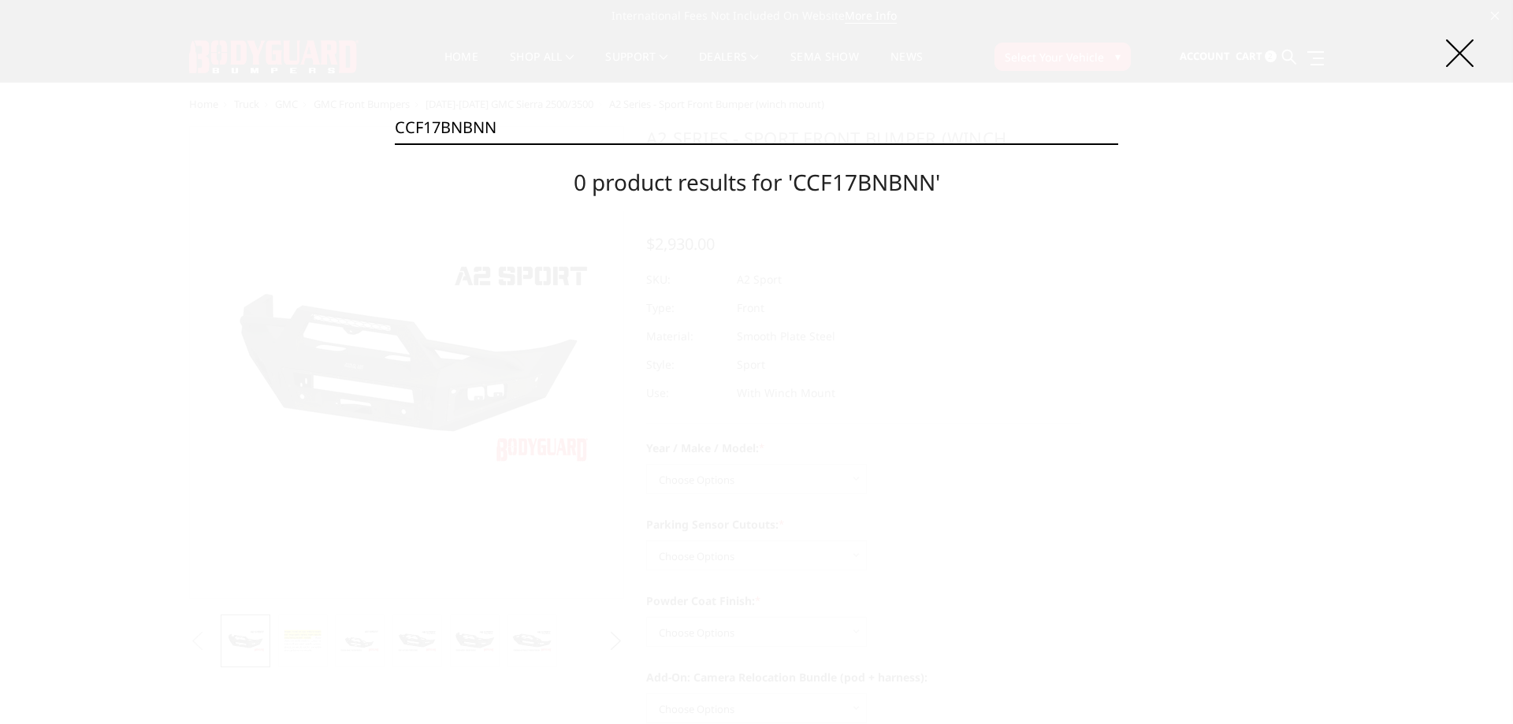
click at [453, 128] on input "CCF17BNBNN" at bounding box center [756, 128] width 723 height 32
paste input "B"
click at [473, 118] on input "CCF17BNBNB" at bounding box center [756, 128] width 723 height 32
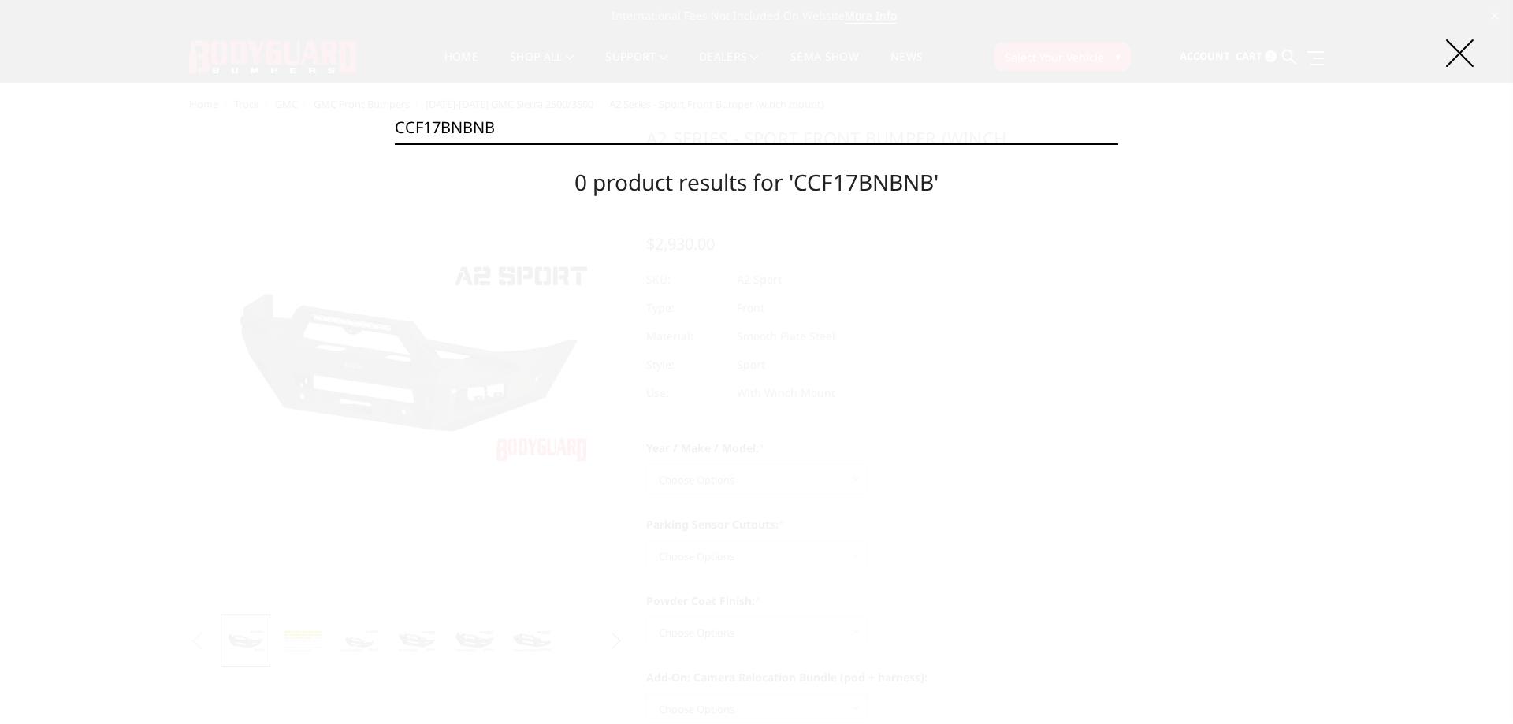
paste input "C24BYTNN"
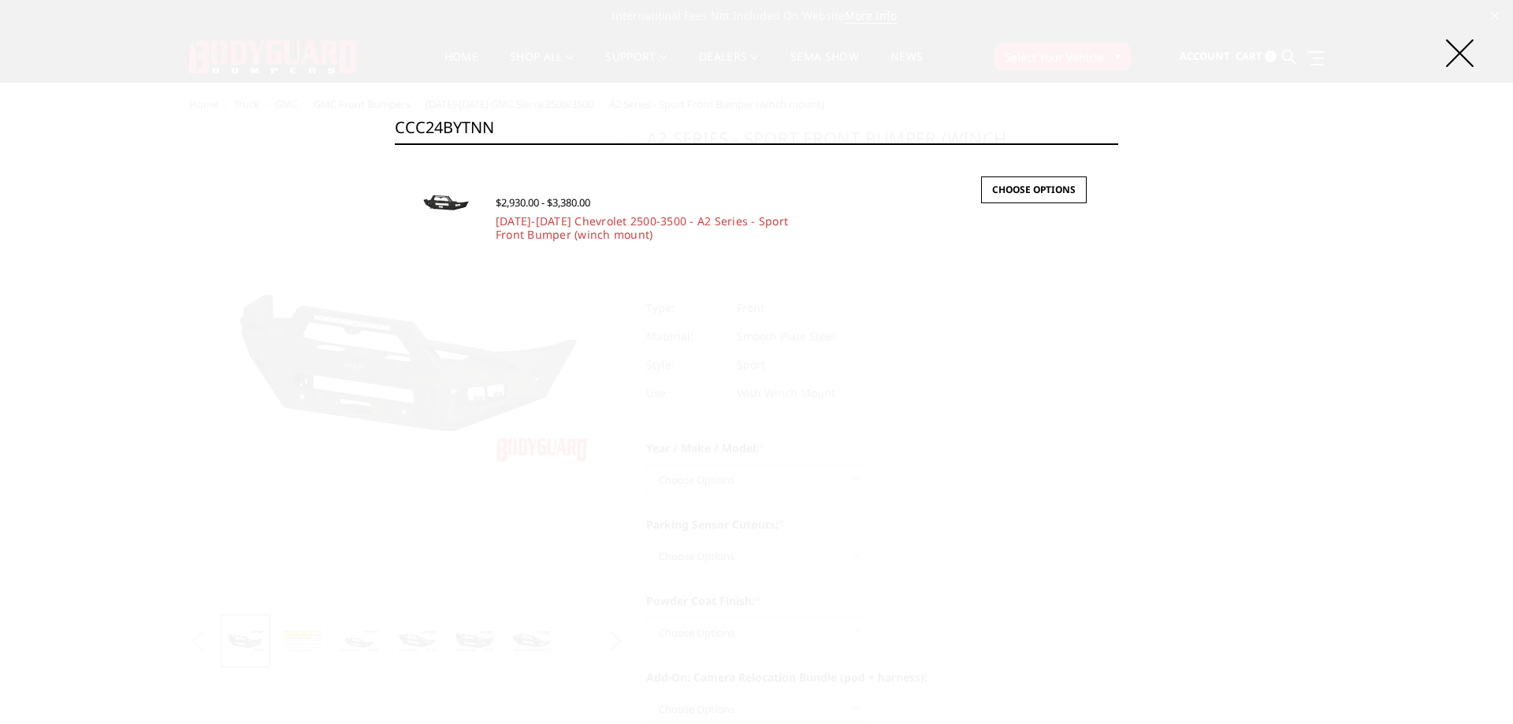
click at [475, 117] on input "CCC24BYTNN" at bounding box center [756, 128] width 723 height 32
paste input "B"
click at [525, 124] on input "CCC24BYTNB" at bounding box center [756, 128] width 723 height 32
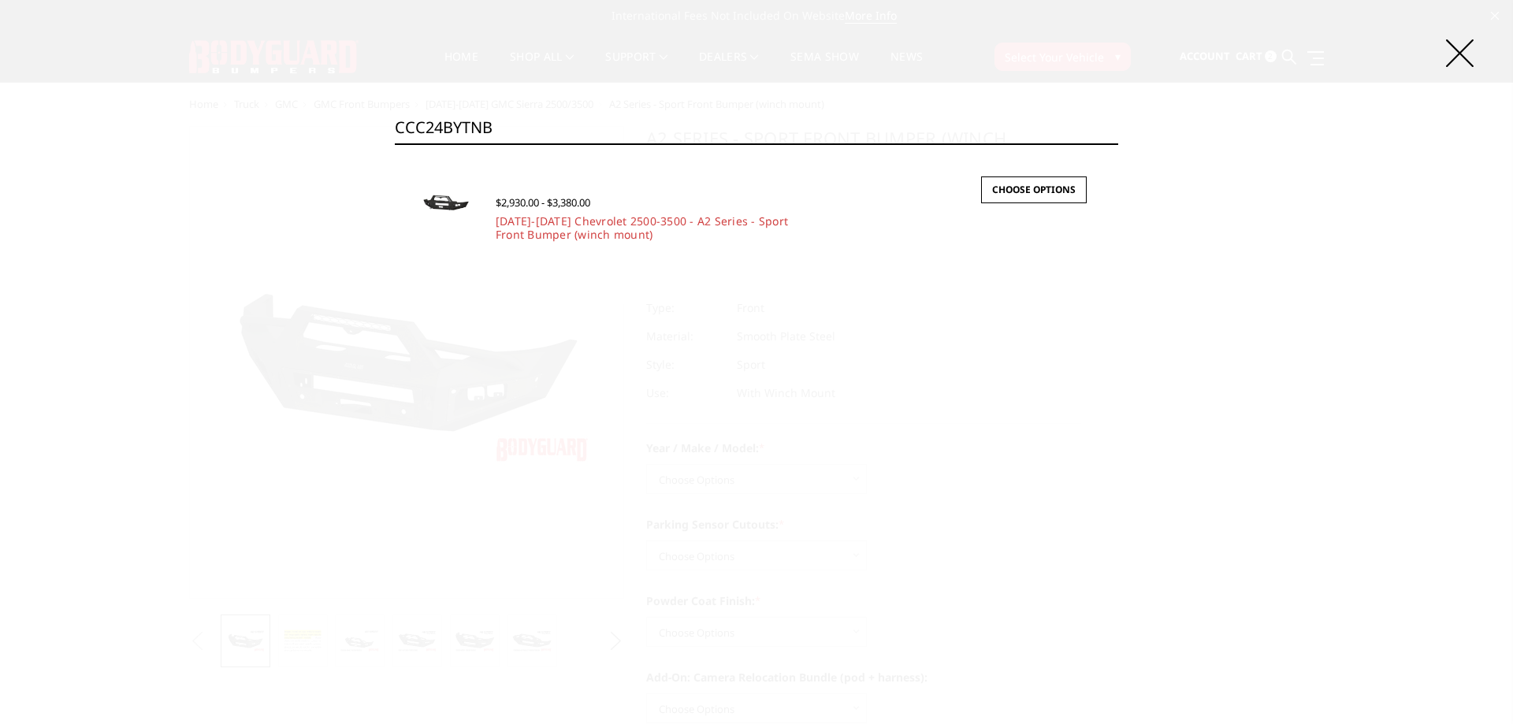
paste input "BNN"
click at [411, 122] on input "CCC24BYBNN" at bounding box center [756, 128] width 723 height 32
paste input "B"
click at [407, 132] on input "CCC24BYBNB" at bounding box center [756, 128] width 723 height 32
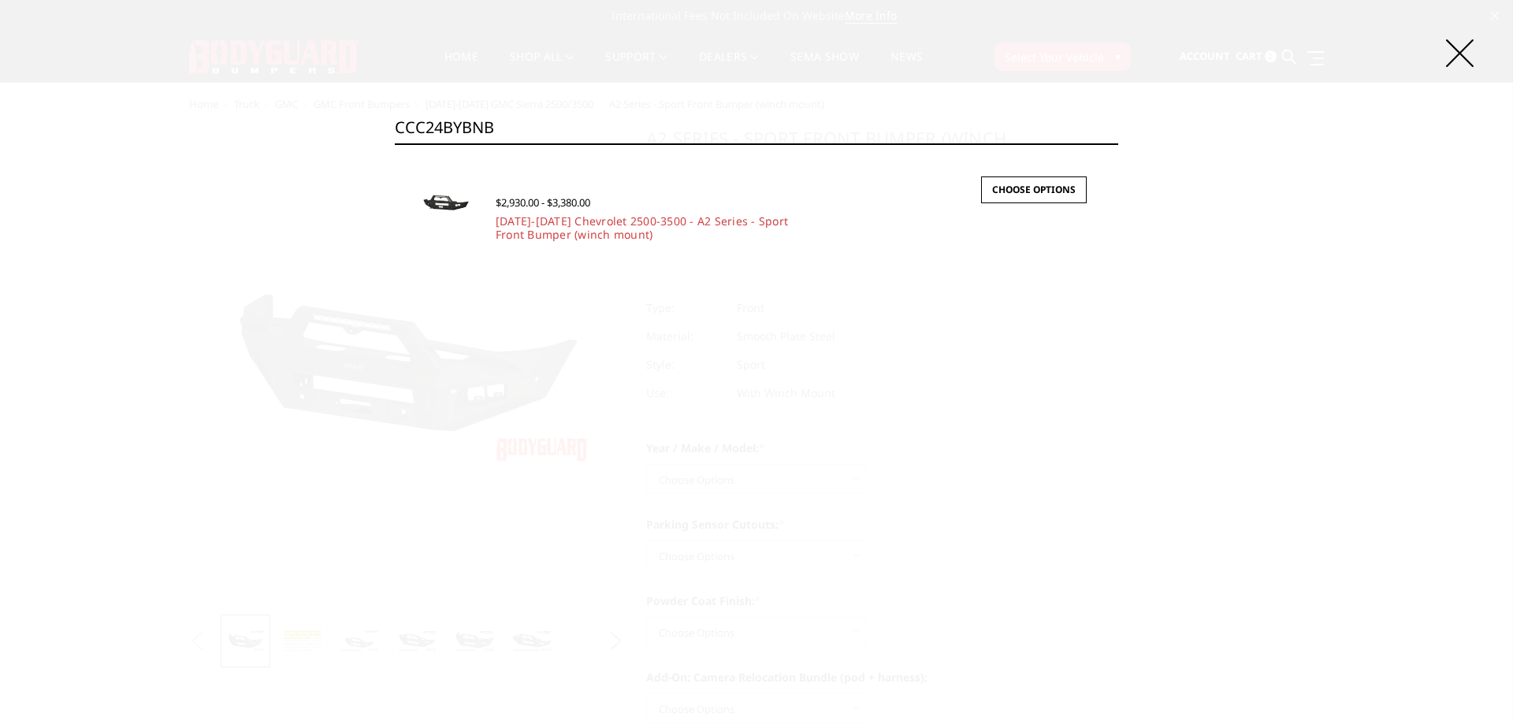
click at [407, 132] on input "CCC24BYBNB" at bounding box center [756, 128] width 723 height 32
paste input "NTNN"
click at [449, 125] on input "CCC24BNTNN" at bounding box center [756, 128] width 723 height 32
paste input "B"
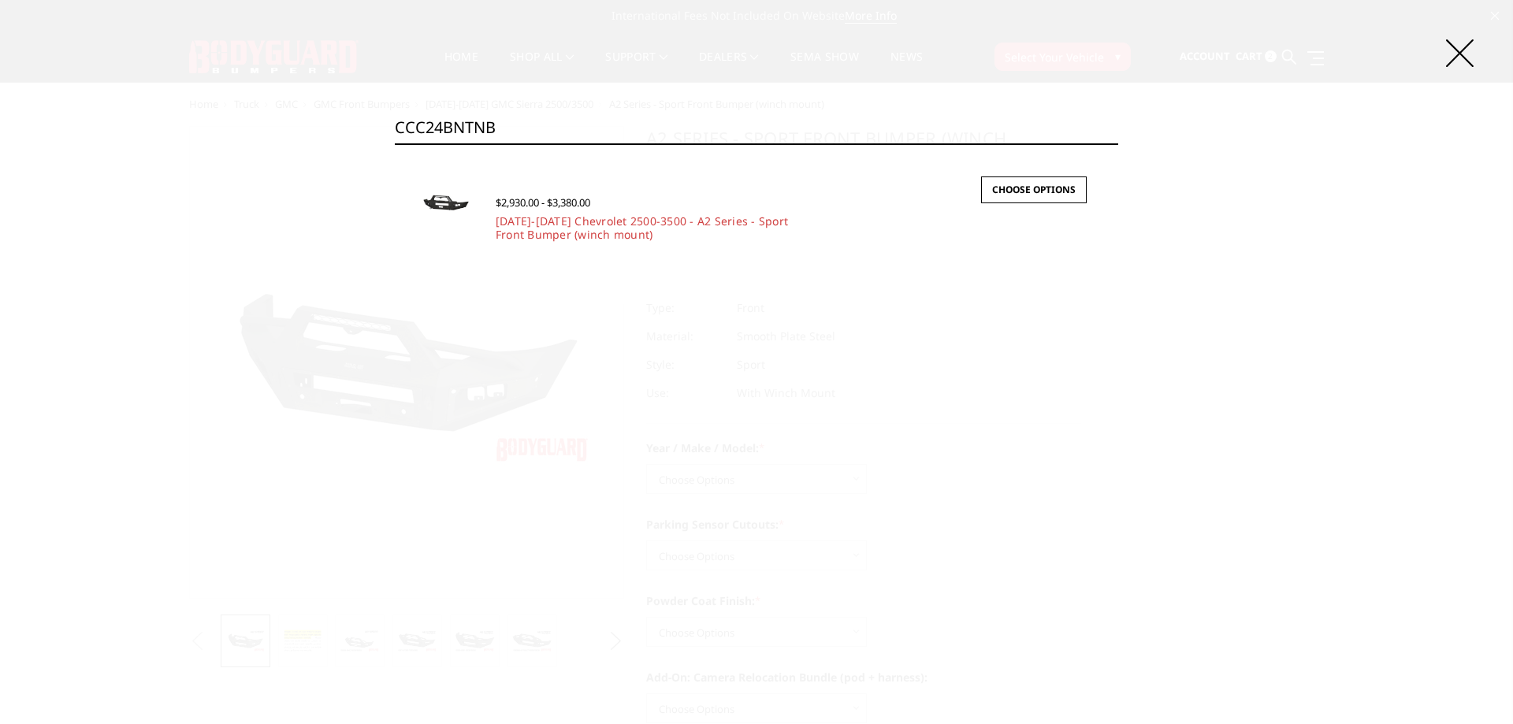
click at [511, 131] on input "CCC24BNTNB" at bounding box center [756, 128] width 723 height 32
paste input "BNN"
click at [489, 132] on input "CCC24BNBNN" at bounding box center [756, 128] width 723 height 32
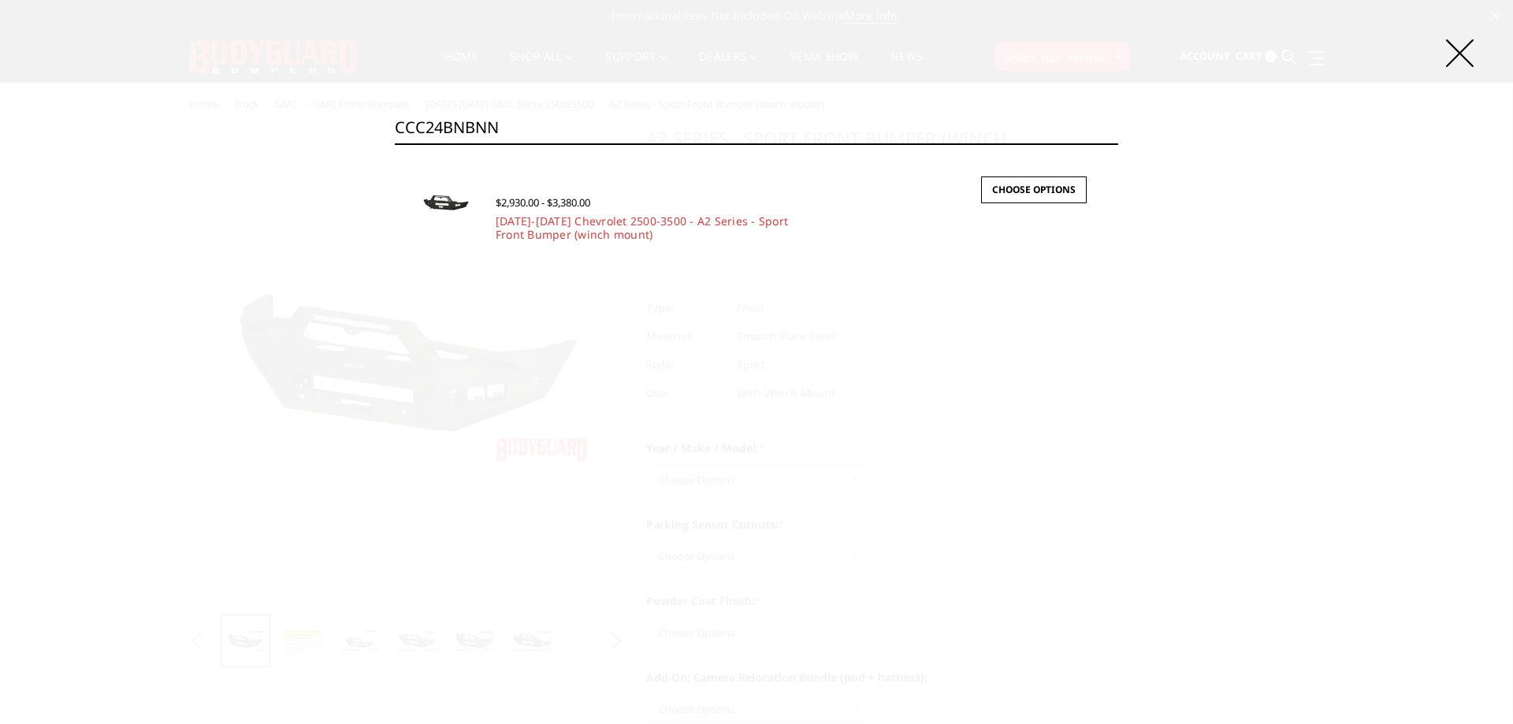
paste input "B"
click at [526, 140] on input "CCC24BNBNB" at bounding box center [756, 128] width 723 height 32
paste input "F17"
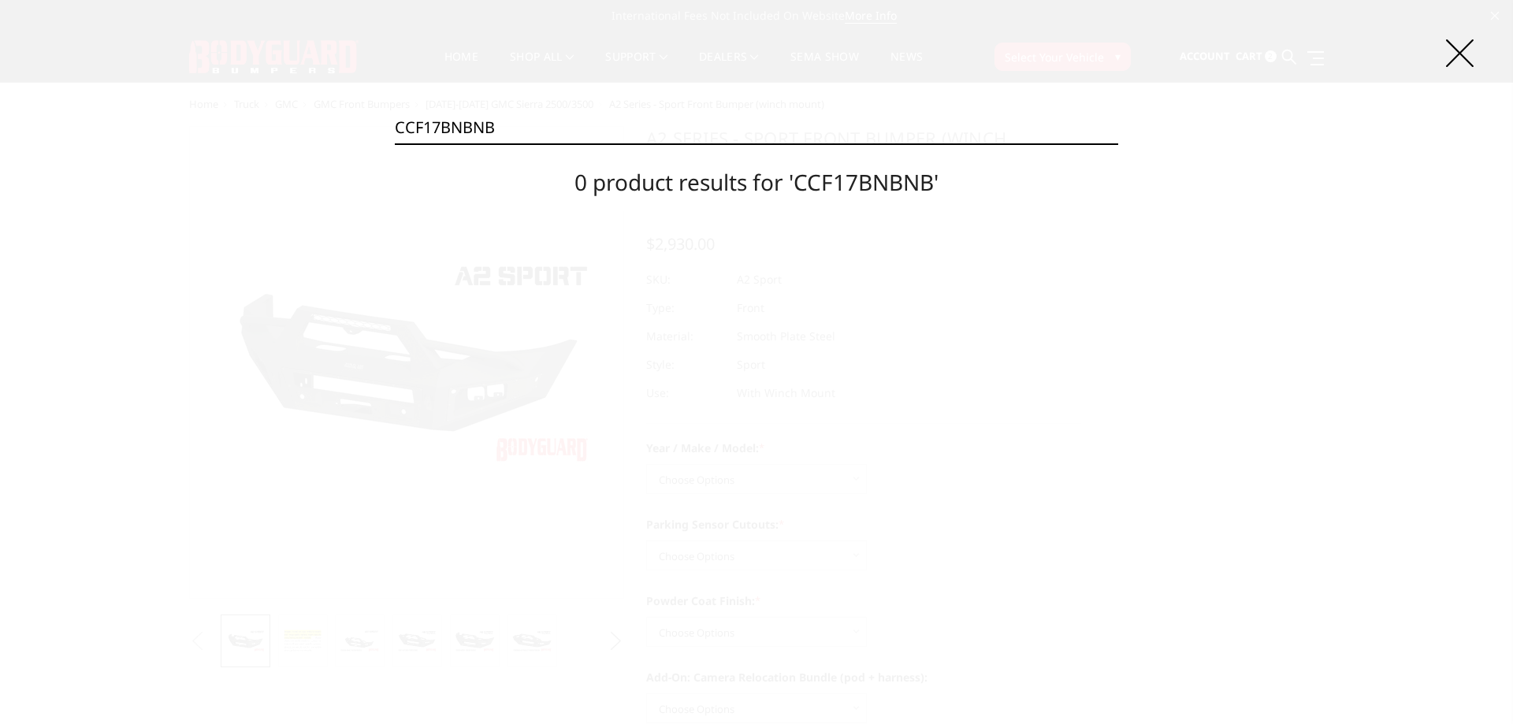
click at [472, 125] on input "CCF17BNBNB" at bounding box center [756, 128] width 723 height 32
paste input "N"
click at [538, 121] on input "CCF17BNBNN" at bounding box center [756, 128] width 723 height 32
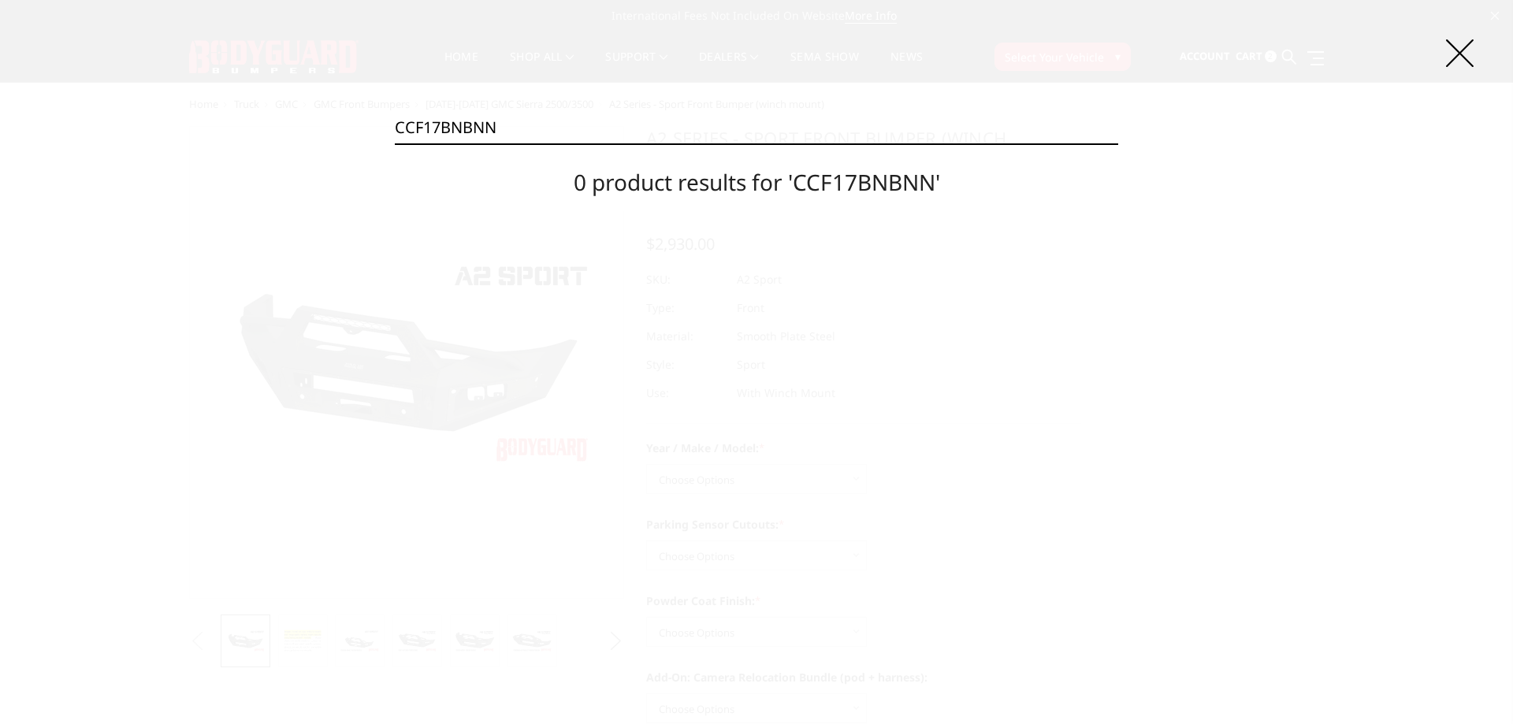
paste input "TNB"
click at [476, 124] on input "CCF17BNTNB" at bounding box center [756, 128] width 723 height 32
paste input "N"
click at [494, 121] on input "CCF17BNTNN" at bounding box center [756, 128] width 723 height 32
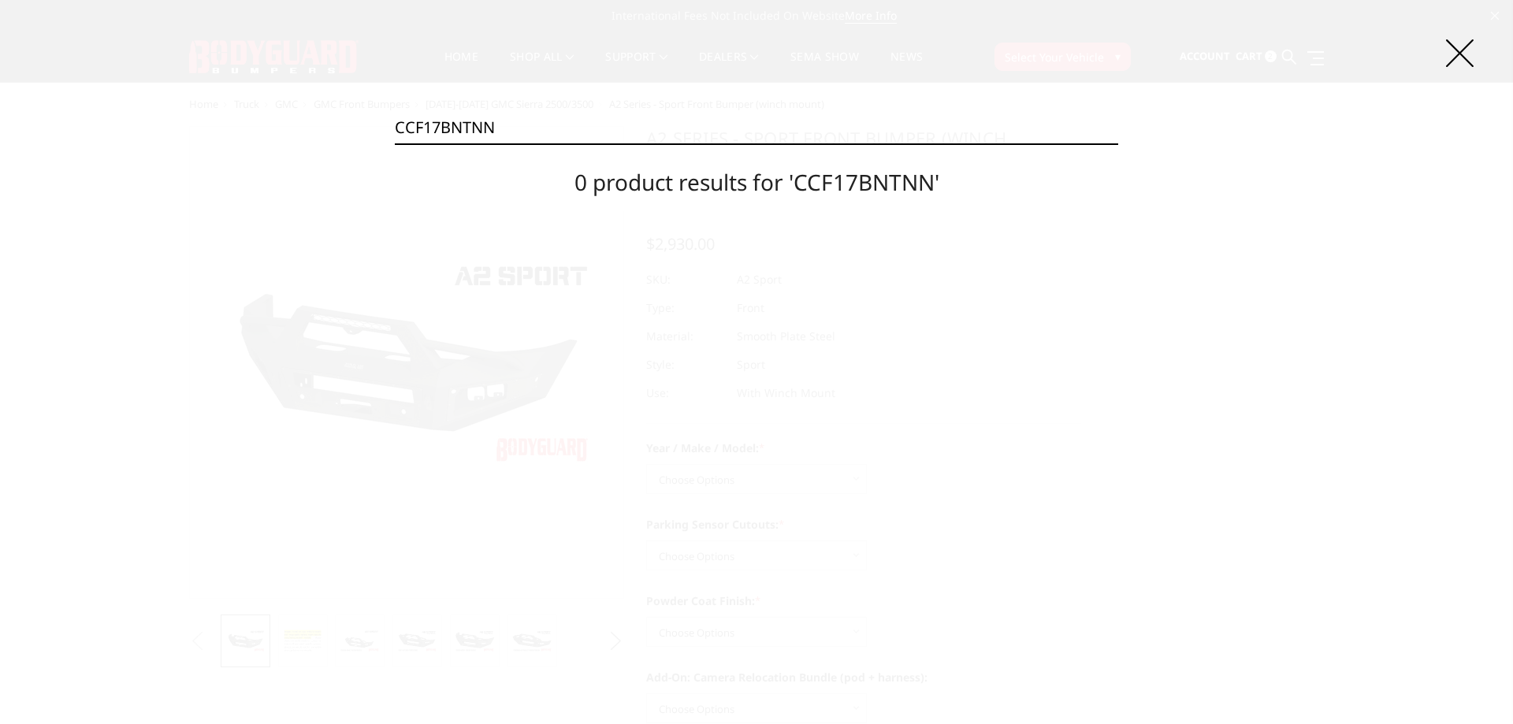
click at [494, 121] on input "CCF17BNTNN" at bounding box center [756, 128] width 723 height 32
paste input "DNBNB"
click at [436, 123] on input "CCF17DNBNB" at bounding box center [756, 128] width 723 height 32
paste input "N"
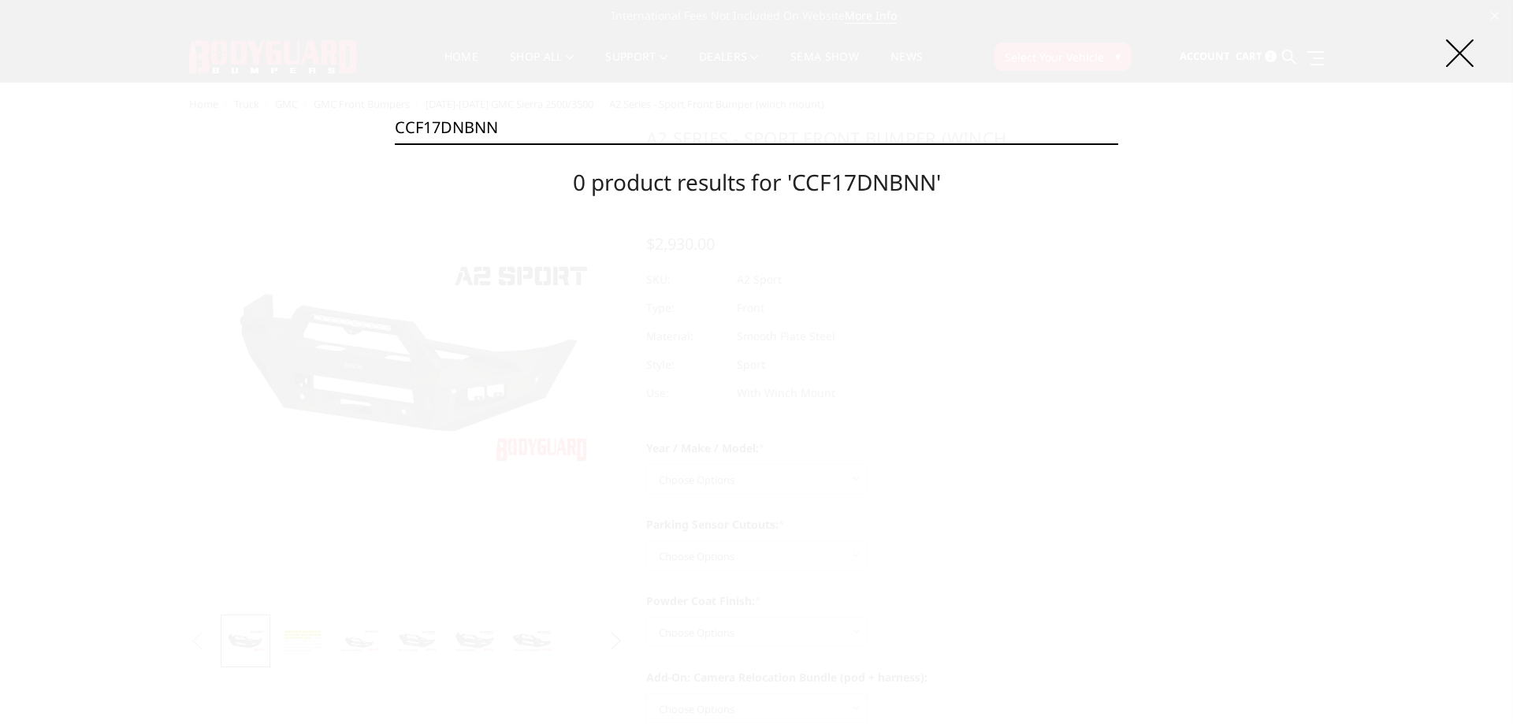
click at [529, 116] on input "CCF17DNBNN" at bounding box center [756, 128] width 723 height 32
paste input "TNB"
click at [460, 127] on input "CCF17DNTNB" at bounding box center [756, 128] width 723 height 32
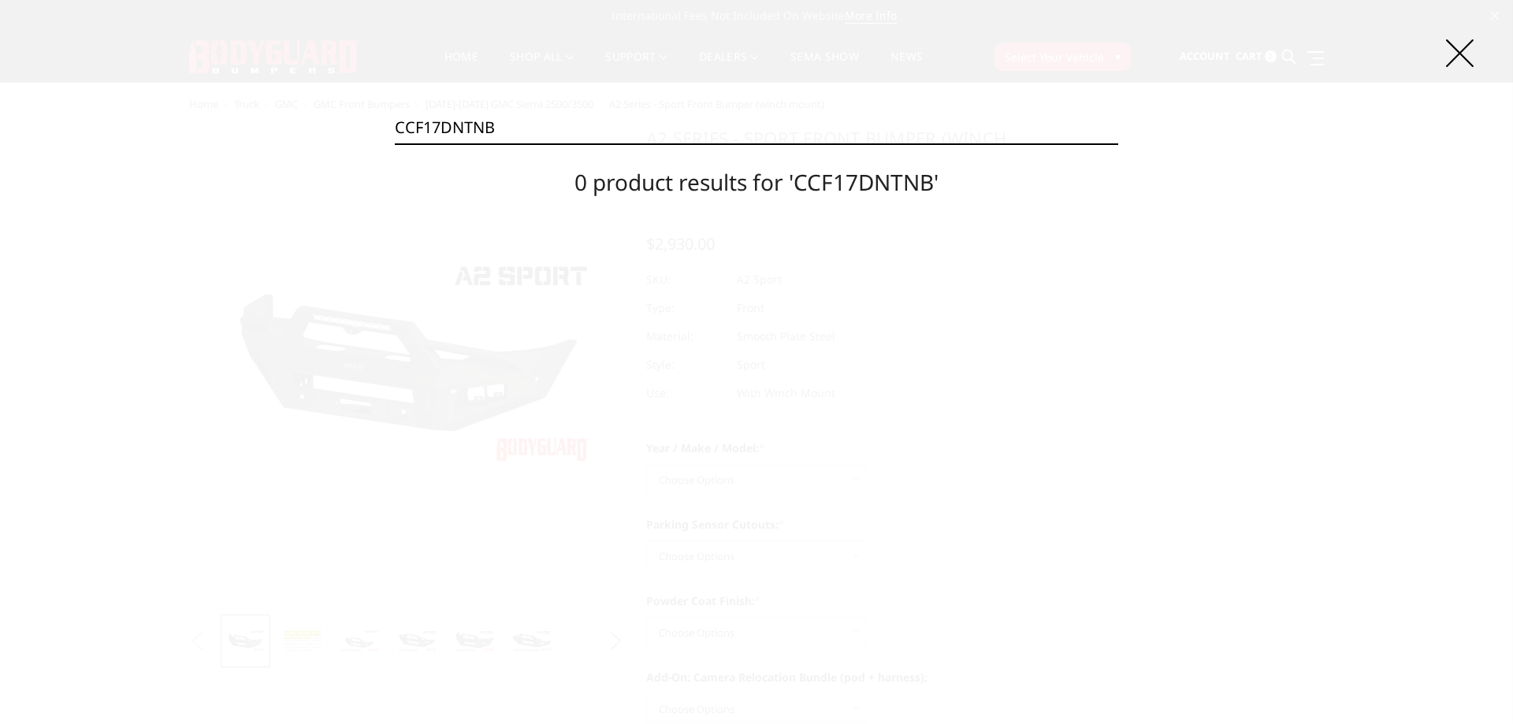
paste input "N"
click at [506, 131] on input "CCF17DNTNN" at bounding box center [756, 128] width 723 height 32
click at [506, 132] on input "CCF17DNTNN" at bounding box center [756, 128] width 723 height 32
paste input "23BNBNB"
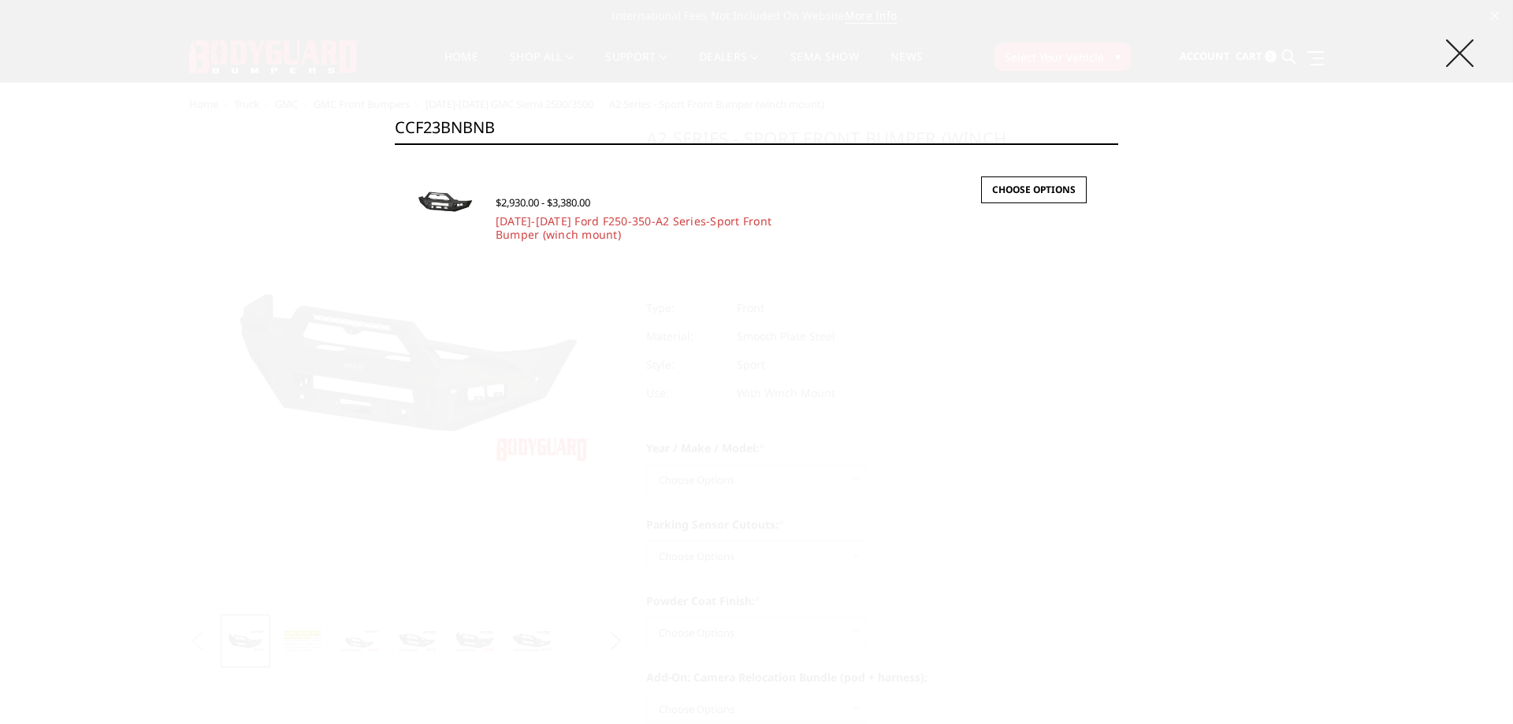
click at [1453, 50] on icon at bounding box center [1460, 53] width 28 height 28
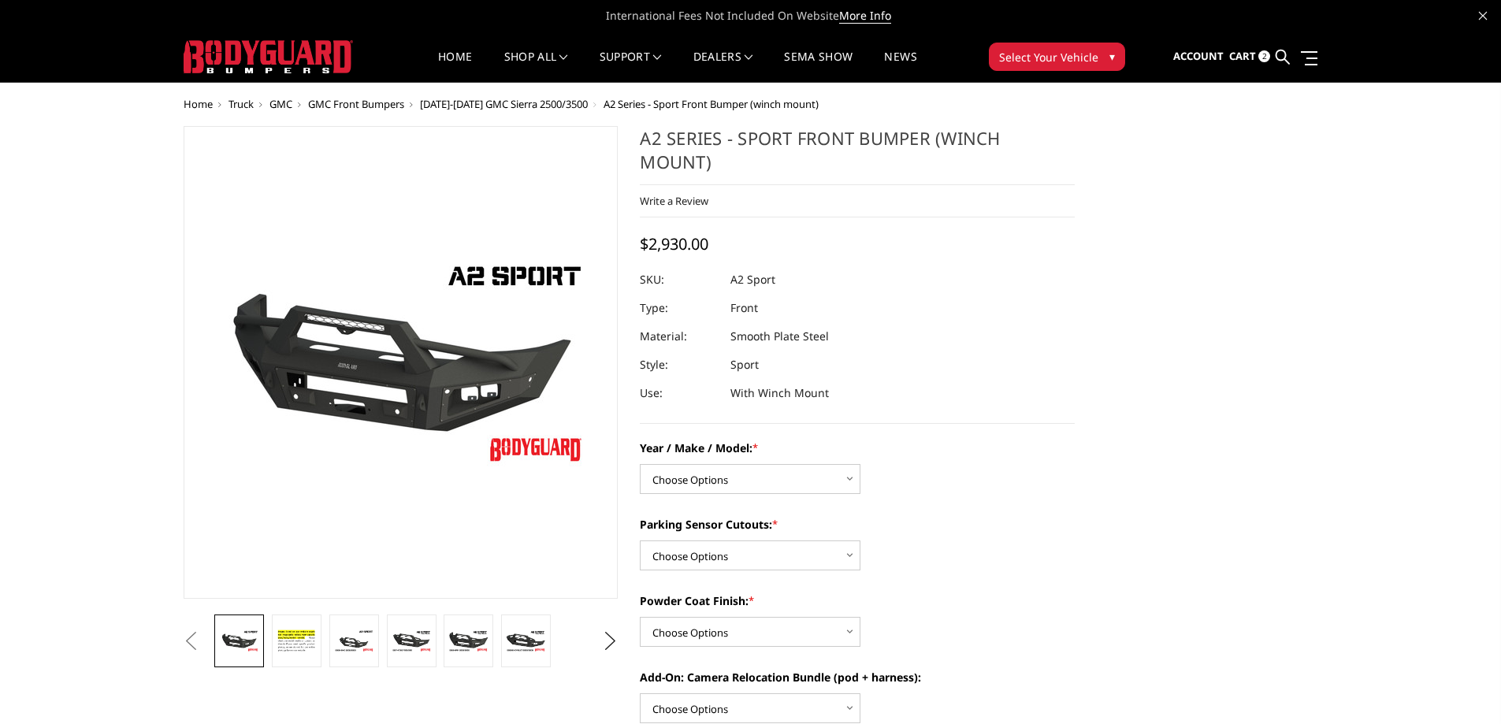
click at [1288, 66] on link at bounding box center [1283, 57] width 14 height 50
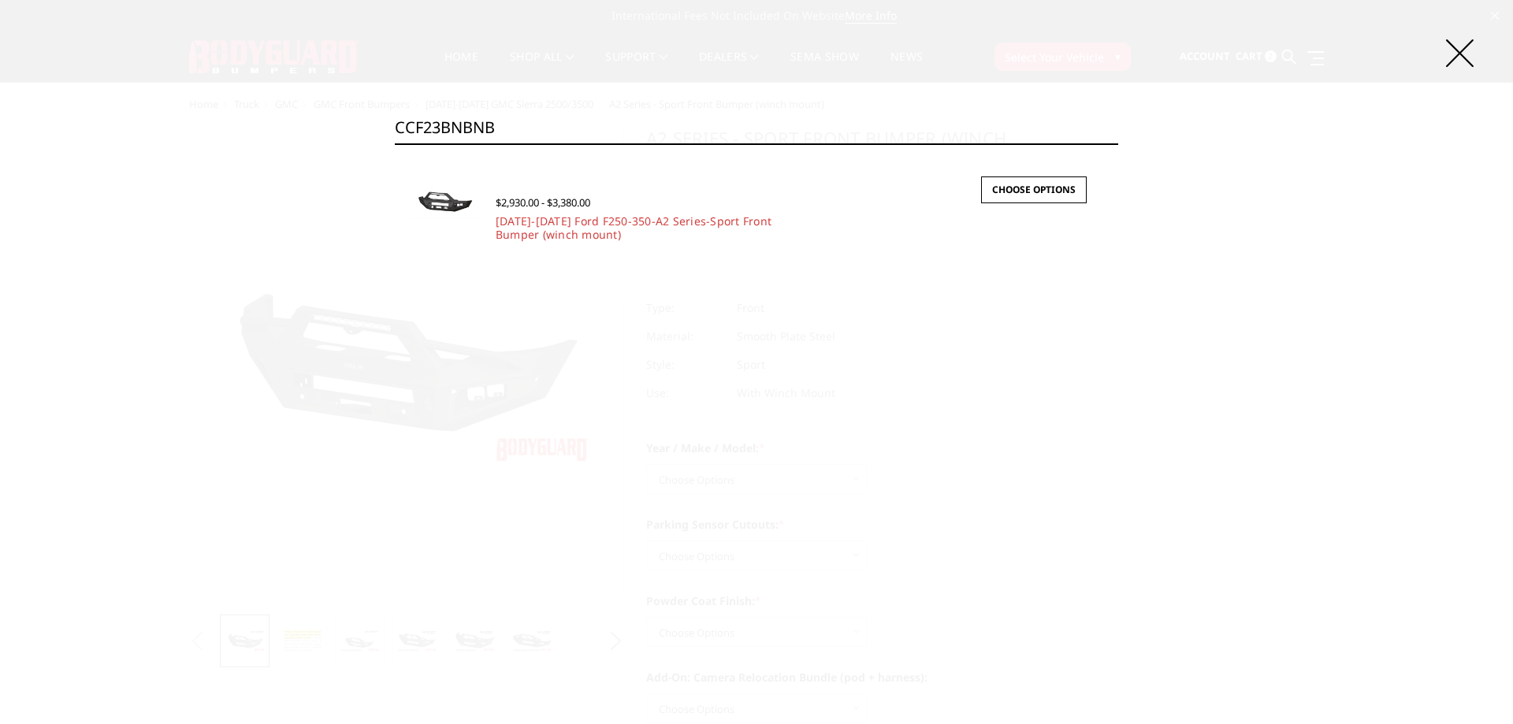
click at [645, 110] on div "Search CCF23BNBNB Search × Quick view $2,930.00 - $3,380.00 2023-2025 Ford F250…" at bounding box center [756, 362] width 1513 height 724
click at [628, 132] on input "CCF23BNBNB" at bounding box center [756, 128] width 723 height 32
paste input "YT"
click at [584, 135] on input "CCF23BYTNB" at bounding box center [756, 128] width 723 height 32
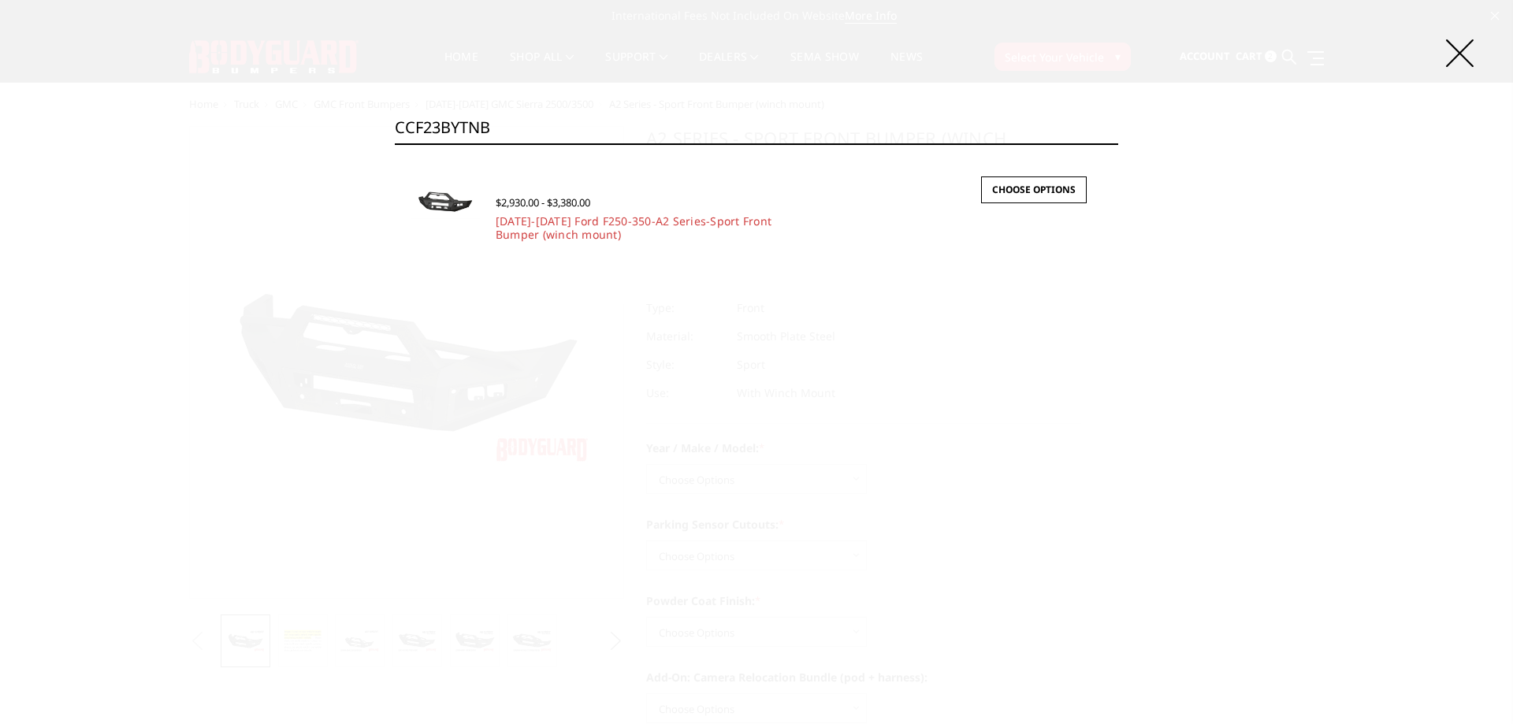
click at [584, 135] on input "CCF23BYTNB" at bounding box center [756, 128] width 723 height 32
paste input "DN"
type input "CCF23DNTNB"
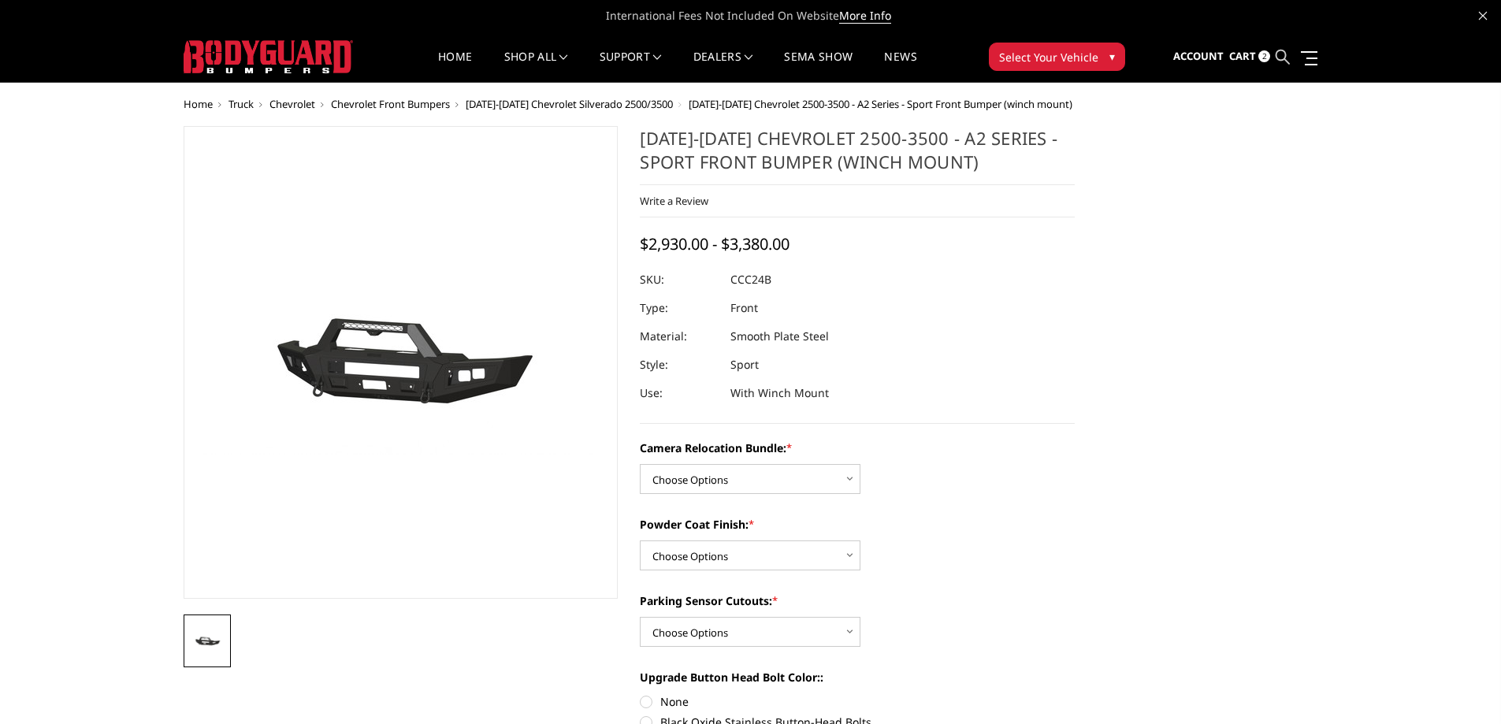
click at [1284, 50] on icon at bounding box center [1283, 57] width 14 height 14
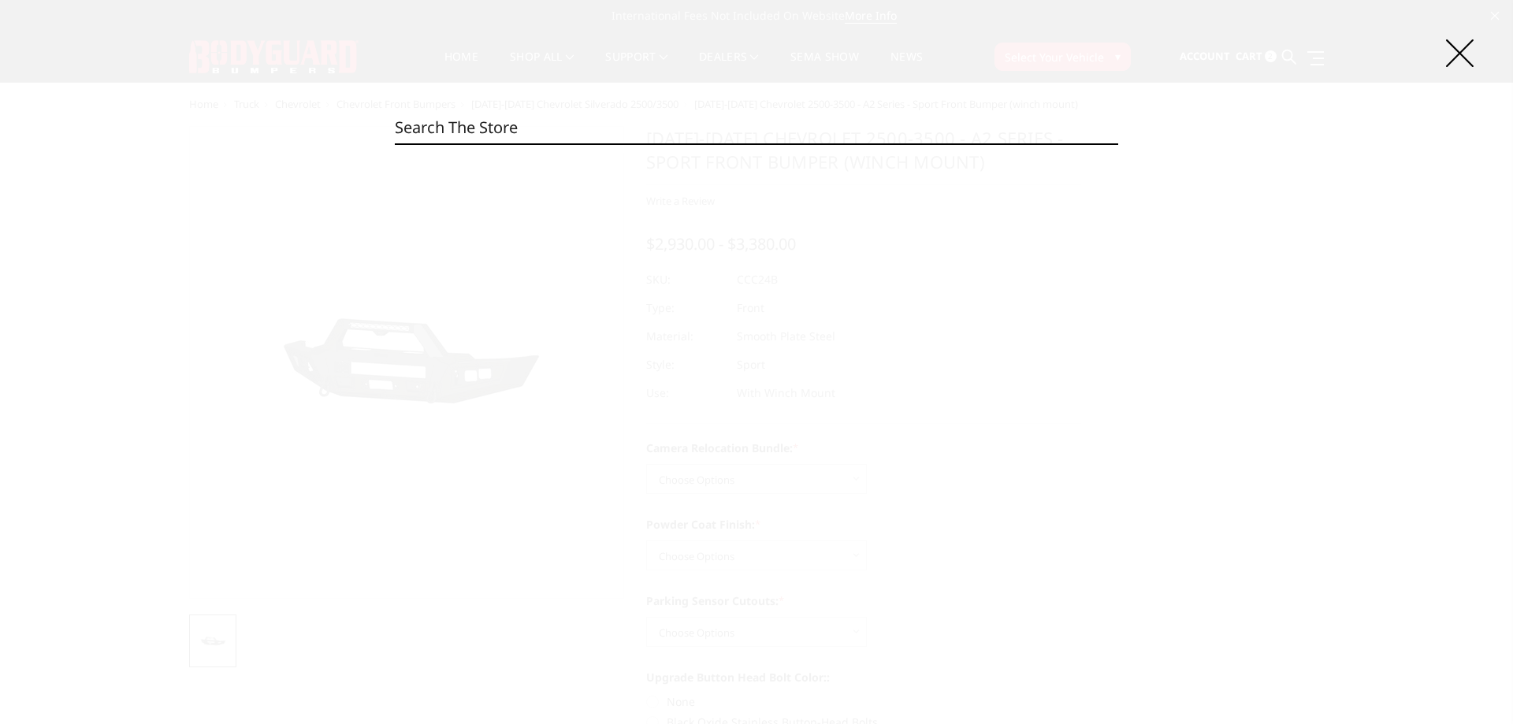
click at [472, 136] on input "Search" at bounding box center [756, 128] width 723 height 32
paste input "CCF23DNTNB"
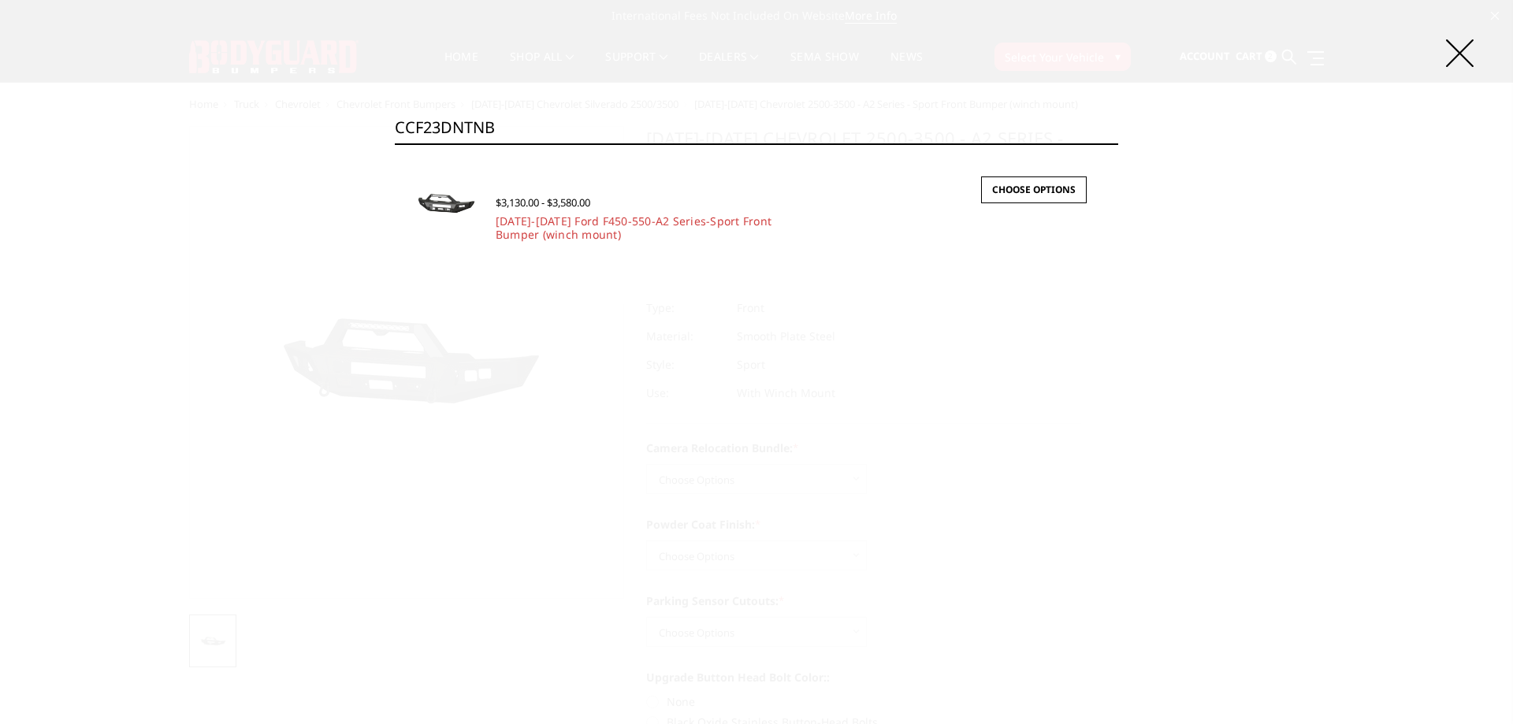
click at [509, 132] on input "CCF23DNTNB" at bounding box center [756, 128] width 723 height 32
paste input "N"
click at [503, 119] on input "CCF23DNTNN" at bounding box center [756, 128] width 723 height 32
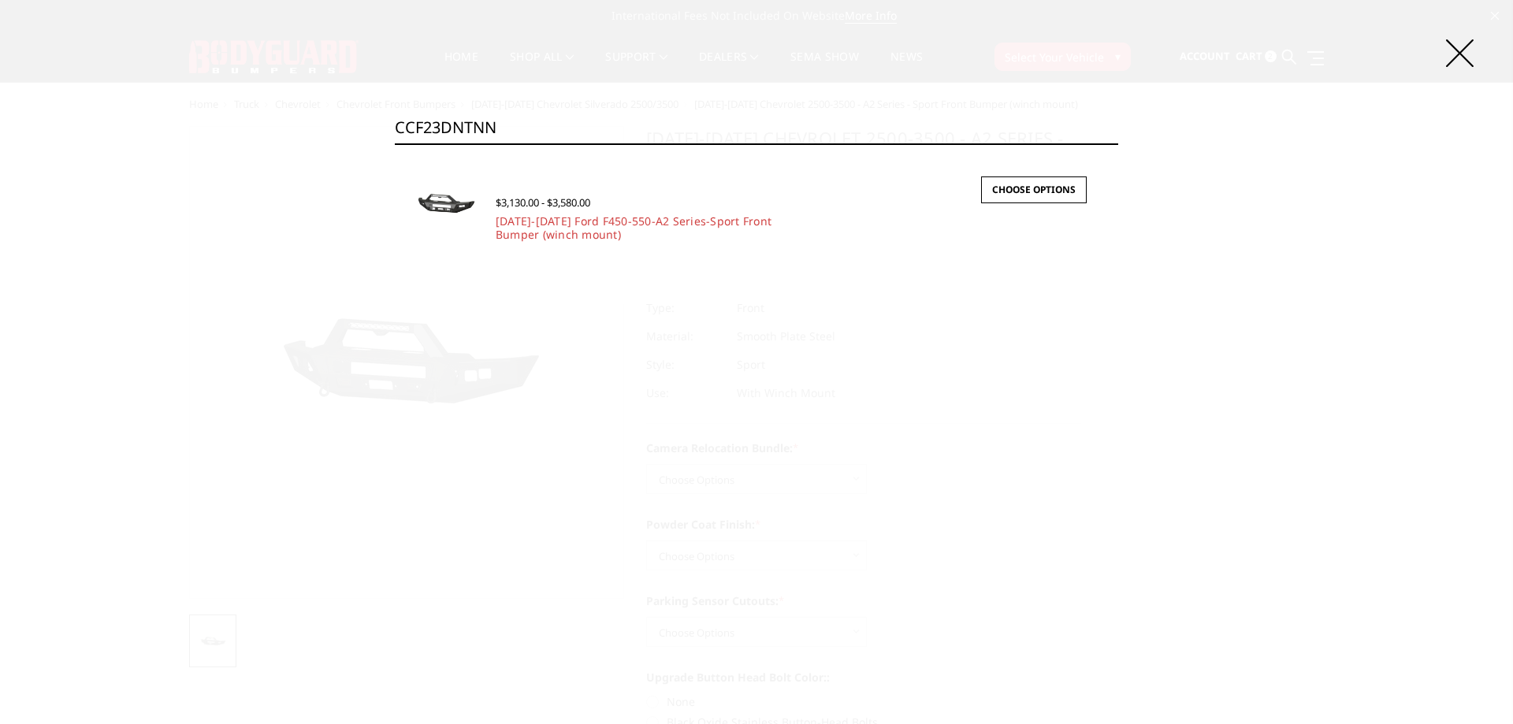
paste input "YBNB"
click at [507, 124] on input "CCF23DYBNB" at bounding box center [756, 128] width 723 height 32
paste input "N"
click at [522, 121] on input "CCF23DYBNN" at bounding box center [756, 128] width 723 height 32
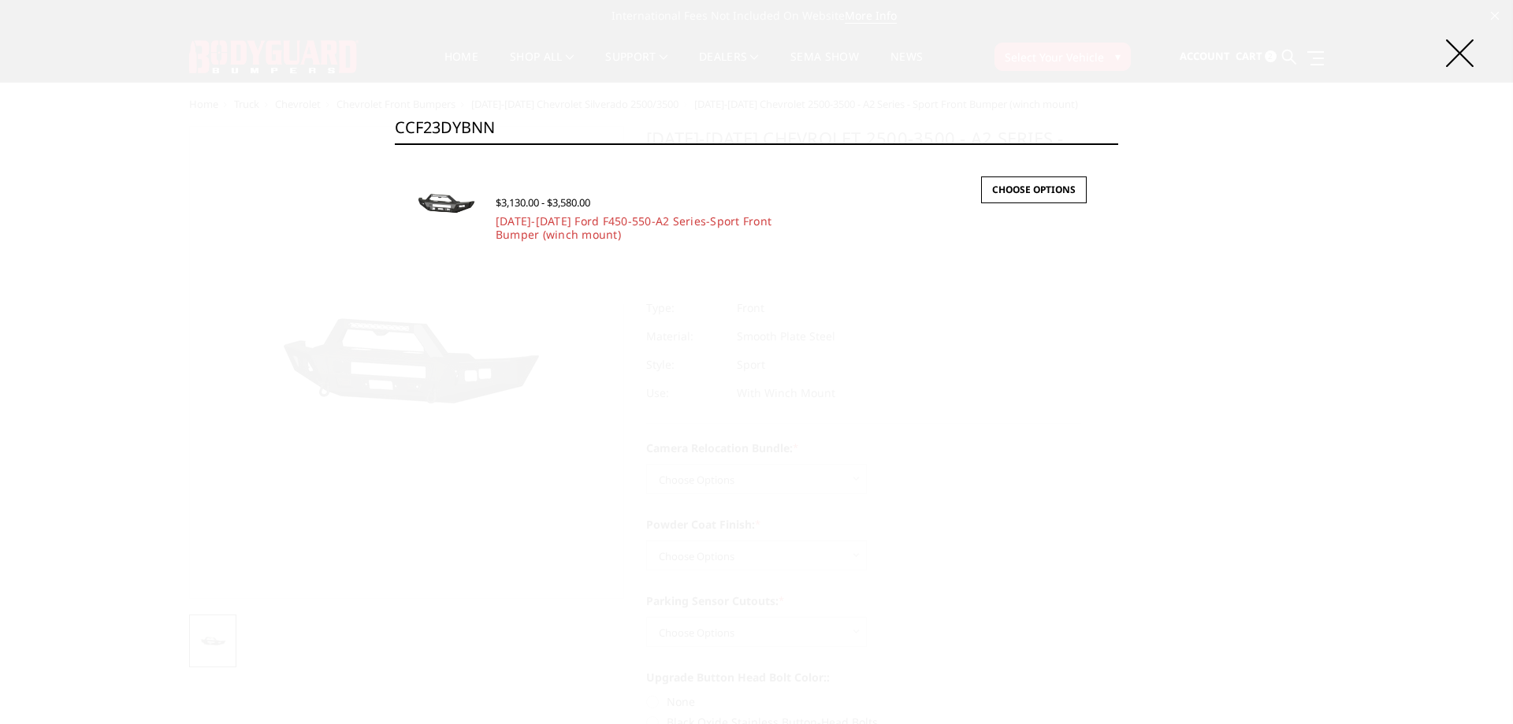
click at [522, 121] on input "CCF23DYBNN" at bounding box center [756, 128] width 723 height 32
paste input "TNB"
type input "CCF23DYTNB"
